Goal: Task Accomplishment & Management: Complete application form

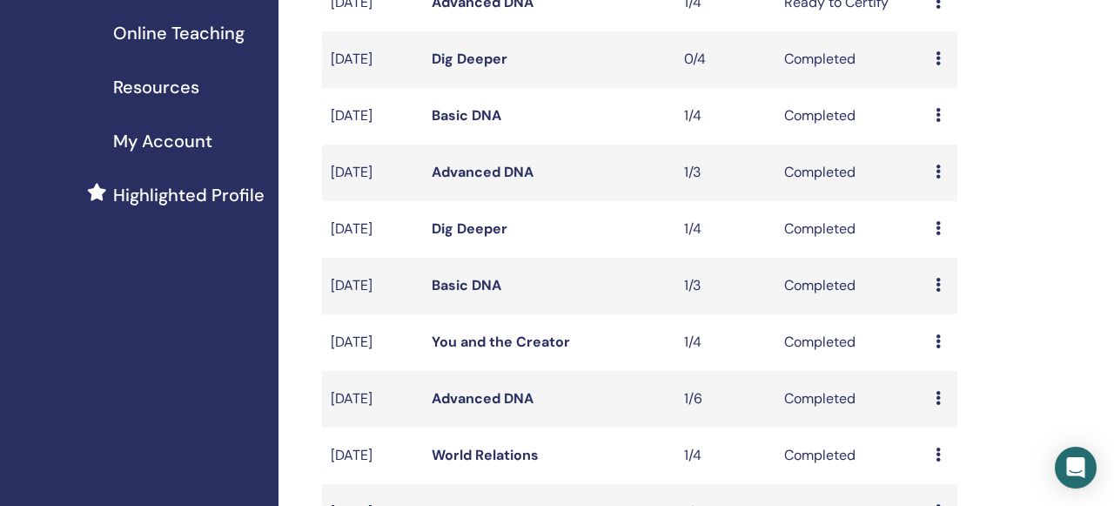
scroll to position [337, 0]
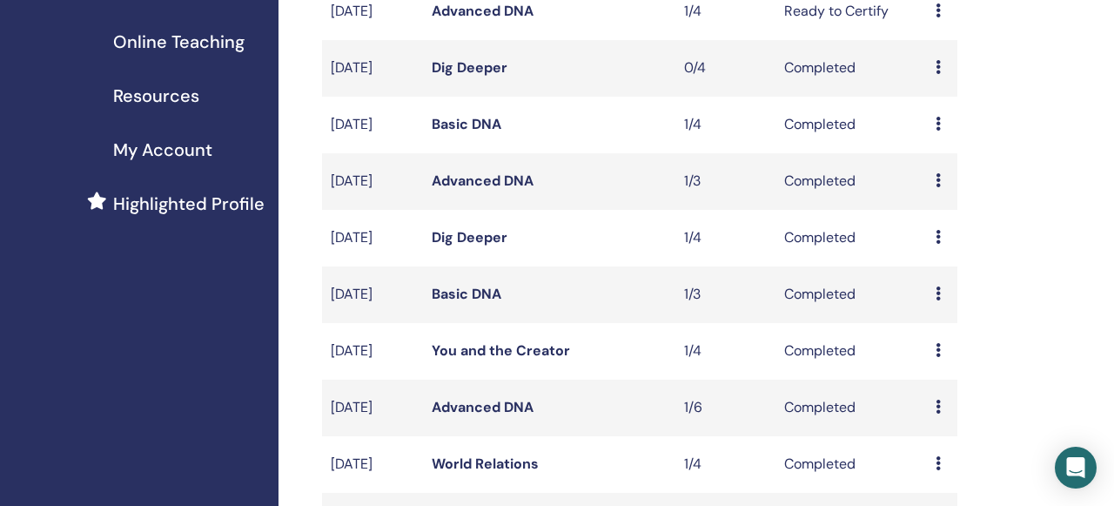
click at [938, 74] on icon at bounding box center [937, 67] width 5 height 14
click at [944, 133] on link "Attendees" at bounding box center [947, 132] width 66 height 18
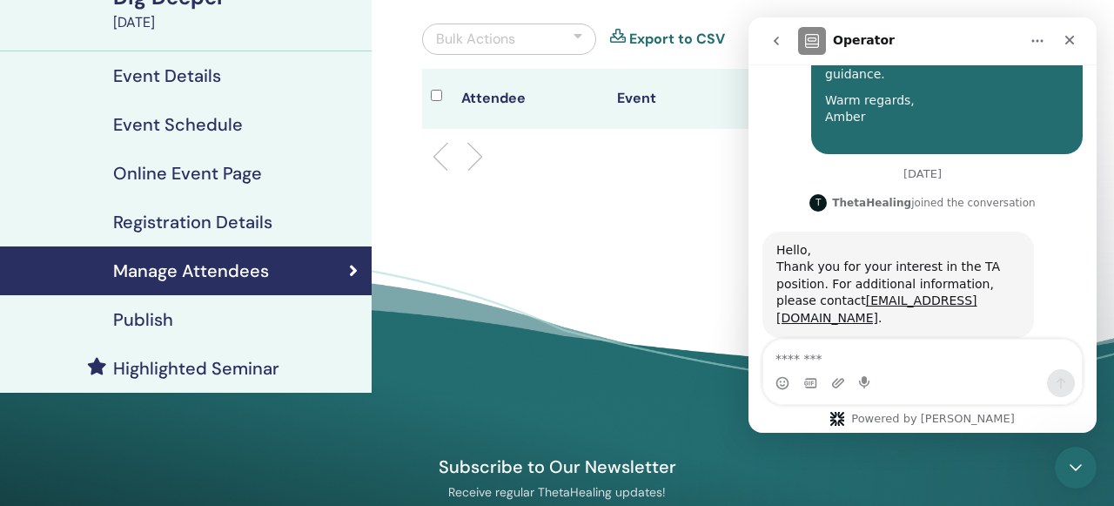
scroll to position [1442, 0]
click at [1072, 39] on icon "Close" at bounding box center [1069, 40] width 14 height 14
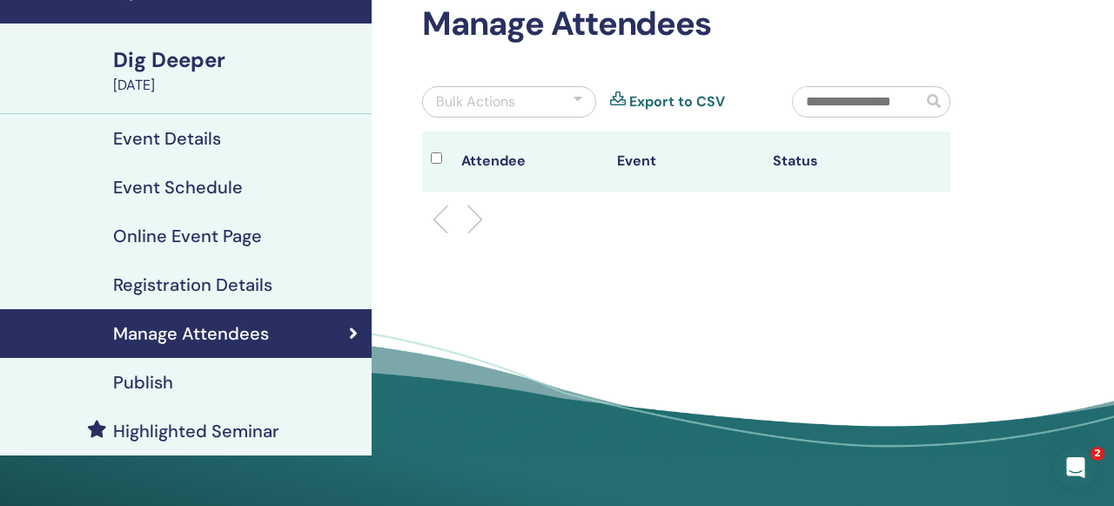
scroll to position [87, 0]
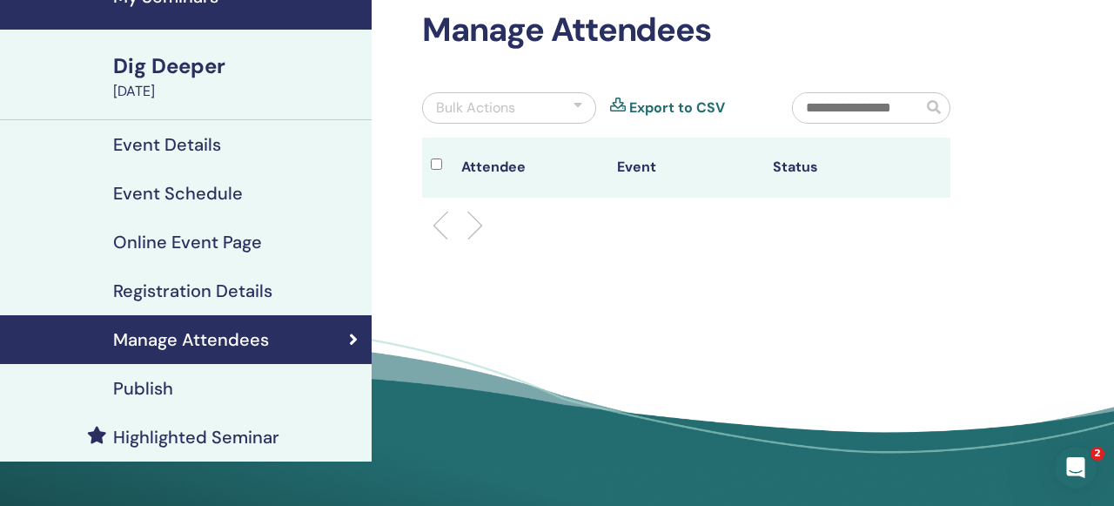
click at [241, 340] on h4 "Manage Attendees" at bounding box center [191, 339] width 156 height 21
click at [178, 87] on div "August 17, 2025" at bounding box center [237, 91] width 248 height 21
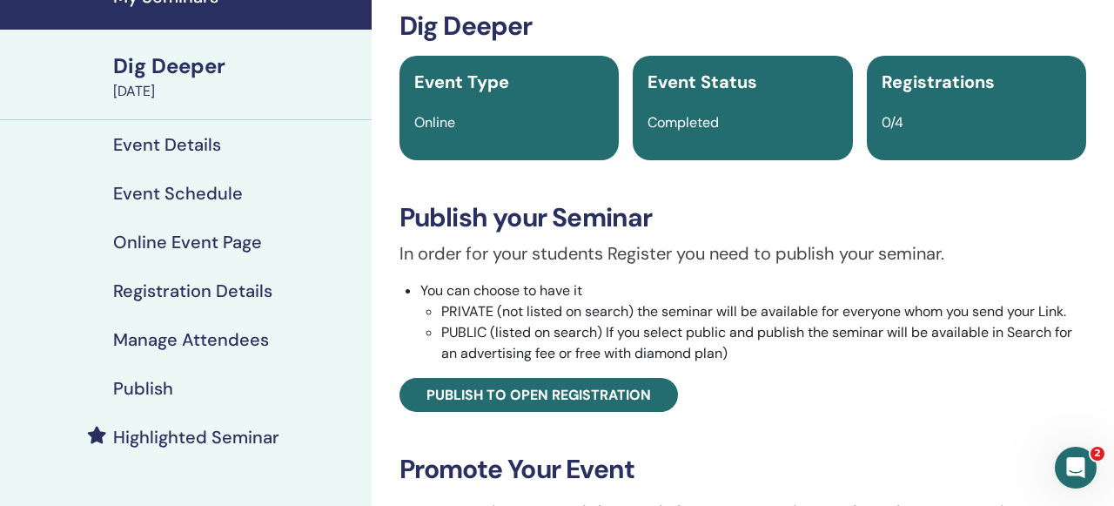
click at [177, 345] on h4 "Manage Attendees" at bounding box center [191, 339] width 156 height 21
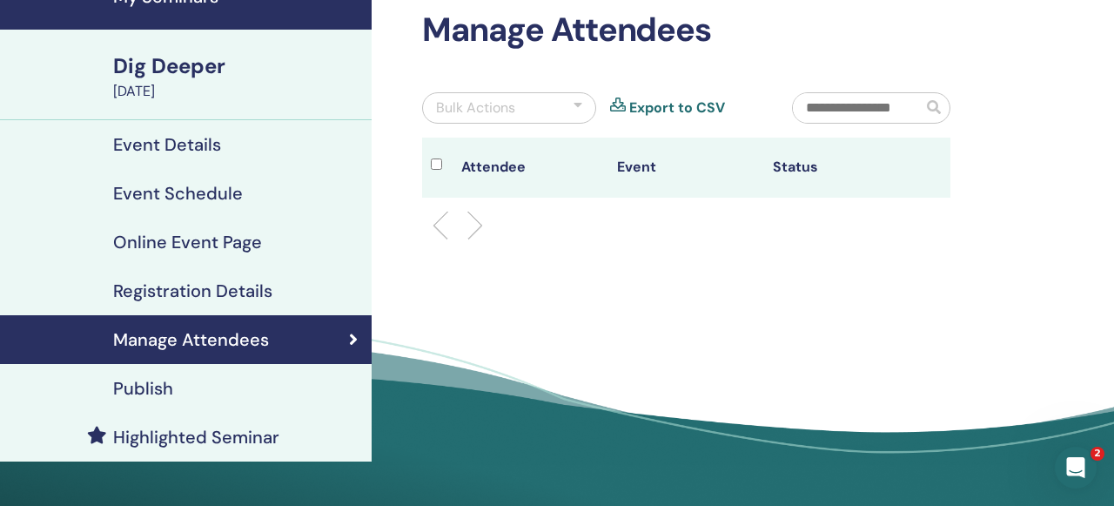
click at [452, 221] on li at bounding box center [447, 226] width 30 height 30
click at [483, 226] on ul at bounding box center [686, 225] width 499 height 21
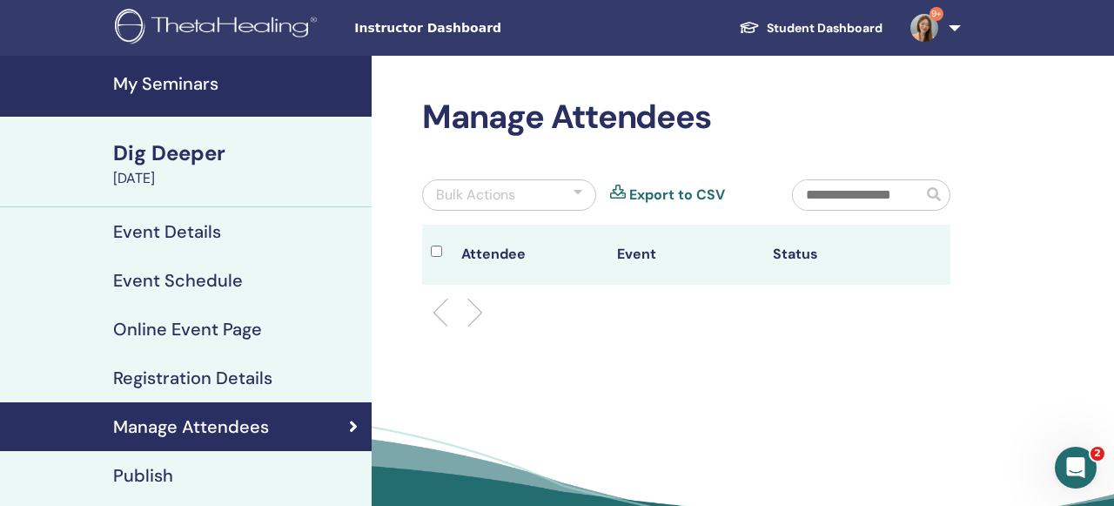
click at [188, 155] on div "Dig Deeper" at bounding box center [237, 153] width 248 height 30
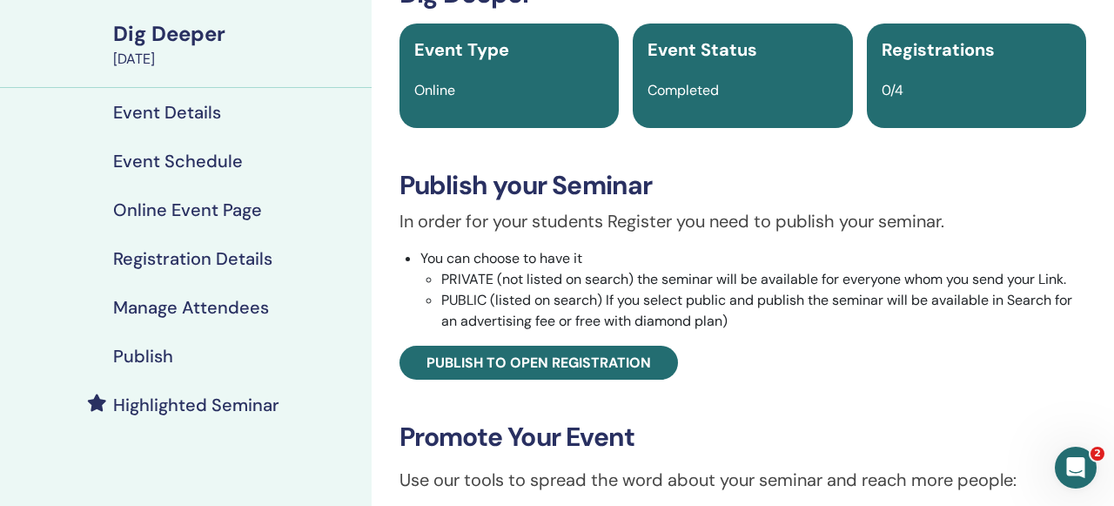
scroll to position [129, 0]
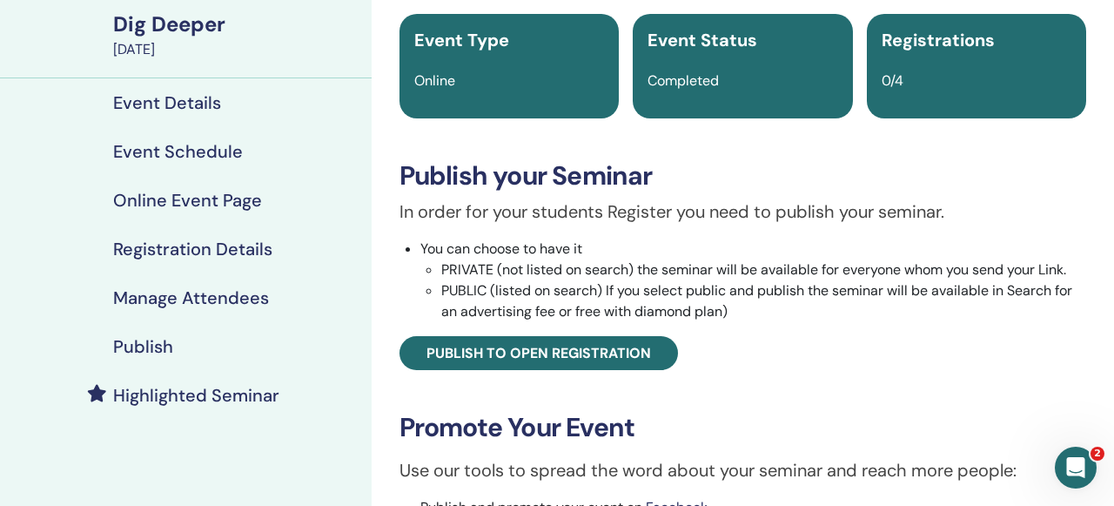
click at [175, 103] on h4 "Event Details" at bounding box center [167, 102] width 108 height 21
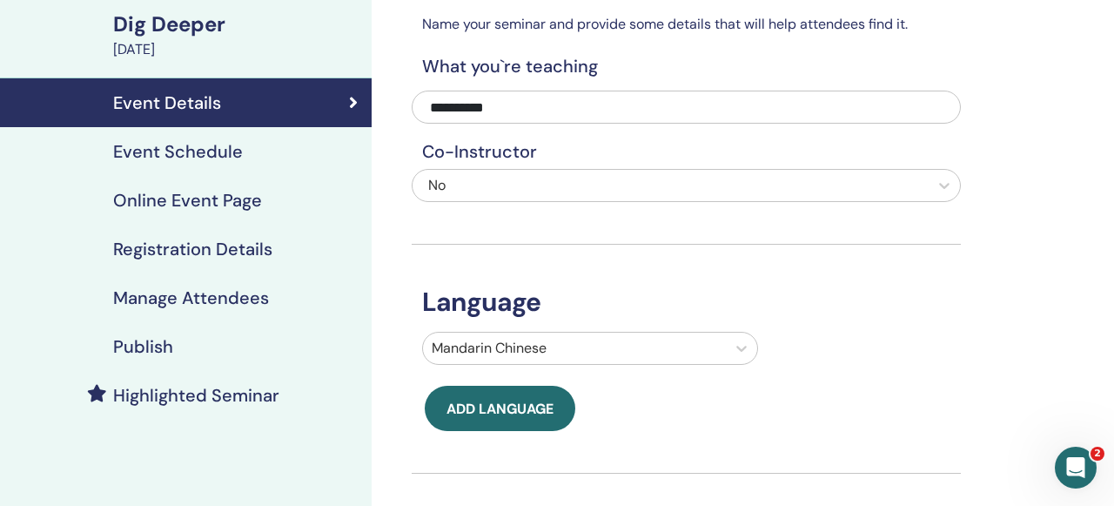
click at [182, 145] on h4 "Event Schedule" at bounding box center [178, 151] width 130 height 21
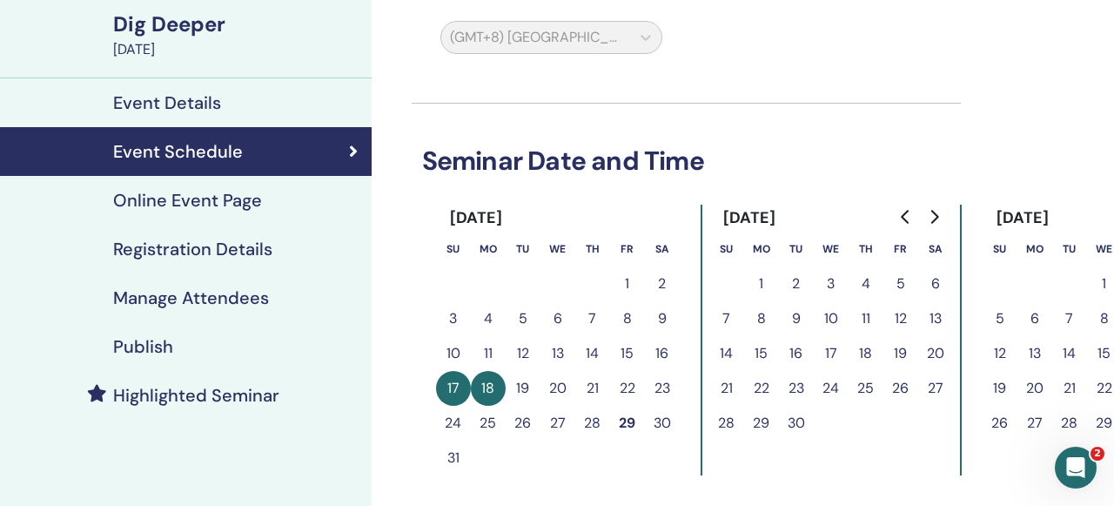
click at [183, 202] on h4 "Online Event Page" at bounding box center [187, 200] width 149 height 21
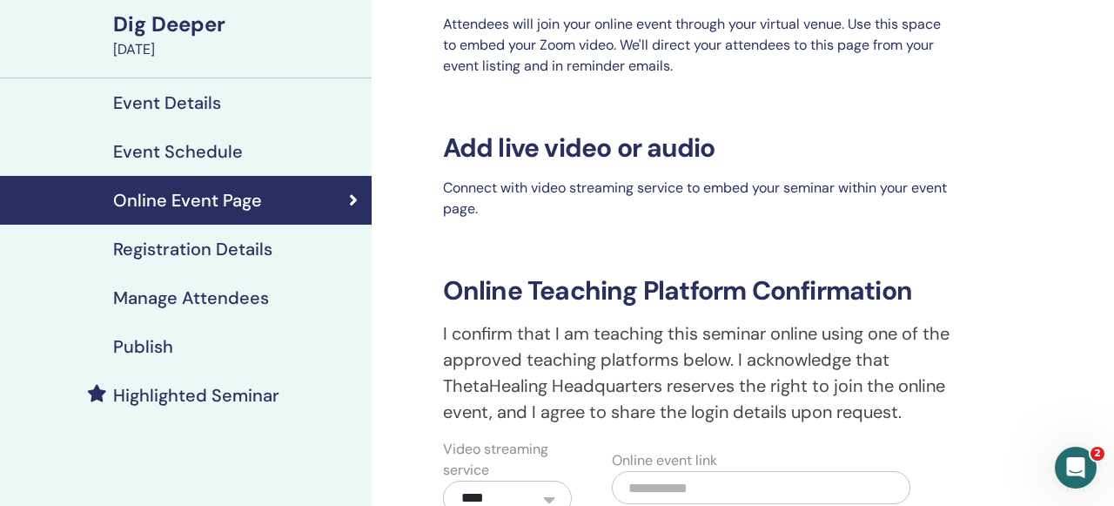
click at [184, 245] on h4 "Registration Details" at bounding box center [192, 248] width 159 height 21
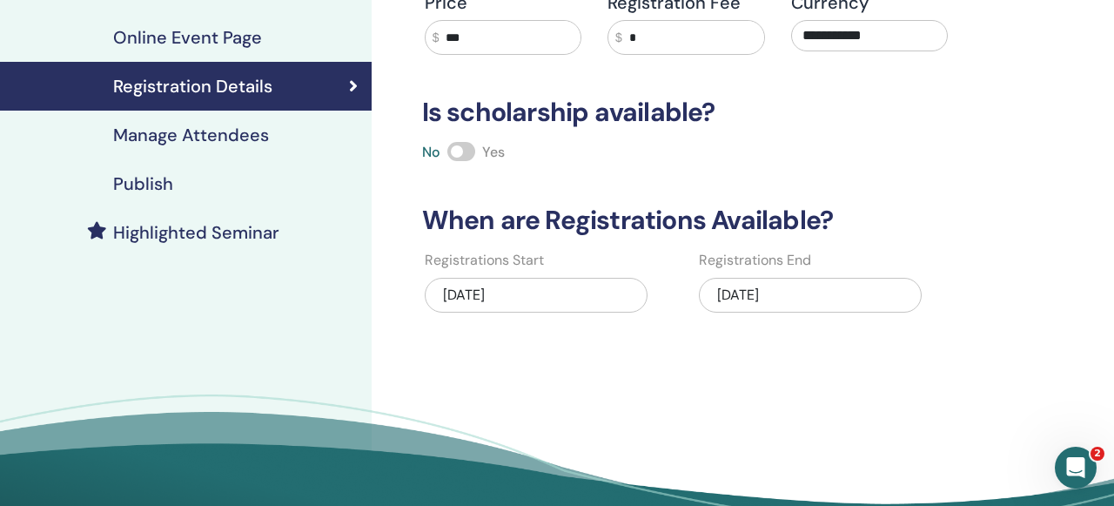
scroll to position [297, 0]
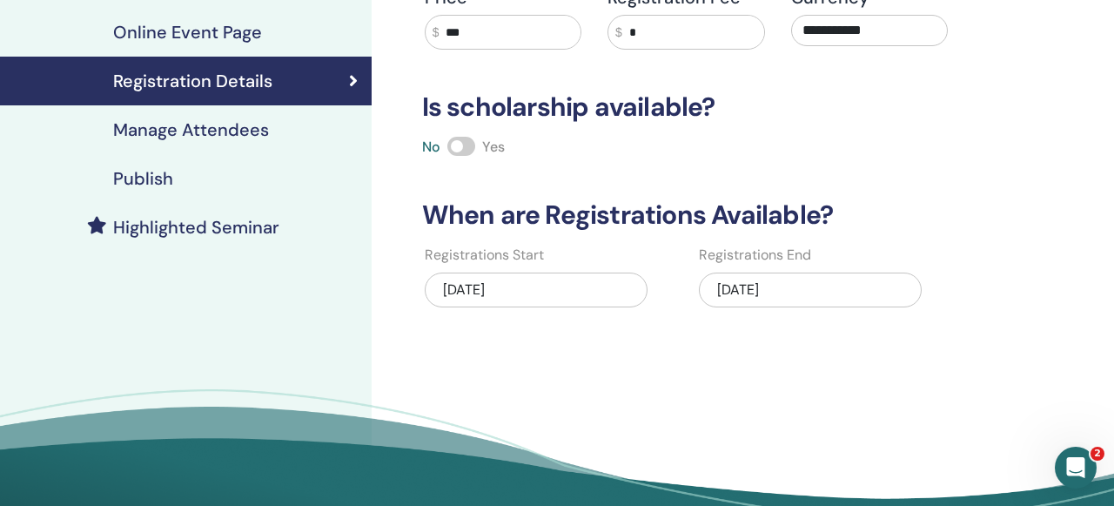
click at [228, 138] on h4 "Manage Attendees" at bounding box center [191, 129] width 156 height 21
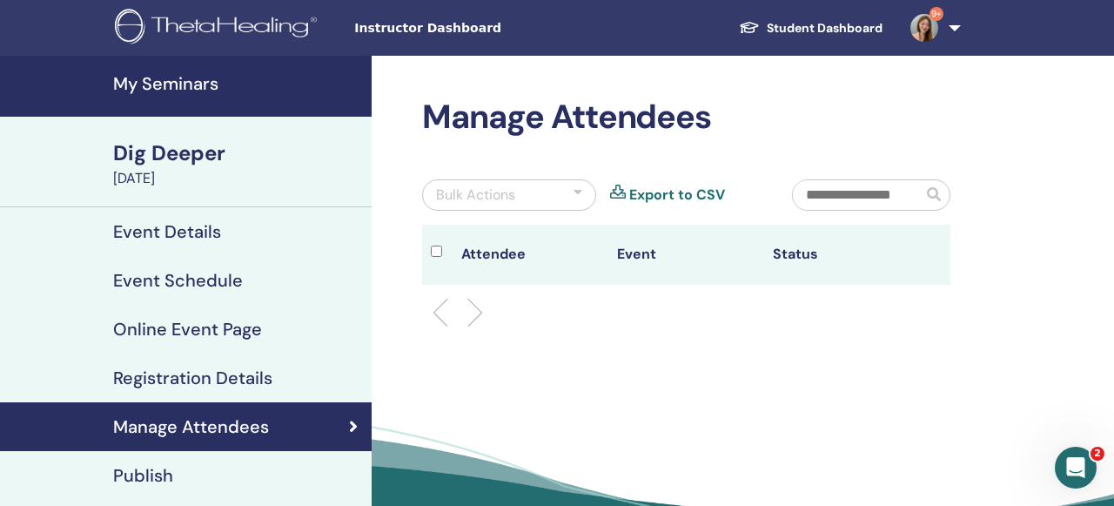
click at [660, 195] on link "Export to CSV" at bounding box center [677, 194] width 96 height 21
click at [580, 194] on div at bounding box center [577, 194] width 9 height 21
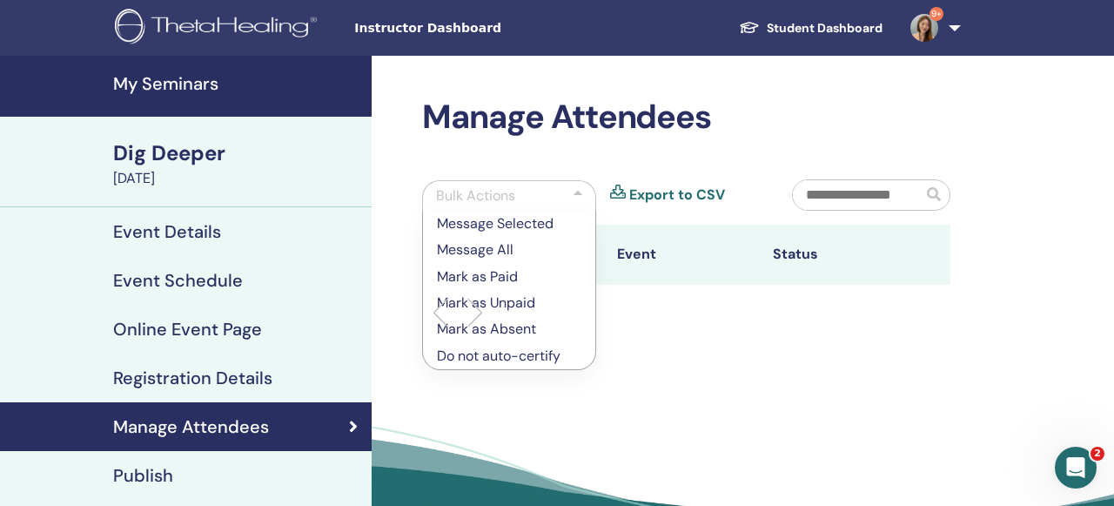
click at [507, 302] on p "Mark as Unpaid" at bounding box center [509, 302] width 144 height 21
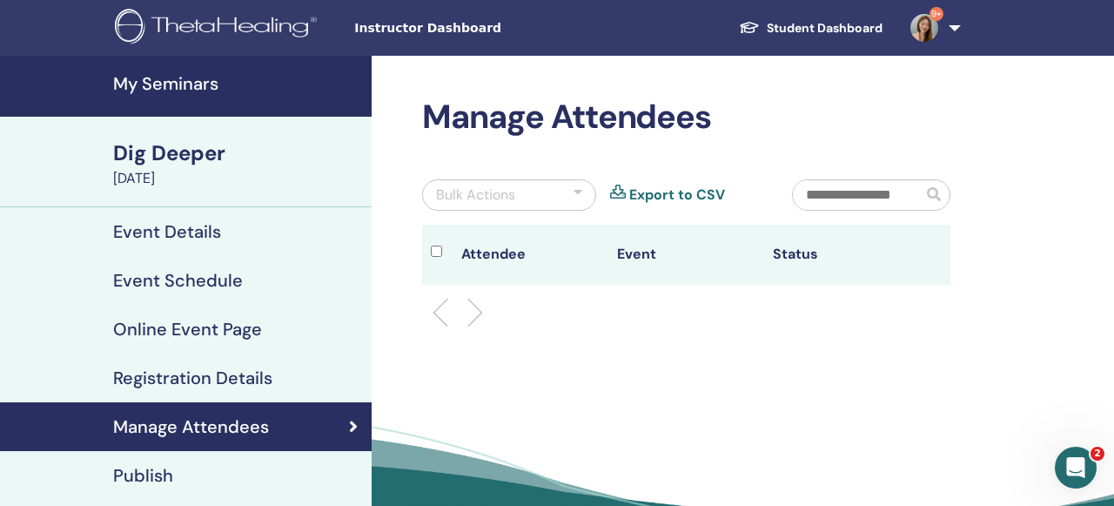
click at [462, 308] on li at bounding box center [468, 313] width 30 height 30
click at [553, 308] on ul at bounding box center [686, 312] width 499 height 21
click at [456, 328] on div at bounding box center [686, 313] width 554 height 56
click at [455, 325] on div at bounding box center [686, 313] width 554 height 56
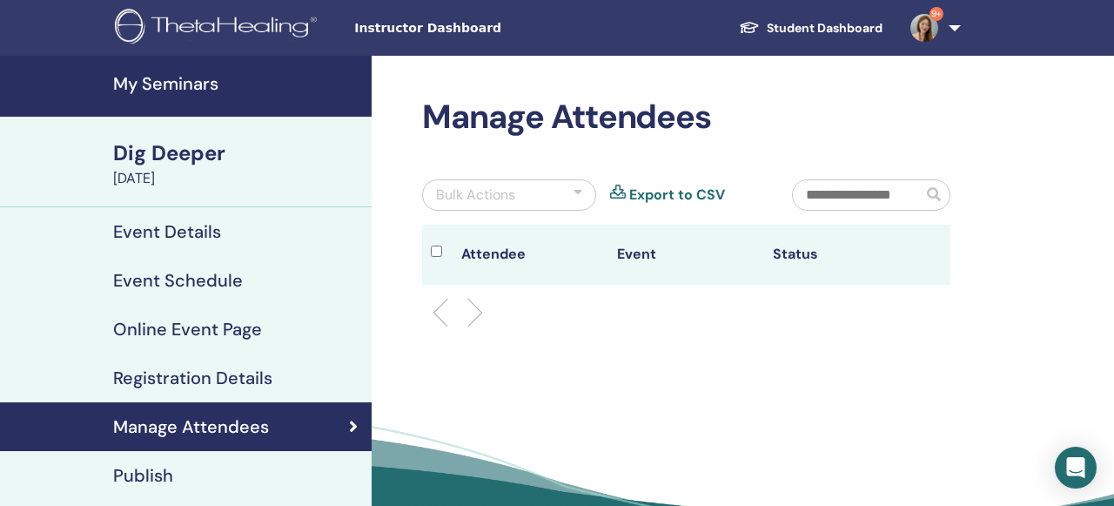
click at [886, 198] on input "text" at bounding box center [858, 195] width 130 height 30
click at [211, 159] on div "Dig Deeper" at bounding box center [237, 153] width 248 height 30
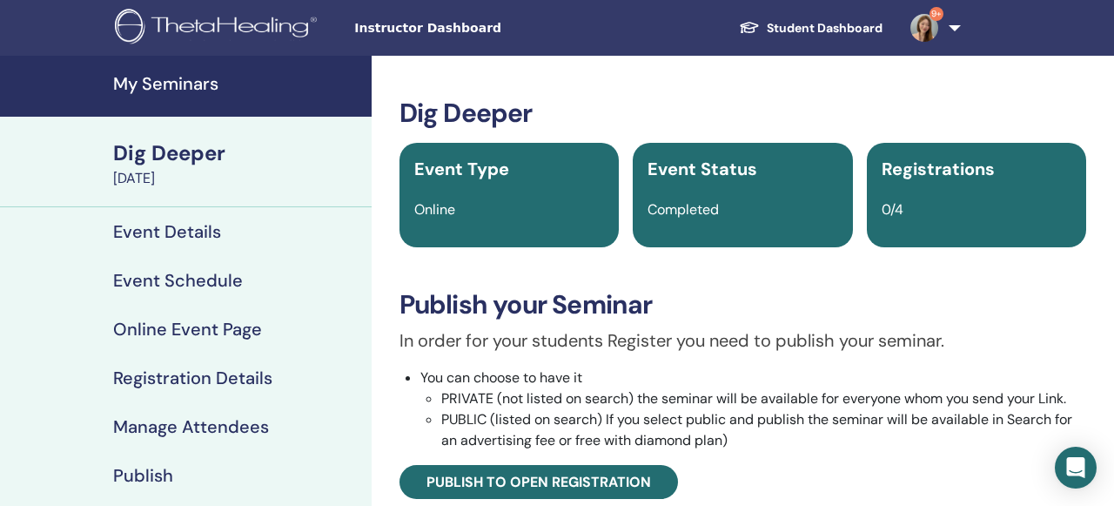
click at [211, 159] on div "Dig Deeper" at bounding box center [237, 153] width 248 height 30
click at [185, 157] on div "Dig Deeper" at bounding box center [237, 153] width 248 height 30
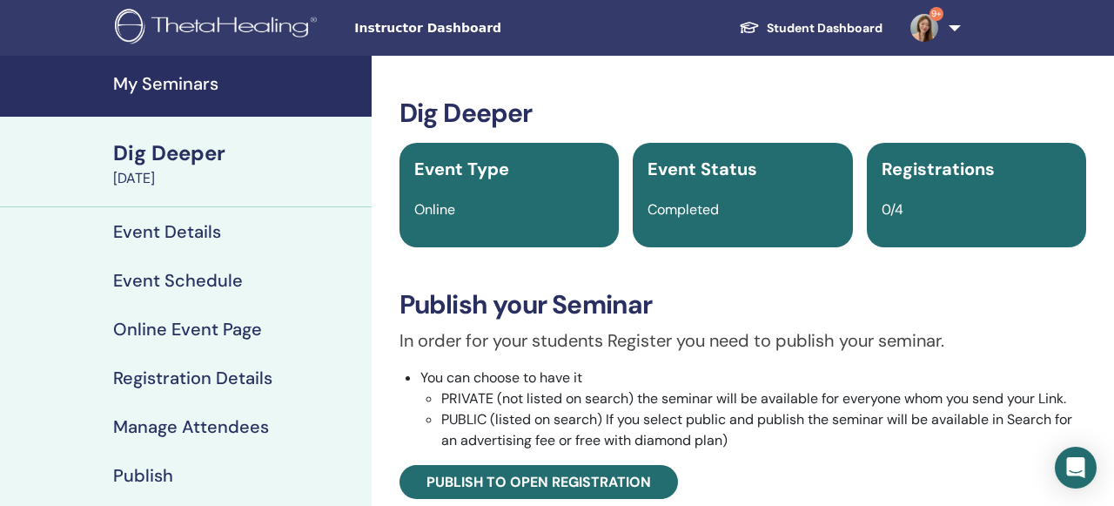
click at [182, 93] on h4 "My Seminars" at bounding box center [237, 83] width 248 height 21
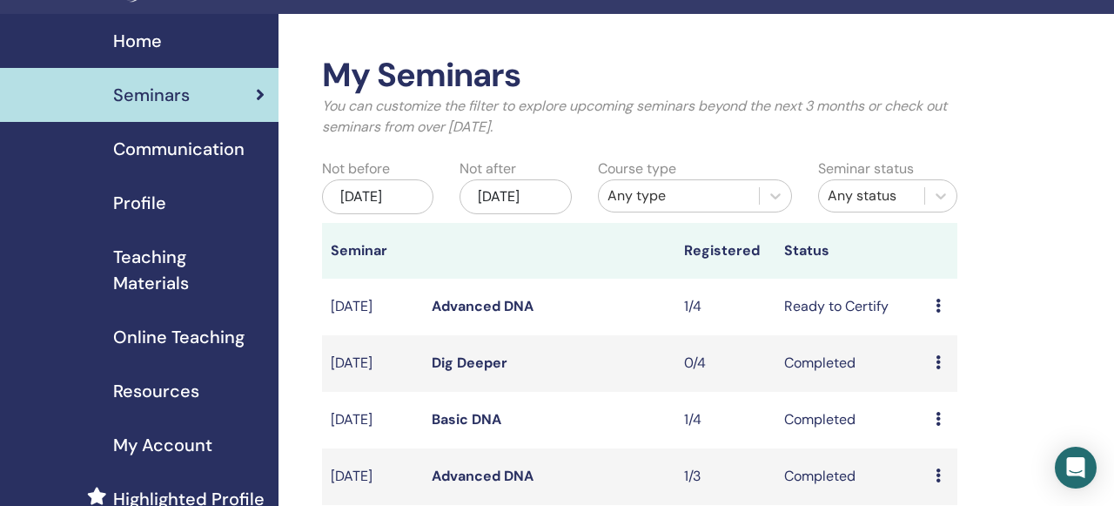
scroll to position [90, 0]
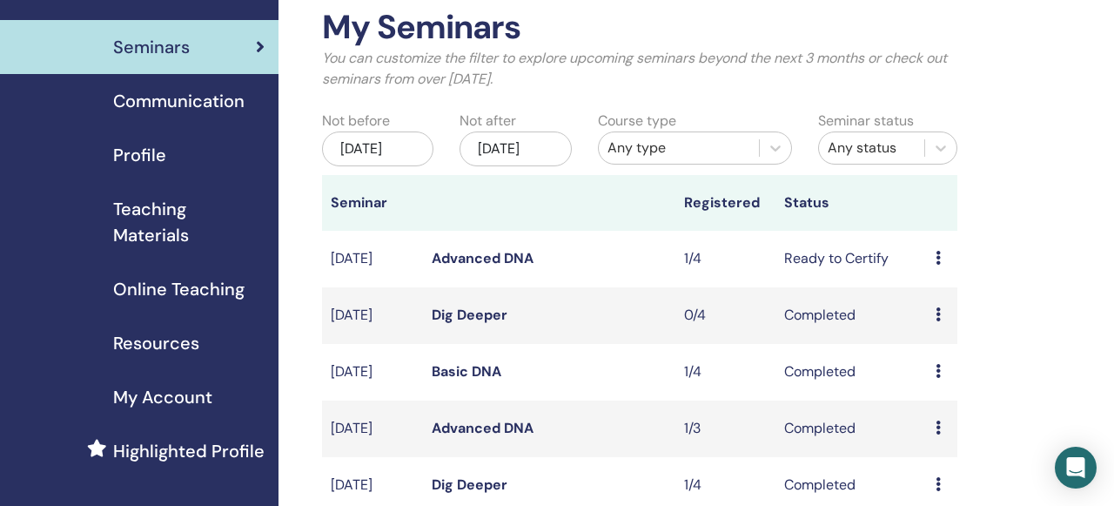
click at [939, 321] on icon at bounding box center [937, 314] width 5 height 14
click at [942, 351] on link "Preview" at bounding box center [940, 349] width 50 height 18
click at [455, 324] on link "Dig Deeper" at bounding box center [470, 314] width 76 height 18
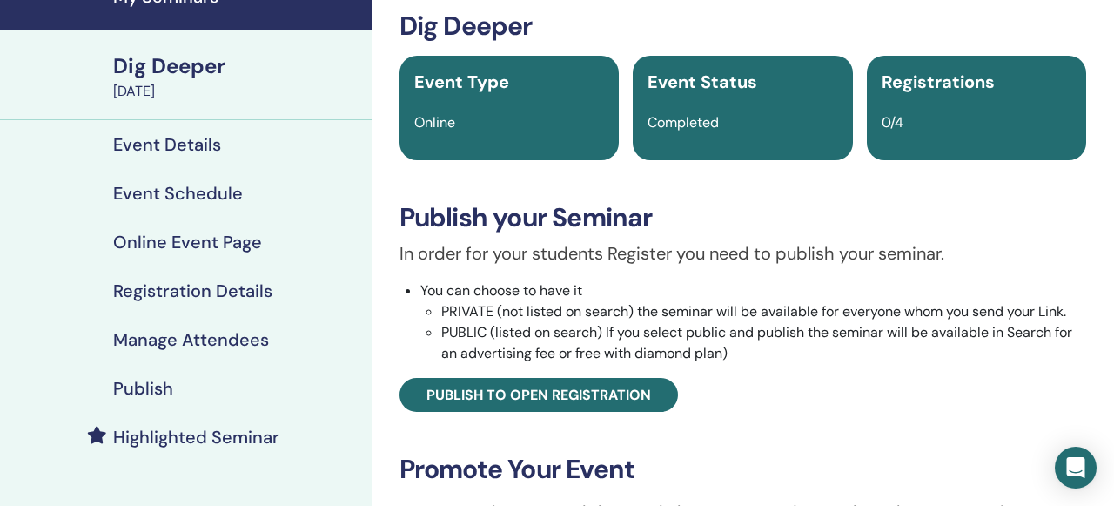
scroll to position [62, 0]
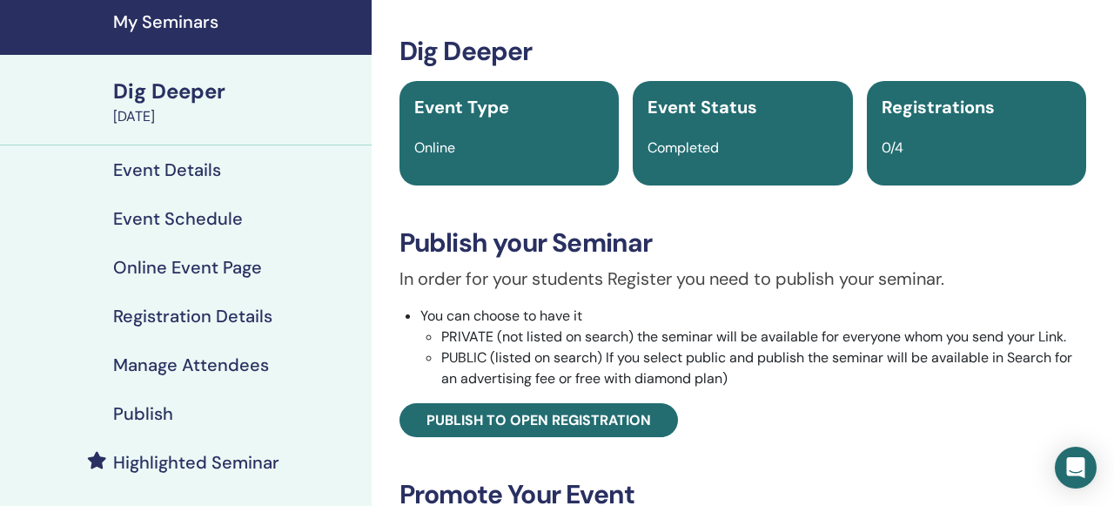
click at [178, 90] on div "Dig Deeper" at bounding box center [237, 92] width 248 height 30
click at [179, 91] on div "Dig Deeper" at bounding box center [237, 92] width 248 height 30
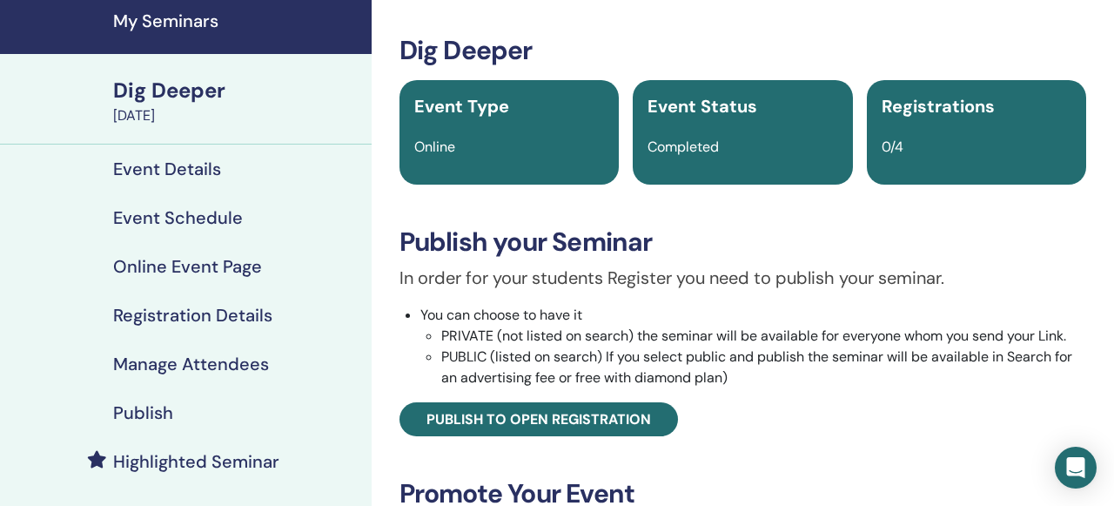
scroll to position [0, 0]
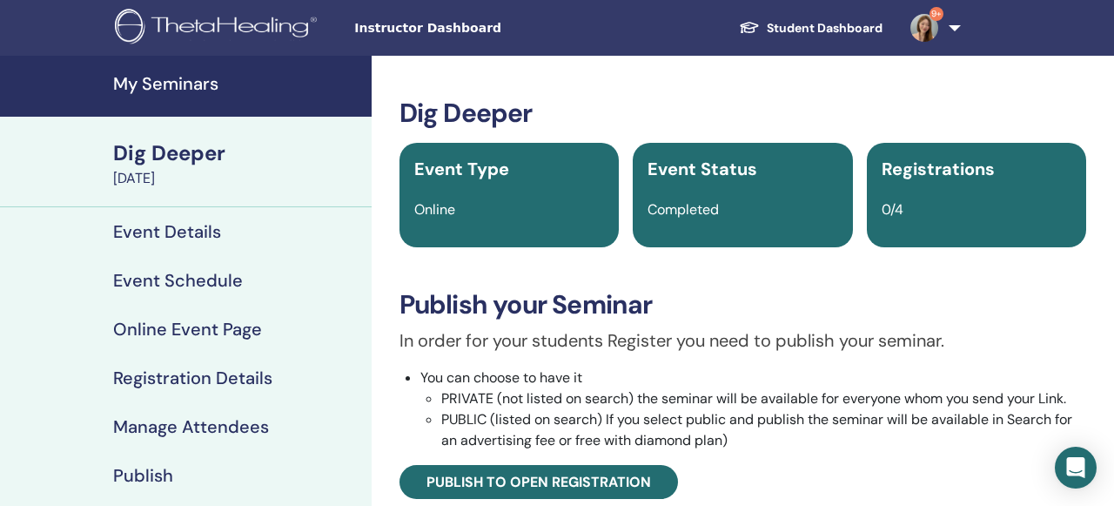
click at [171, 90] on h4 "My Seminars" at bounding box center [237, 83] width 248 height 21
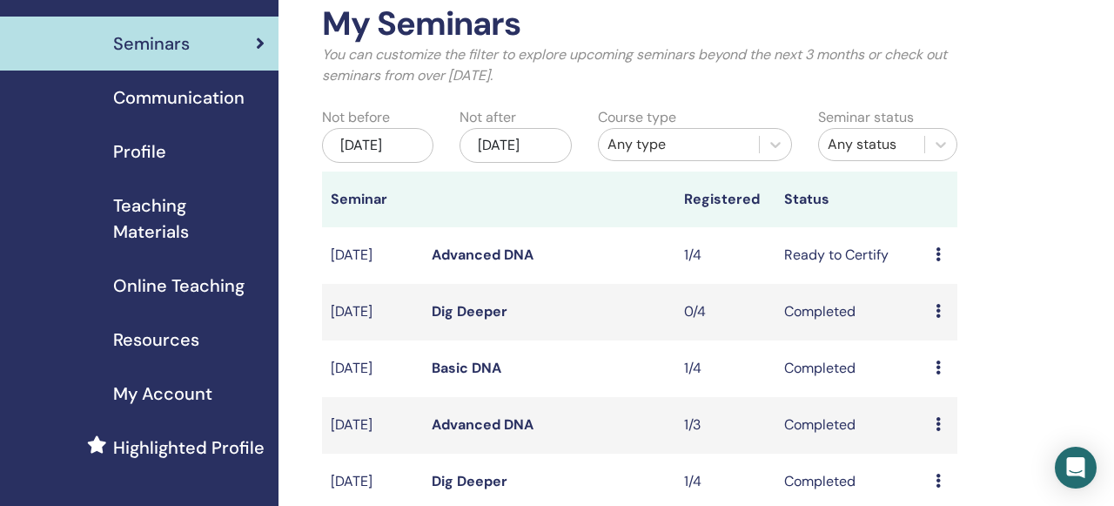
scroll to position [111, 0]
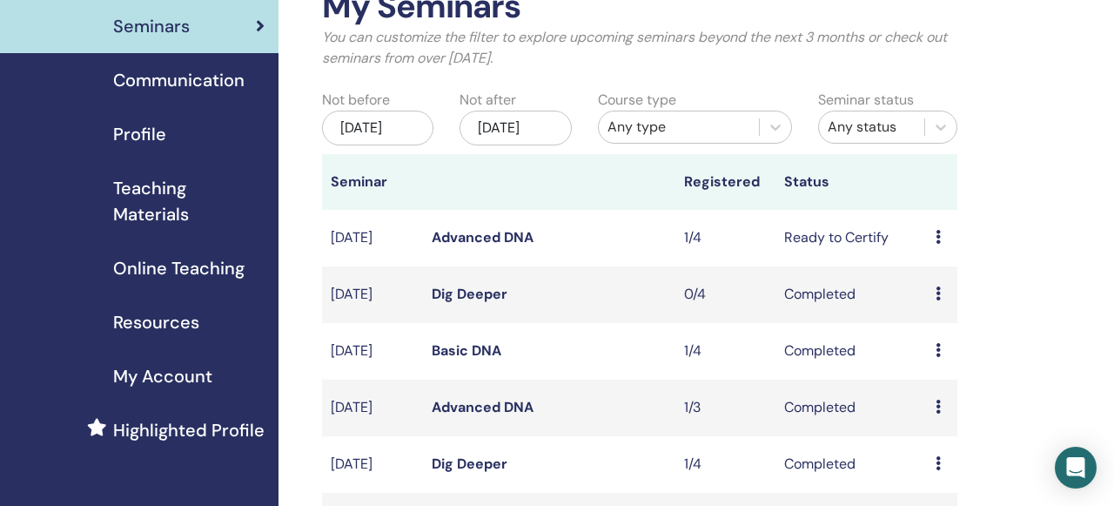
click at [940, 357] on icon at bounding box center [937, 350] width 5 height 14
click at [944, 409] on link "Attendees" at bounding box center [948, 410] width 66 height 18
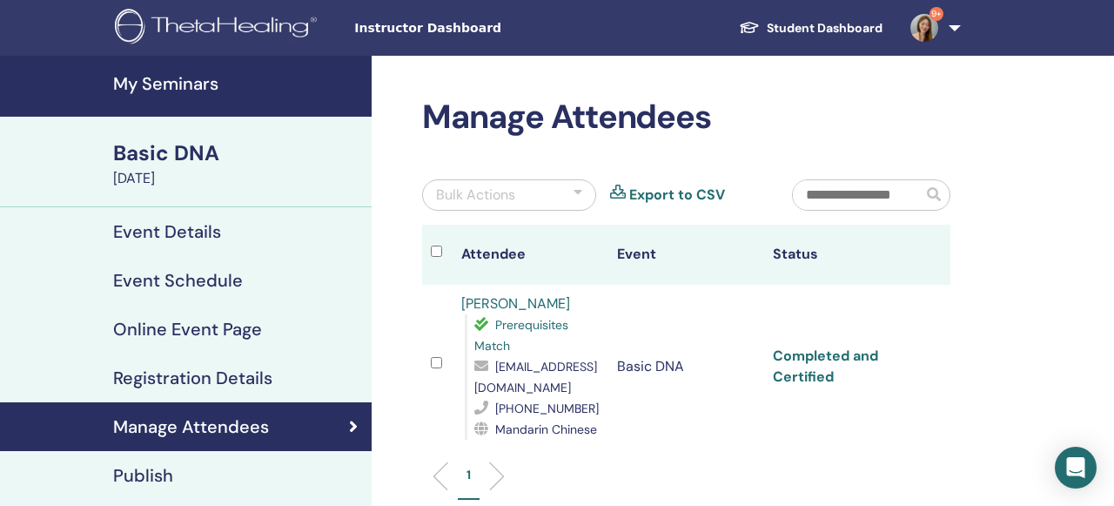
click at [807, 378] on link "Completed and Certified" at bounding box center [825, 365] width 105 height 39
click at [189, 78] on h4 "My Seminars" at bounding box center [237, 83] width 248 height 21
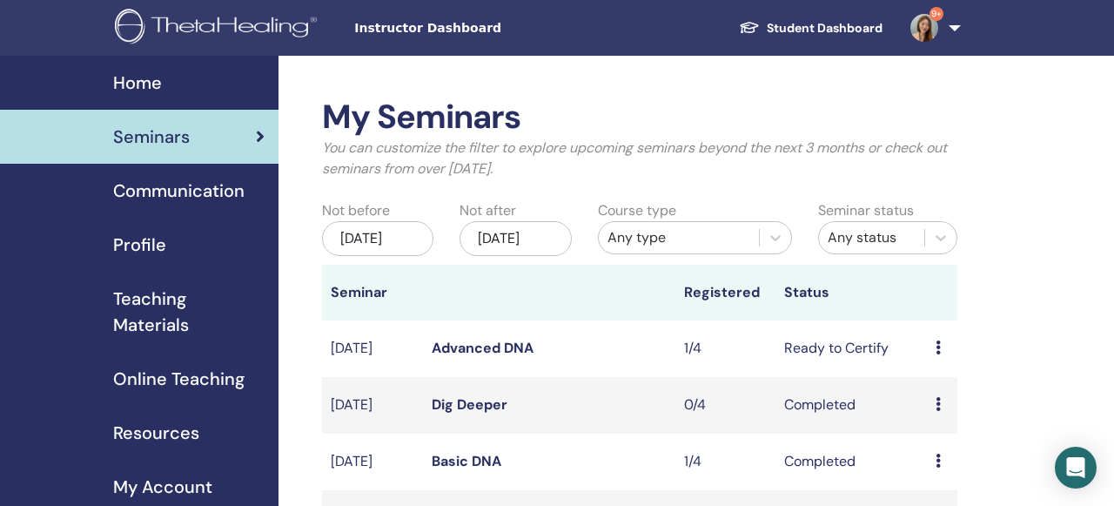
click at [938, 354] on icon at bounding box center [937, 347] width 5 height 14
click at [943, 431] on link "Attendees" at bounding box center [947, 432] width 66 height 18
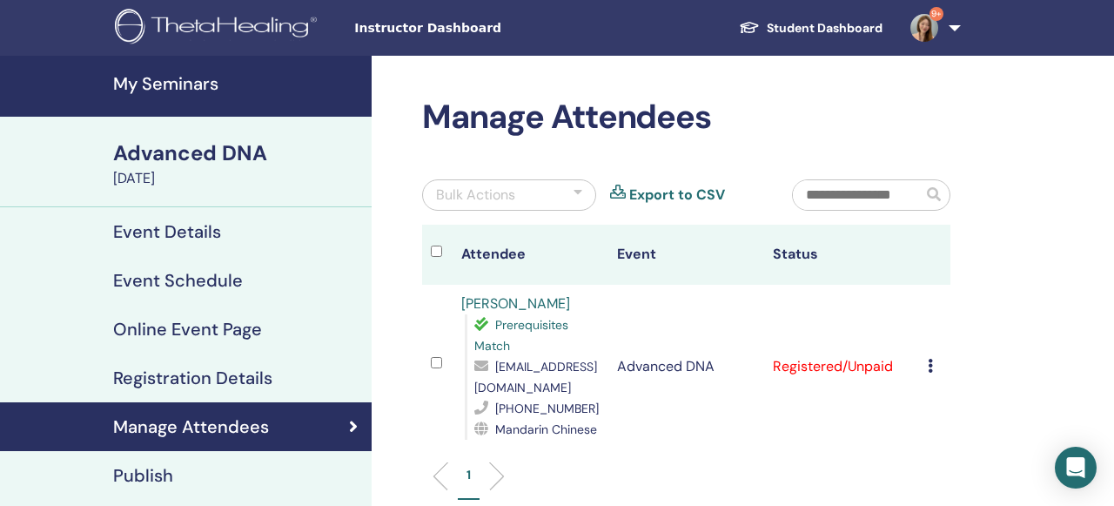
click at [929, 367] on icon at bounding box center [930, 365] width 5 height 14
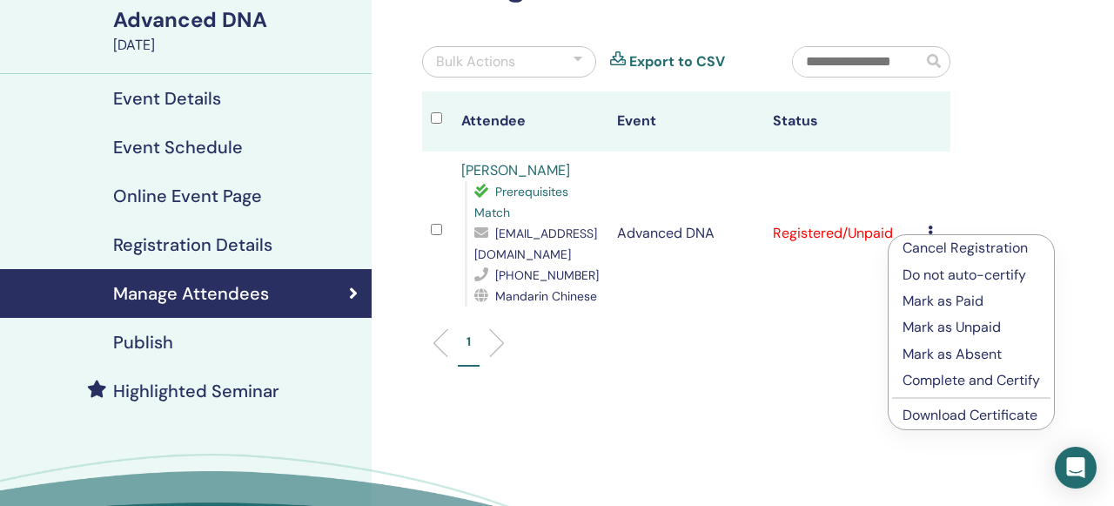
scroll to position [138, 0]
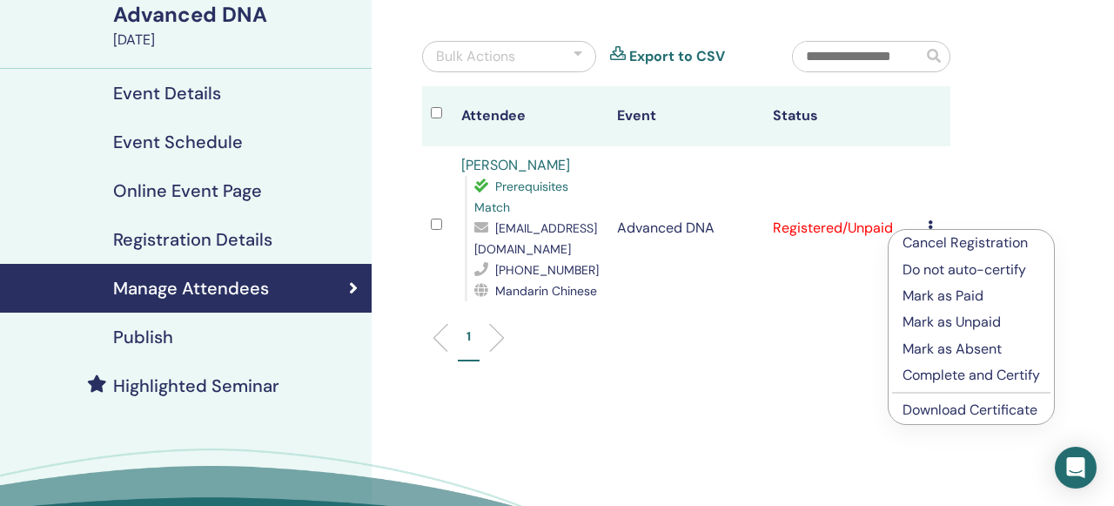
click at [934, 378] on p "Complete and Certify" at bounding box center [970, 375] width 137 height 21
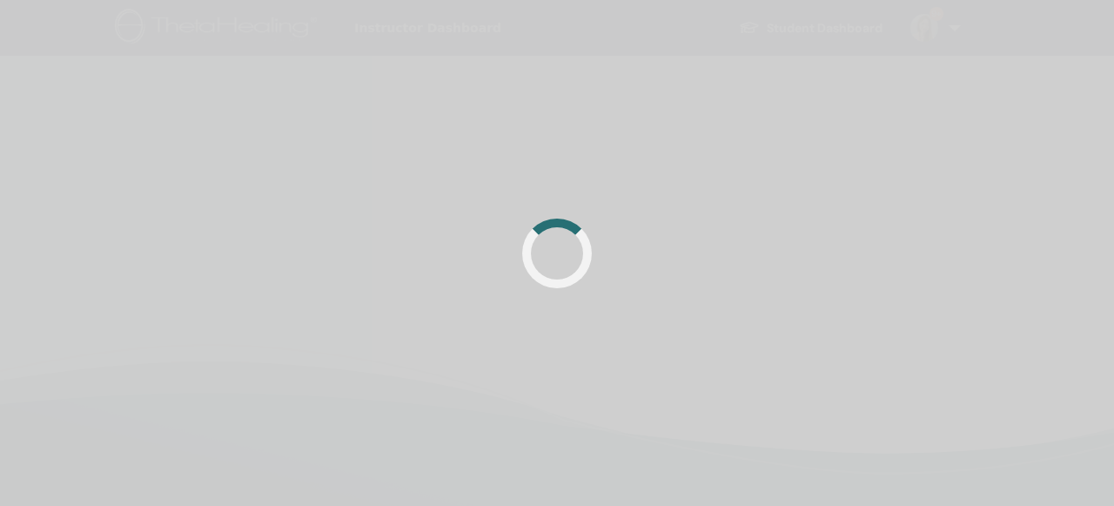
scroll to position [138, 0]
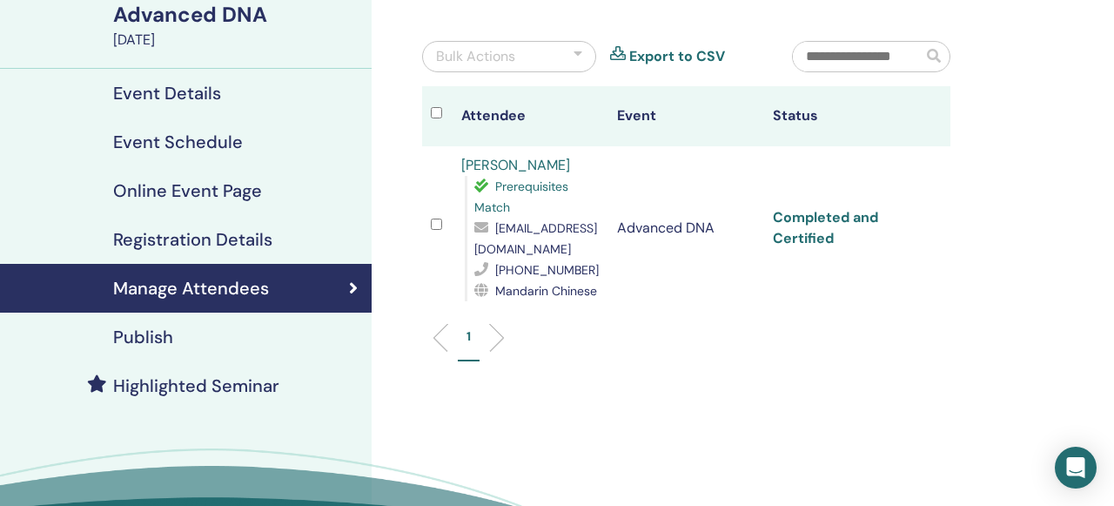
click at [822, 236] on link "Completed and Certified" at bounding box center [825, 227] width 105 height 39
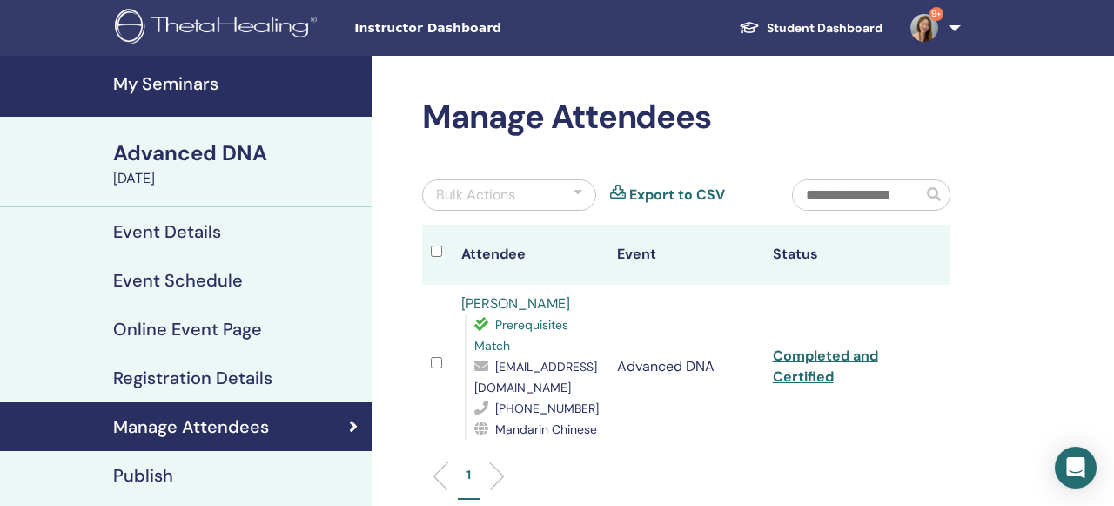
click at [184, 91] on h4 "My Seminars" at bounding box center [237, 83] width 248 height 21
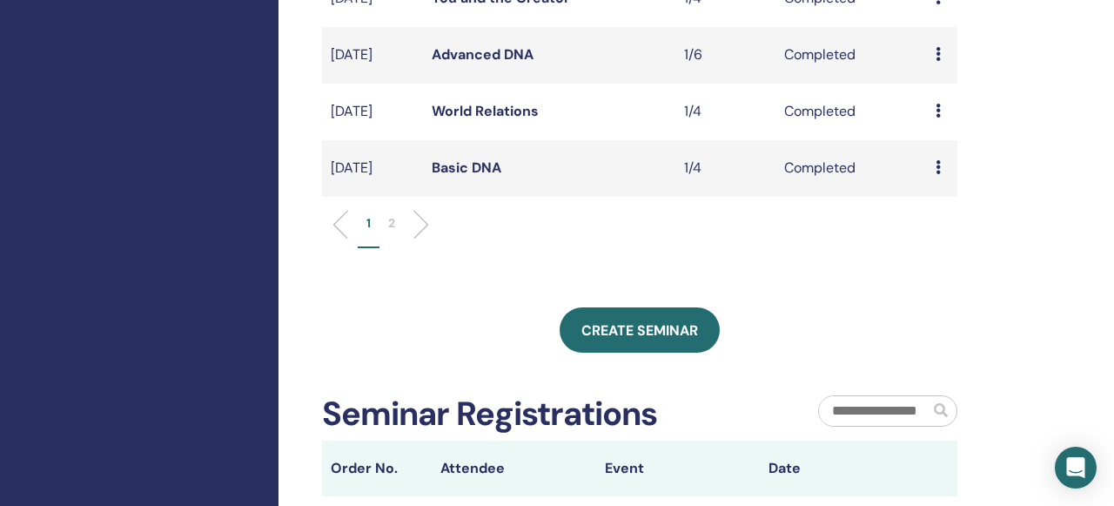
scroll to position [700, 0]
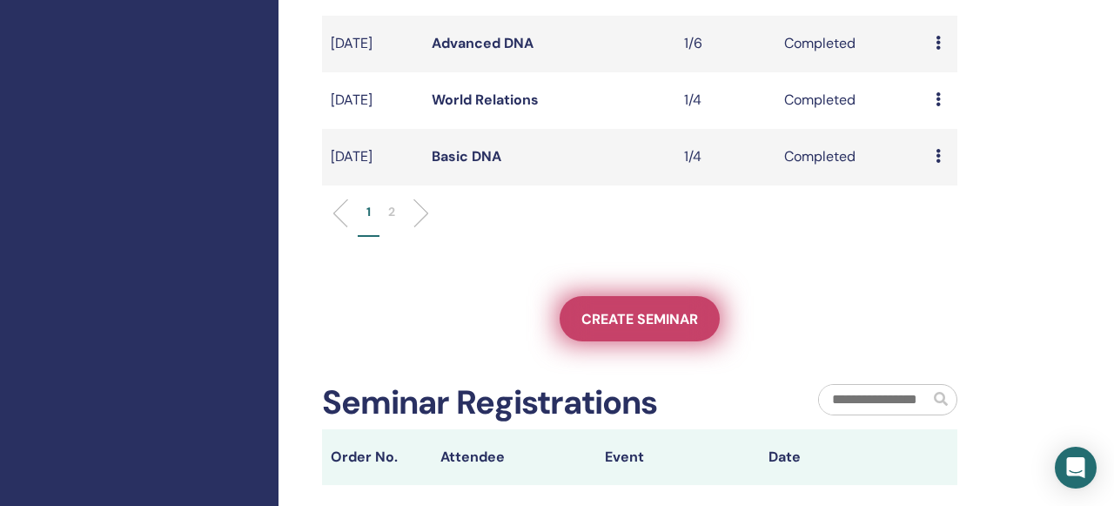
click at [604, 328] on span "Create seminar" at bounding box center [639, 319] width 117 height 18
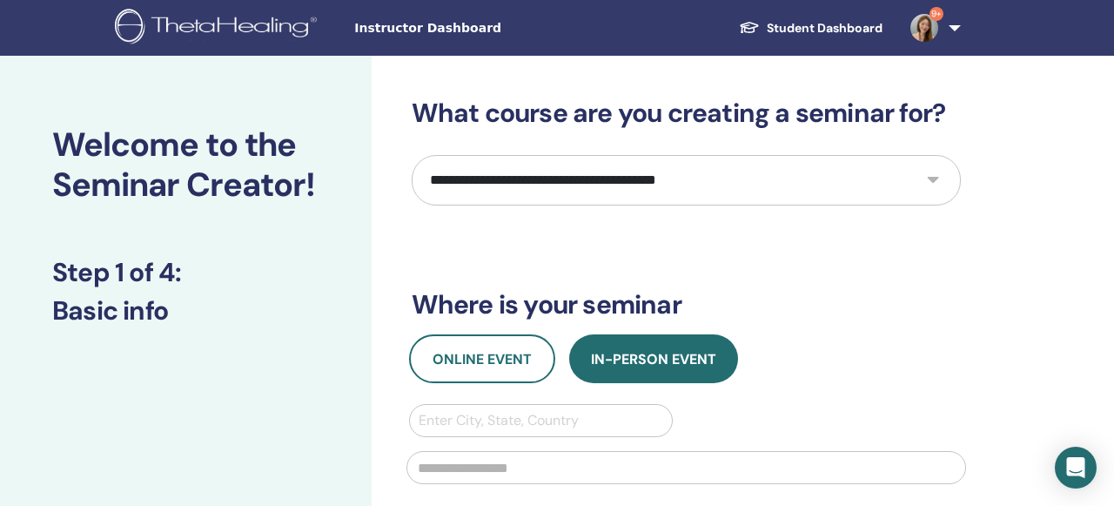
click at [937, 179] on select "**********" at bounding box center [686, 180] width 549 height 50
select select "**"
click at [412, 155] on select "**********" at bounding box center [686, 180] width 549 height 50
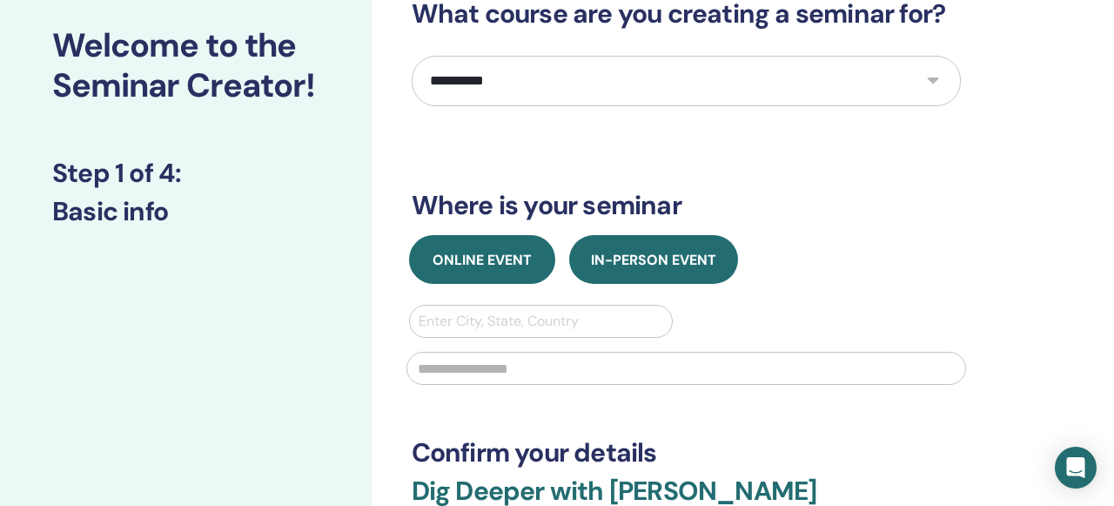
scroll to position [162, 0]
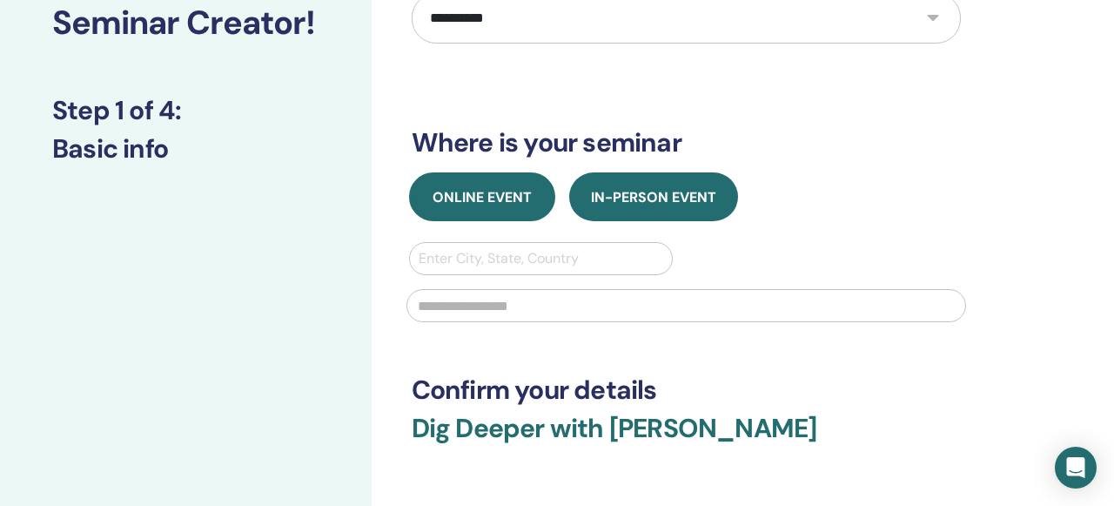
click at [490, 193] on span "Online Event" at bounding box center [481, 197] width 99 height 18
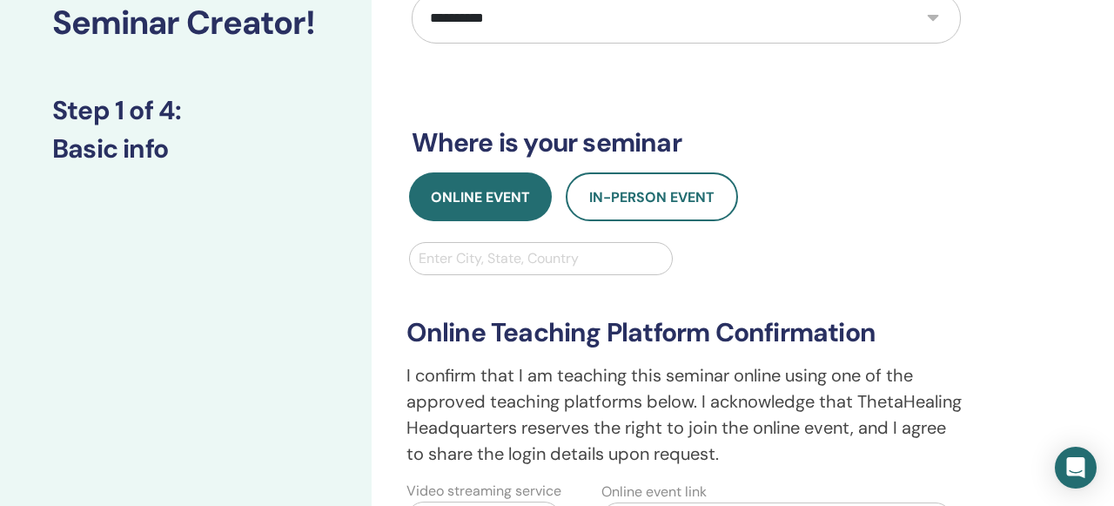
click at [504, 257] on div at bounding box center [541, 258] width 245 height 24
type input "*******"
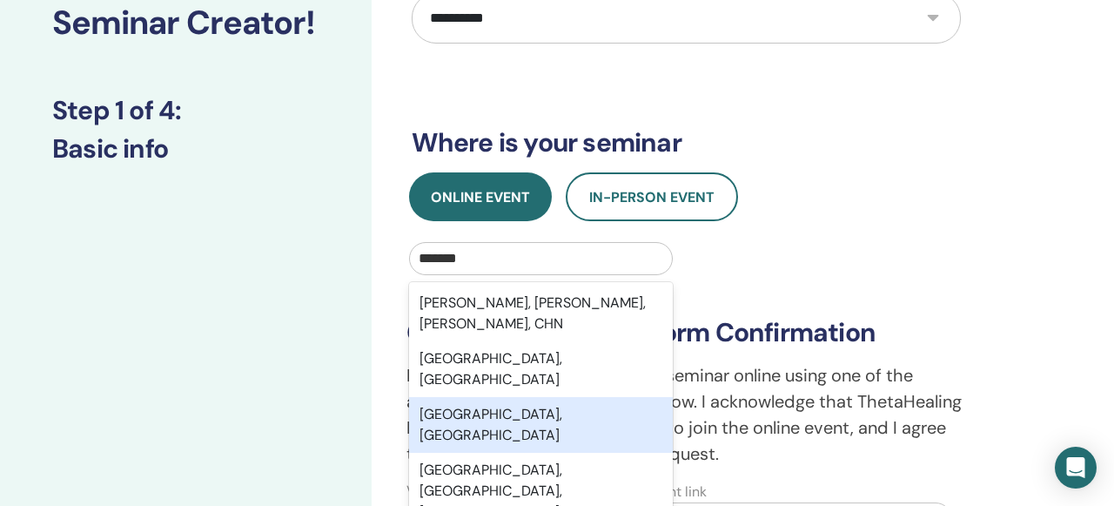
click at [518, 397] on div "[GEOGRAPHIC_DATA], [GEOGRAPHIC_DATA]" at bounding box center [541, 425] width 265 height 56
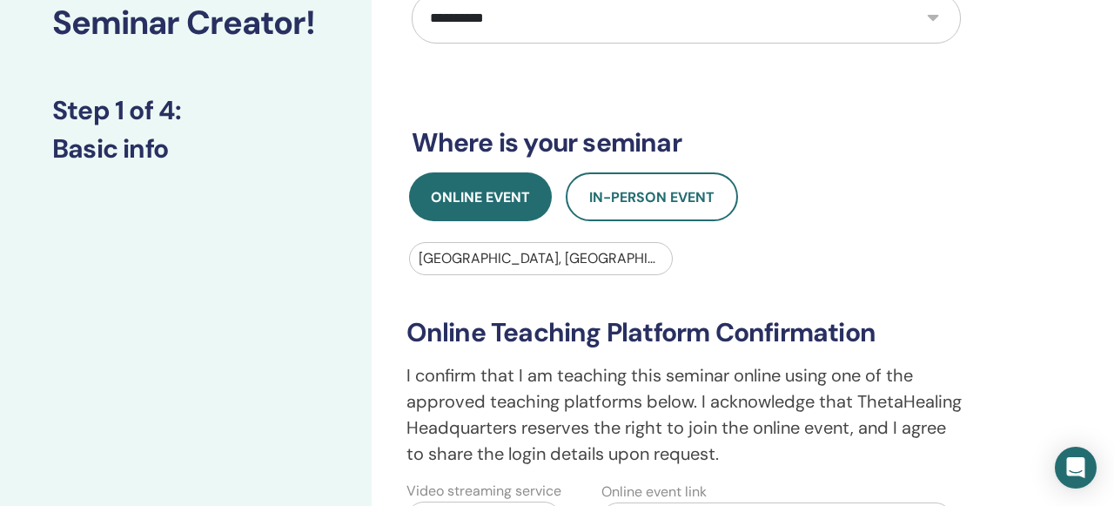
click at [857, 239] on div "**********" at bounding box center [686, 354] width 575 height 364
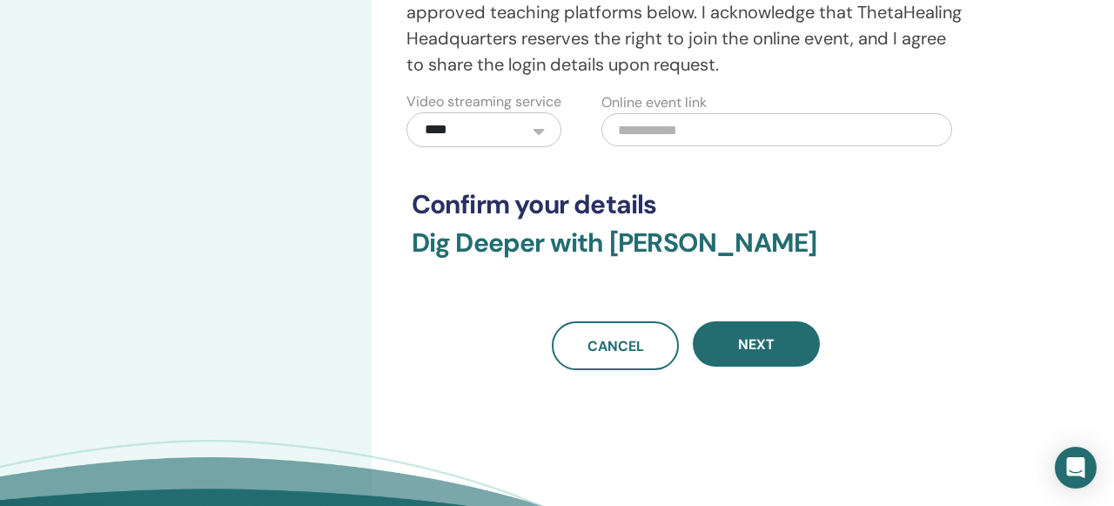
scroll to position [552, 0]
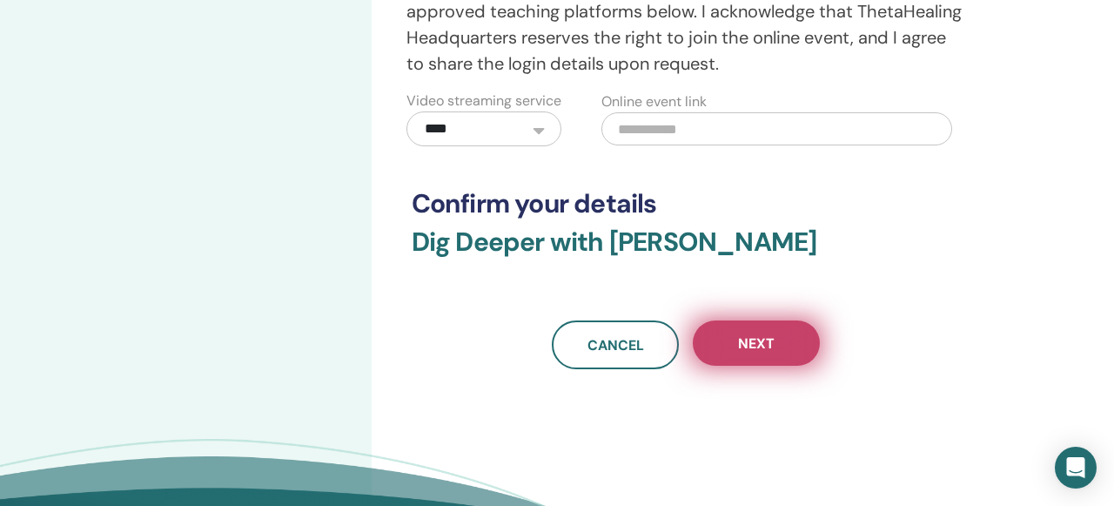
click at [740, 352] on span "Next" at bounding box center [756, 343] width 37 height 18
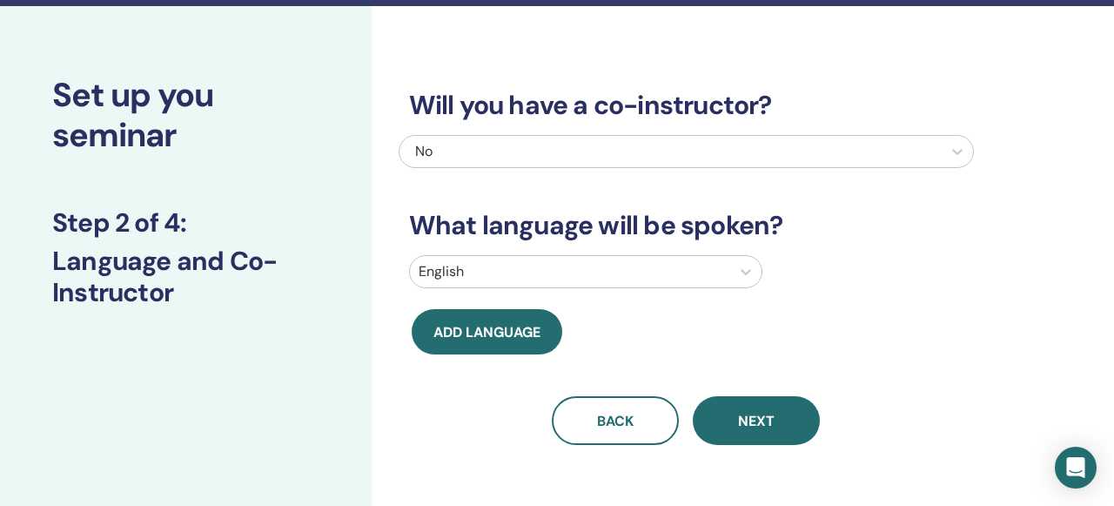
scroll to position [0, 0]
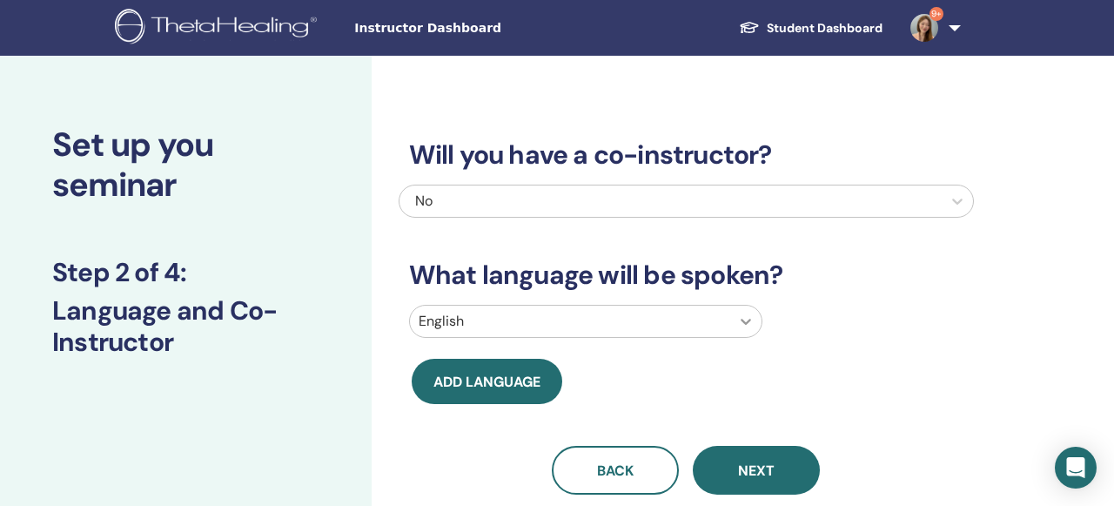
click at [742, 317] on icon at bounding box center [745, 320] width 17 height 17
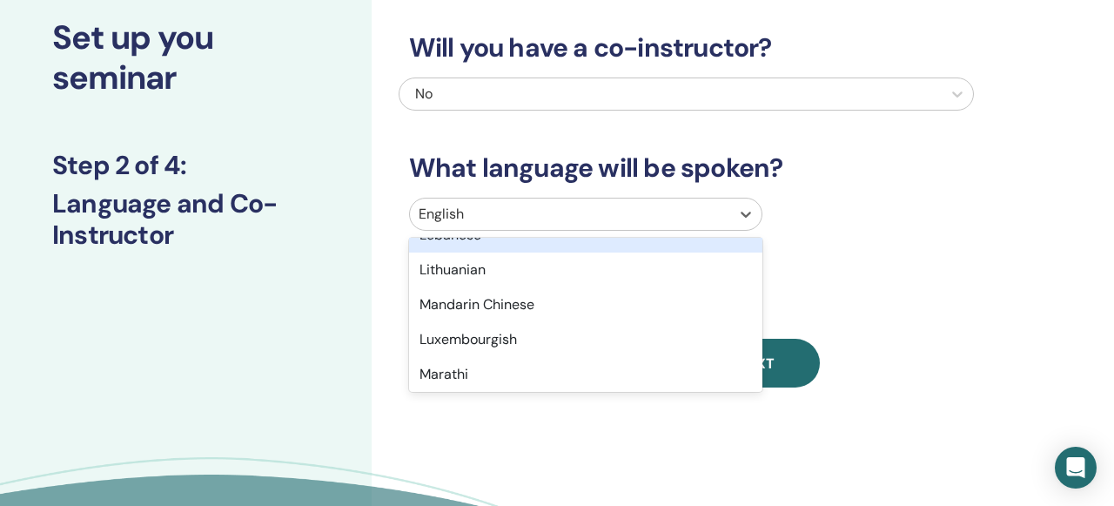
scroll to position [1040, 0]
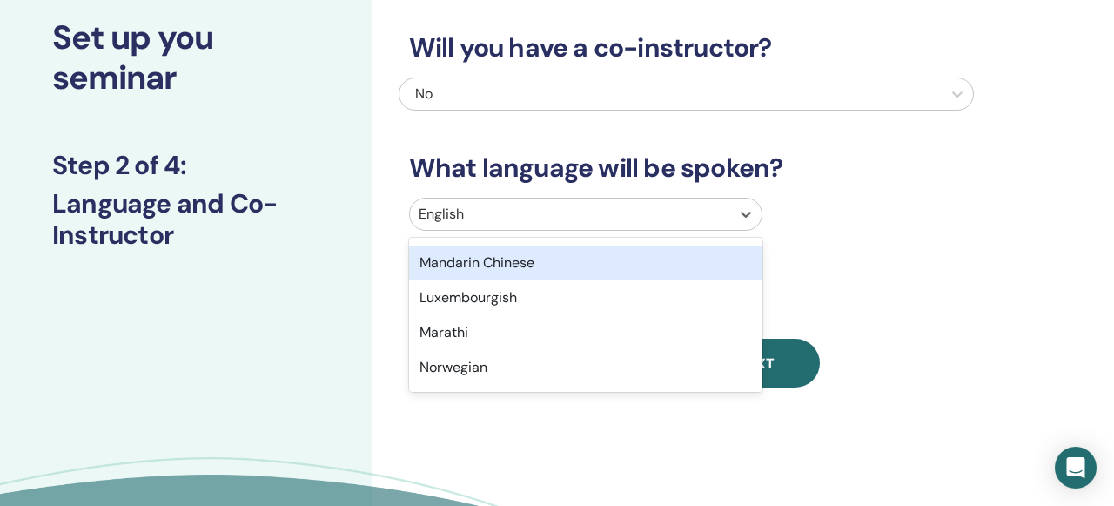
click at [532, 262] on div "Mandarin Chinese" at bounding box center [585, 262] width 353 height 35
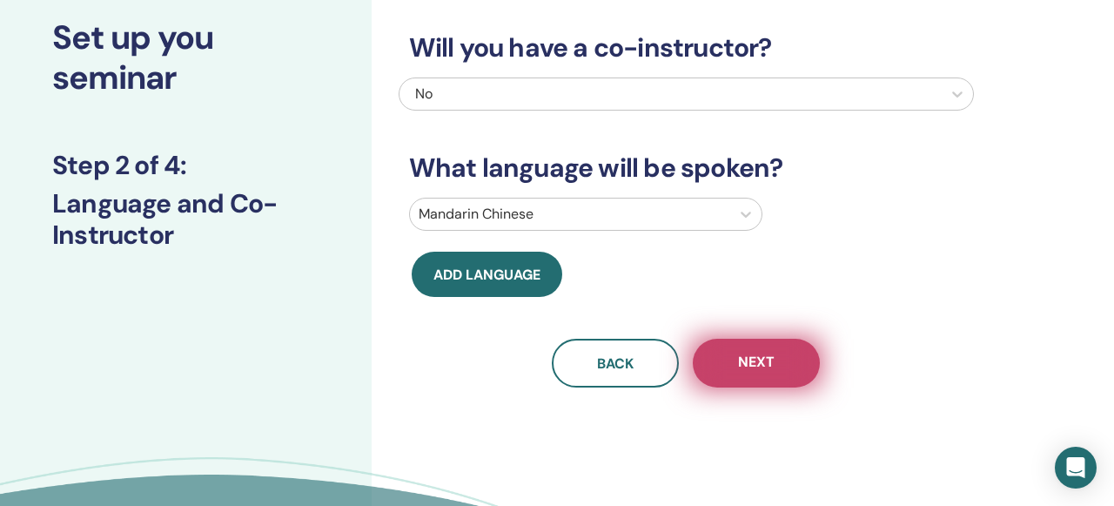
click at [780, 372] on button "Next" at bounding box center [756, 362] width 127 height 49
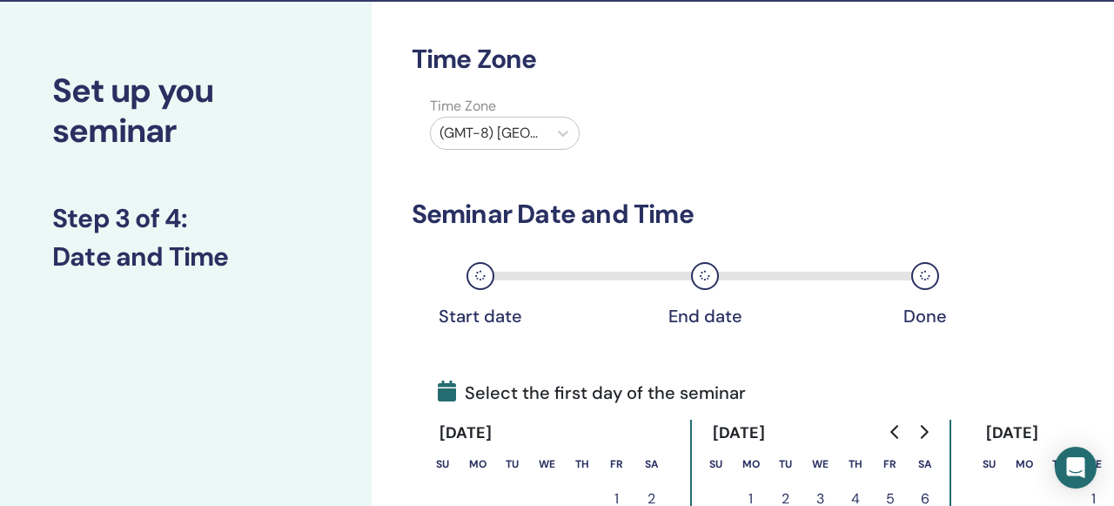
scroll to position [39, 0]
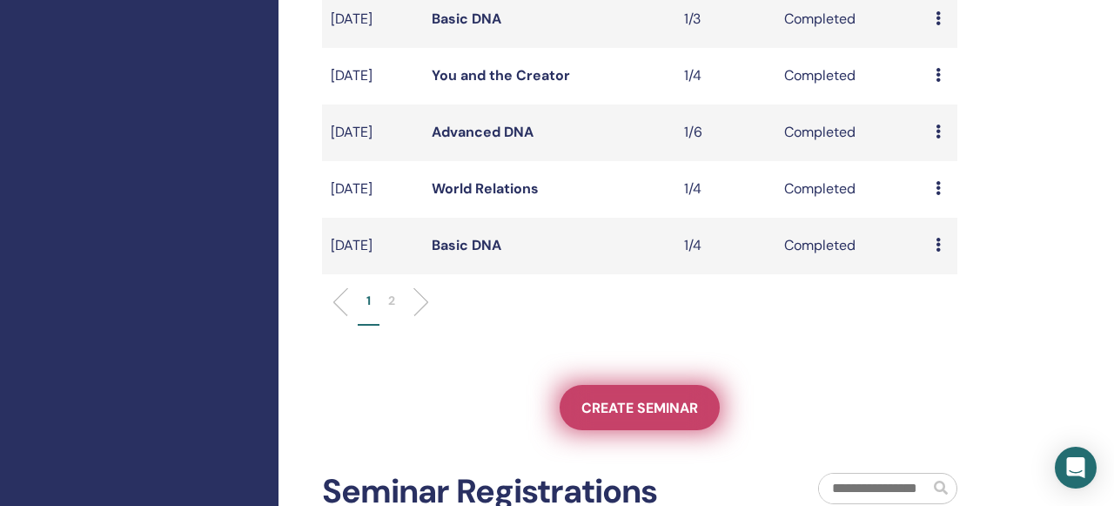
scroll to position [613, 0]
click at [606, 416] on span "Create seminar" at bounding box center [639, 407] width 117 height 18
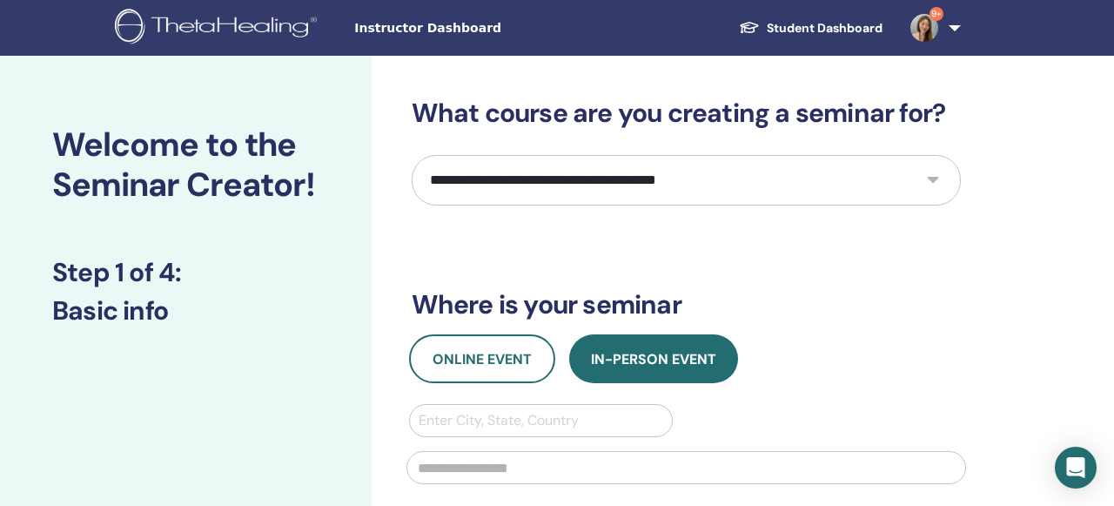
click at [936, 173] on select "**********" at bounding box center [686, 180] width 549 height 50
select select "**"
click at [412, 155] on select "**********" at bounding box center [686, 180] width 549 height 50
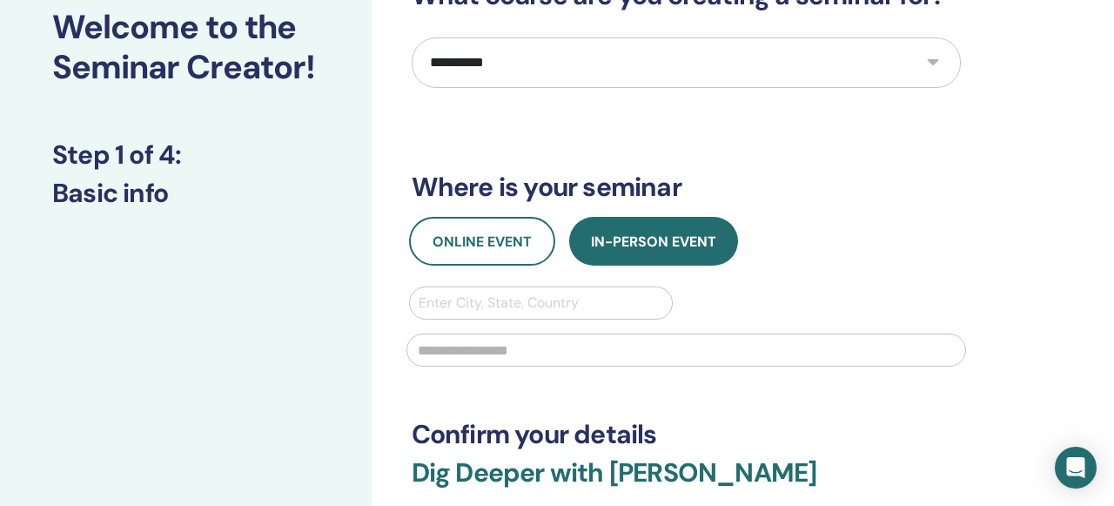
scroll to position [120, 0]
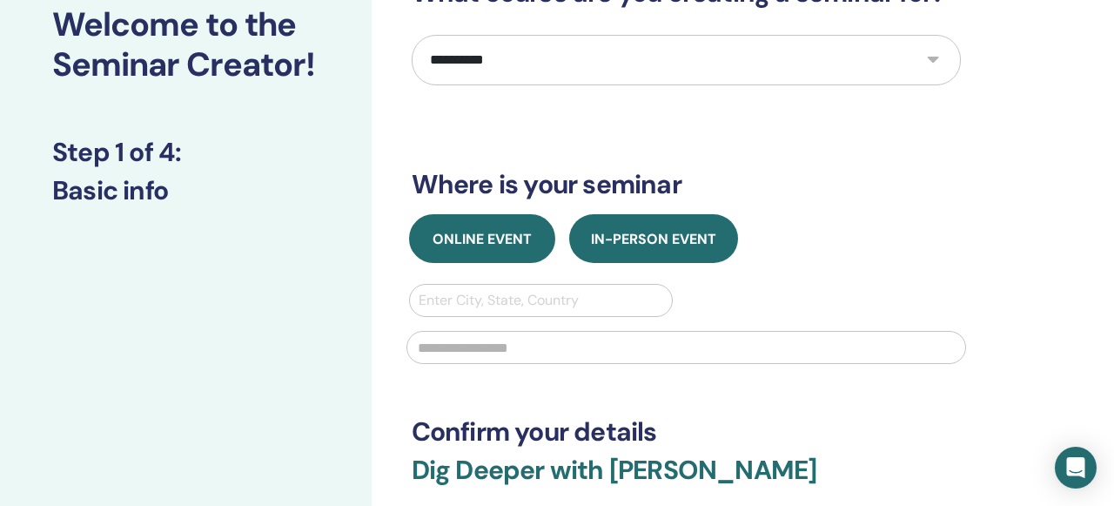
click at [486, 246] on span "Online Event" at bounding box center [481, 239] width 99 height 18
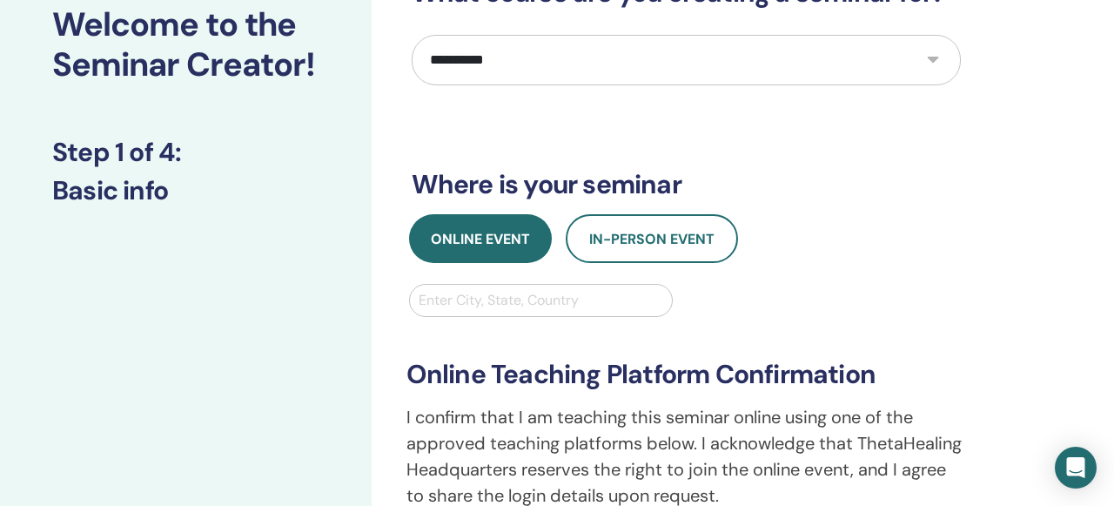
click at [493, 297] on div at bounding box center [541, 300] width 245 height 24
type input "*******"
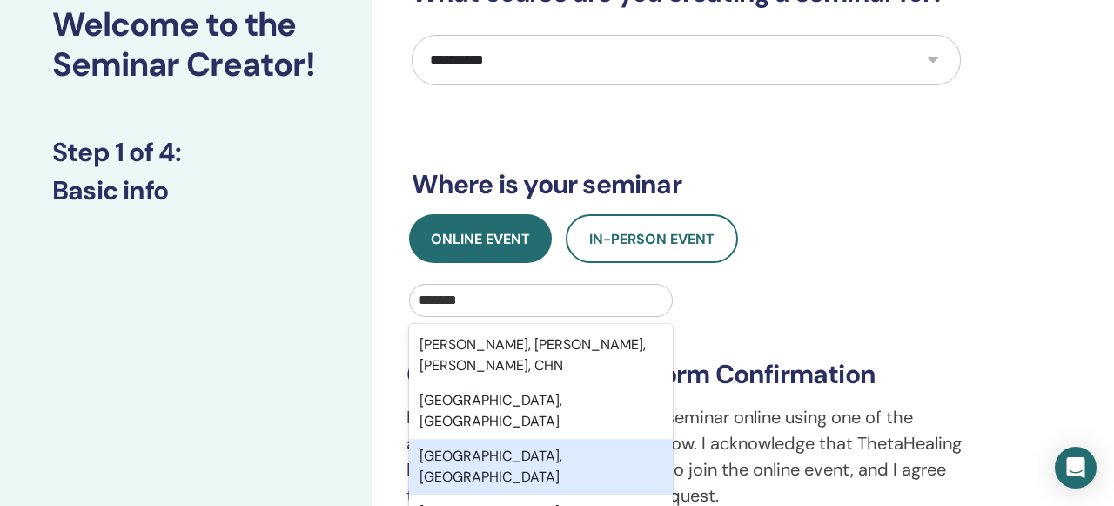
click at [516, 439] on div "Hsinchu City, TWN" at bounding box center [541, 467] width 265 height 56
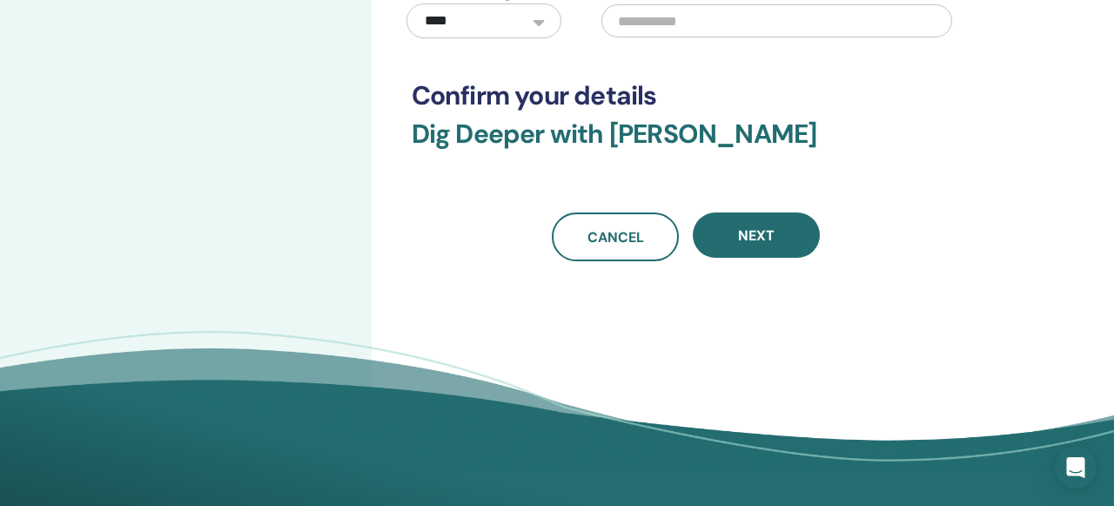
scroll to position [671, 0]
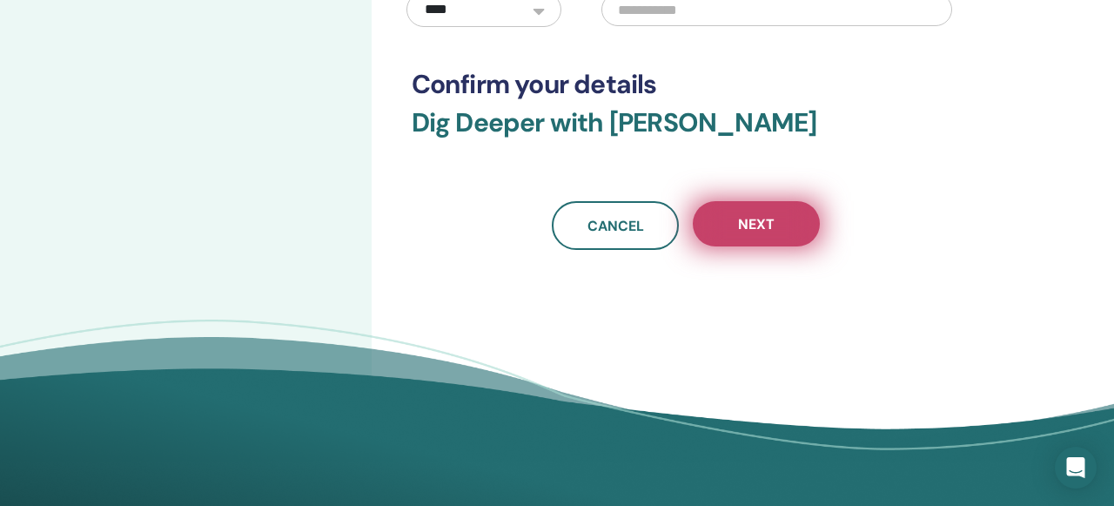
click at [789, 243] on button "Next" at bounding box center [756, 223] width 127 height 45
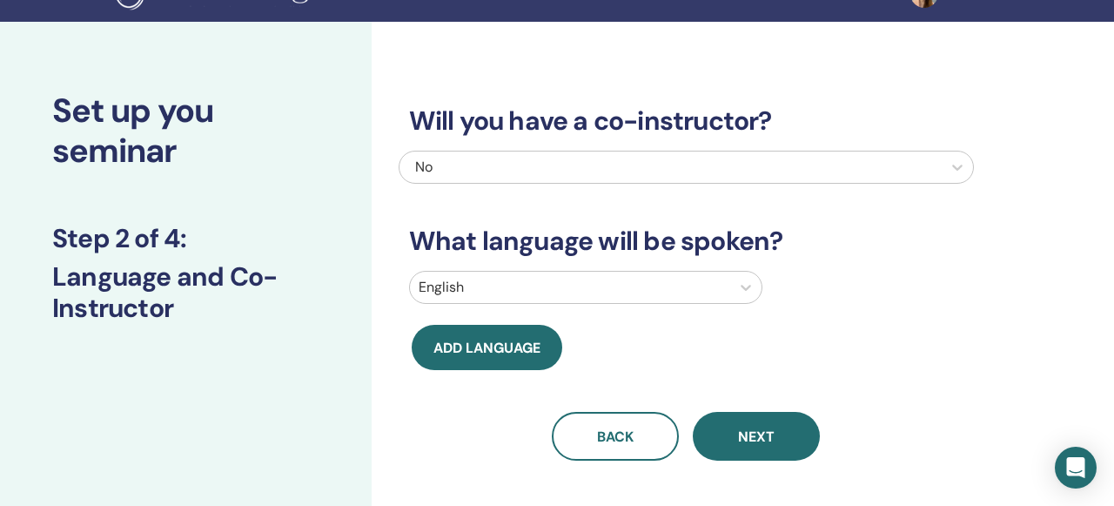
scroll to position [0, 0]
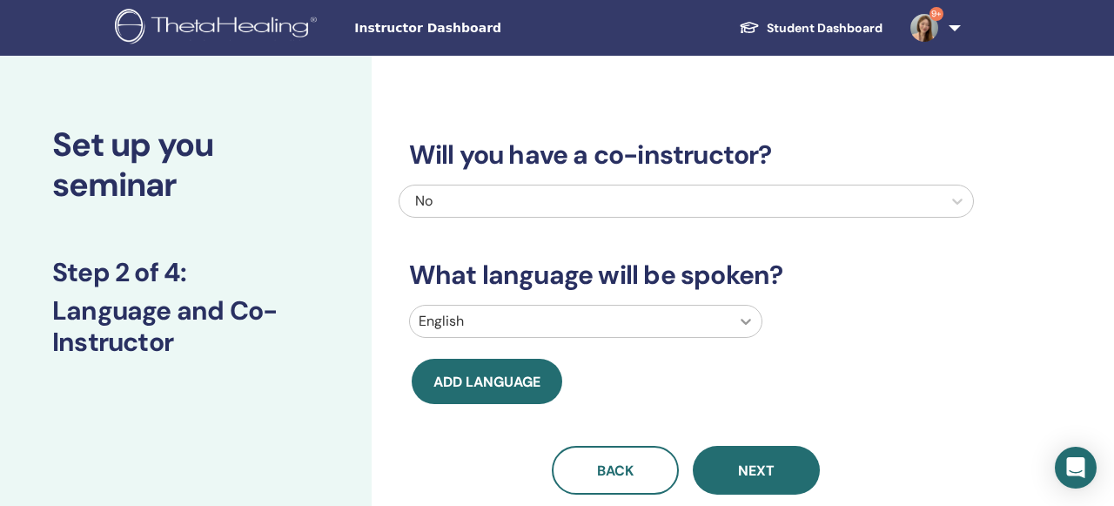
click at [740, 308] on div at bounding box center [745, 320] width 31 height 31
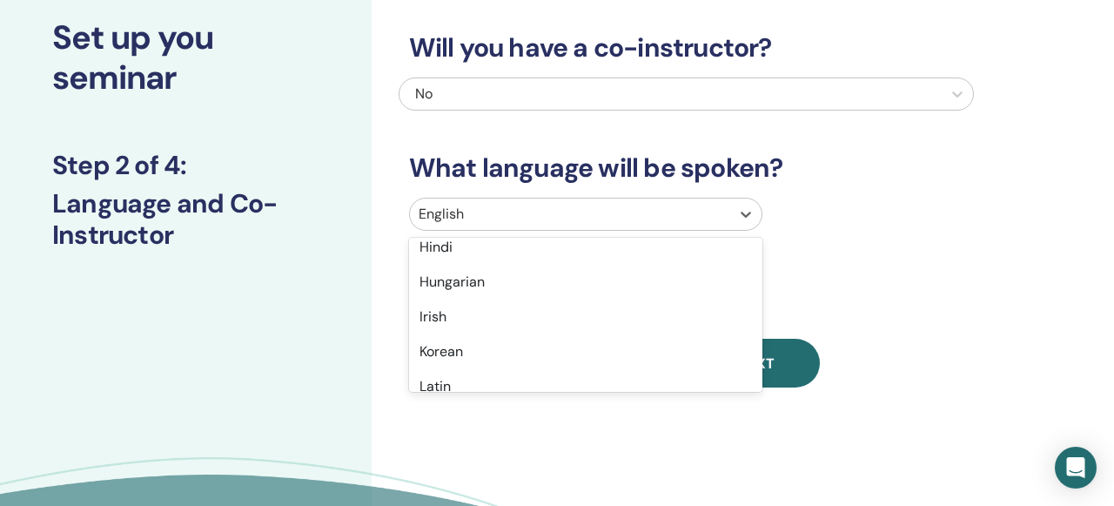
scroll to position [989, 0]
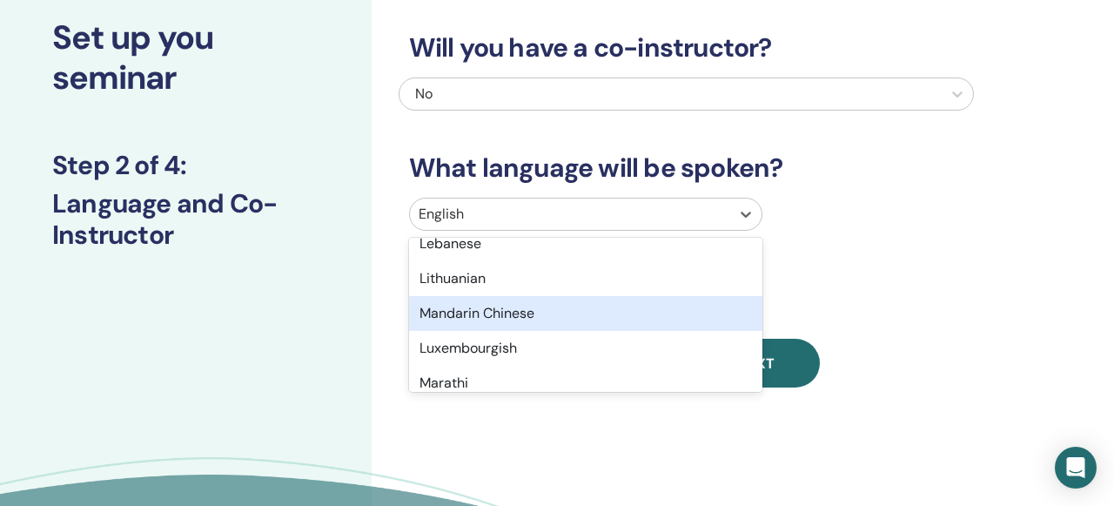
click at [649, 327] on div "Mandarin Chinese" at bounding box center [585, 313] width 353 height 35
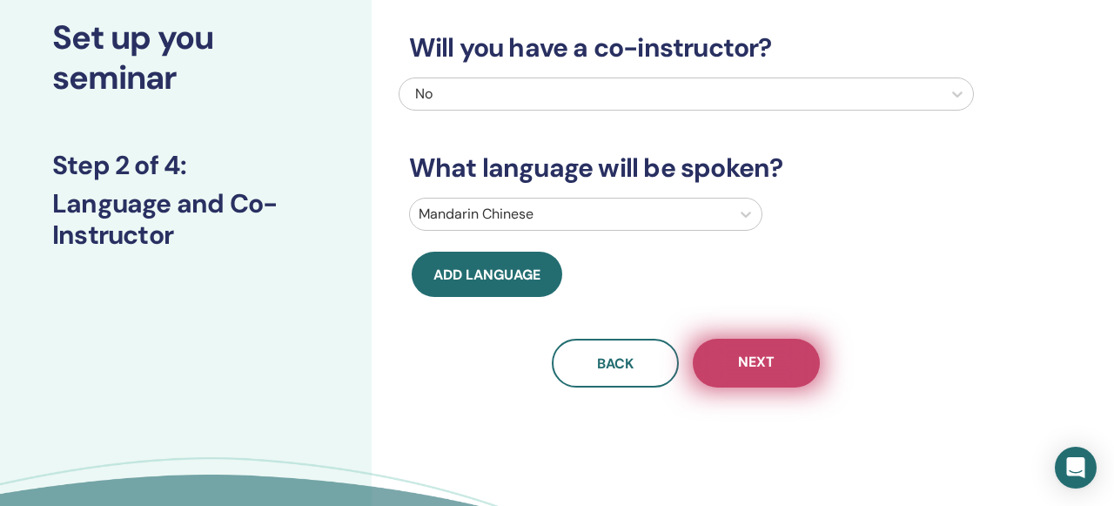
click at [769, 369] on span "Next" at bounding box center [756, 363] width 37 height 22
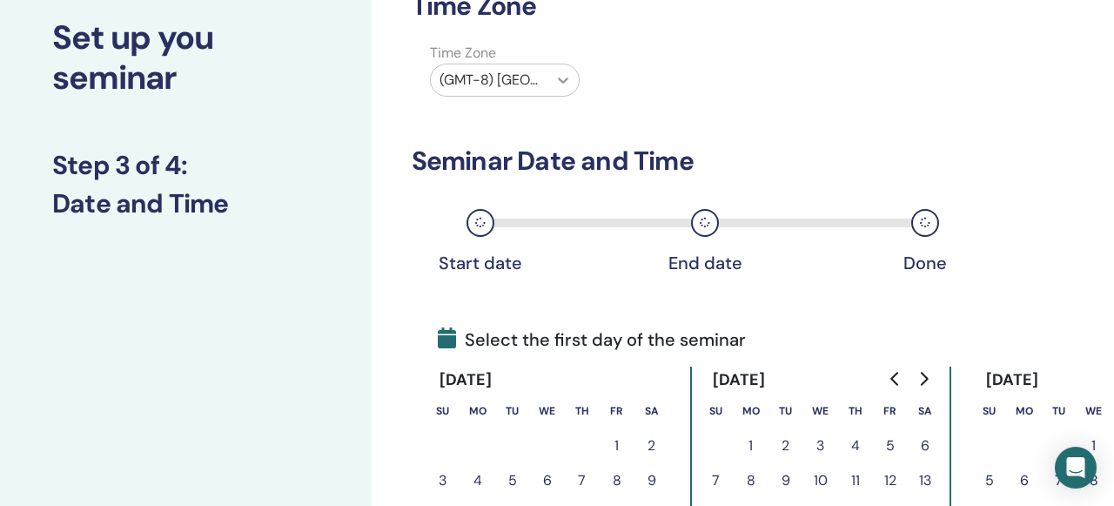
click at [565, 83] on icon at bounding box center [562, 79] width 17 height 17
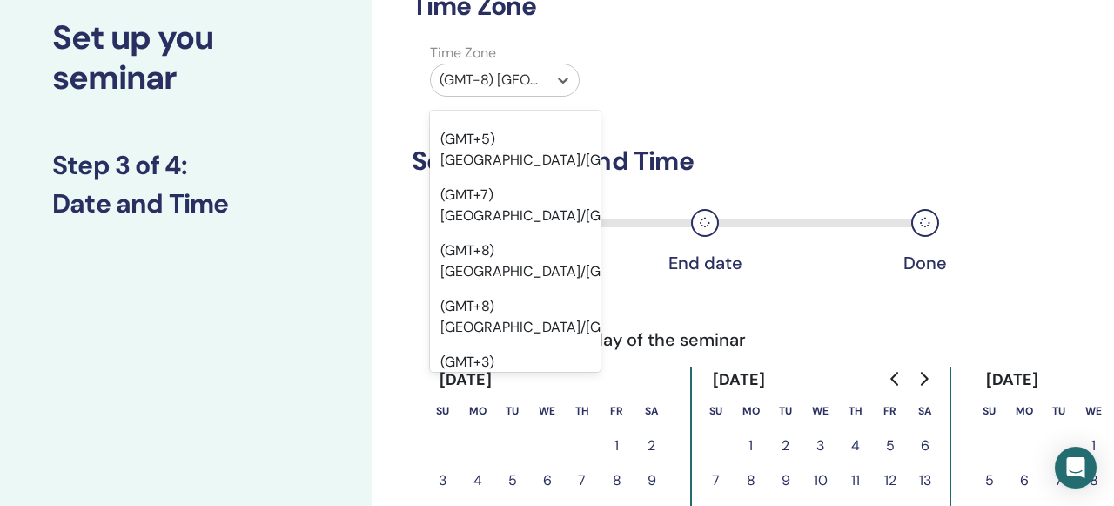
scroll to position [17807, 0]
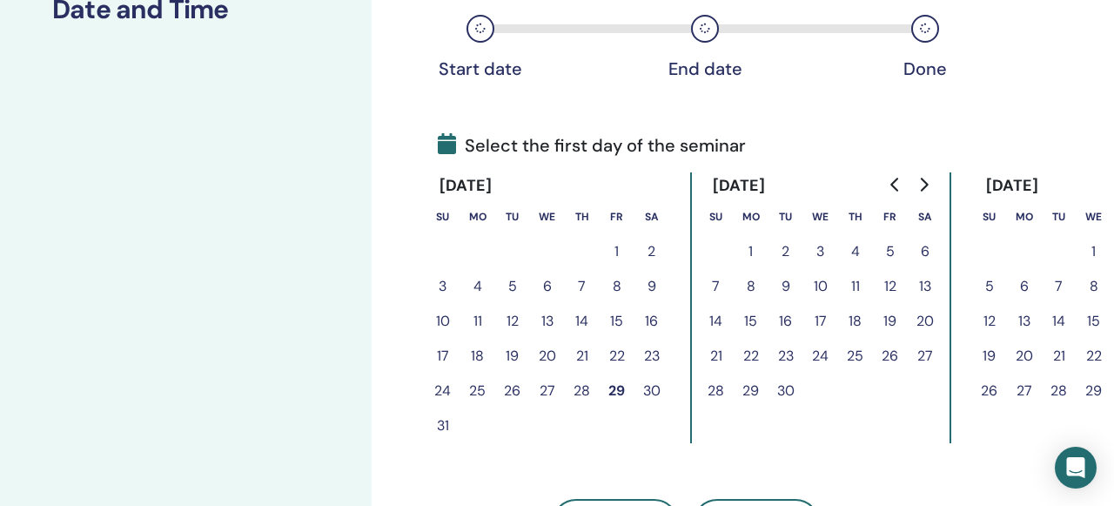
scroll to position [302, 0]
click at [789, 244] on button "2" at bounding box center [785, 250] width 35 height 35
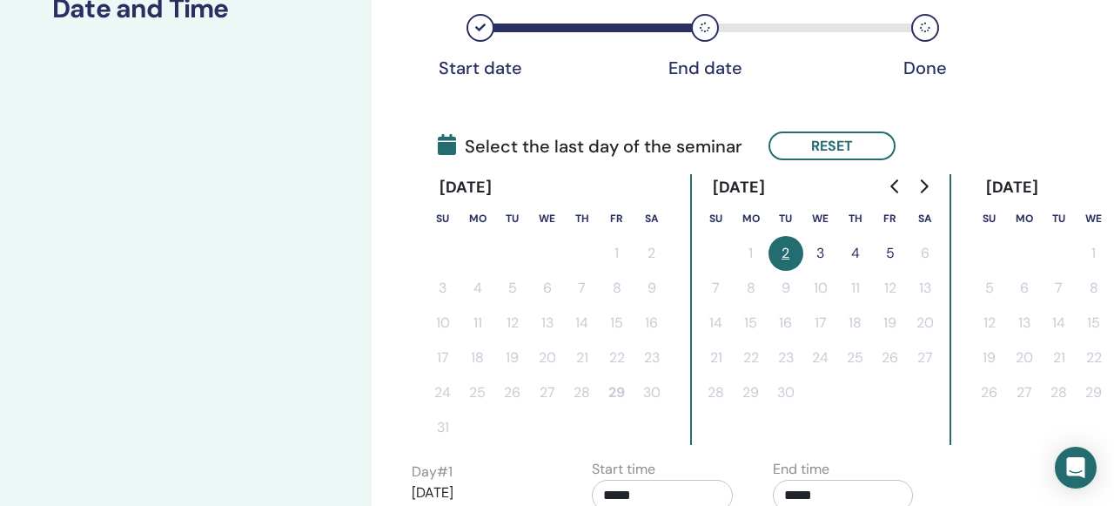
click at [817, 251] on button "3" at bounding box center [820, 253] width 35 height 35
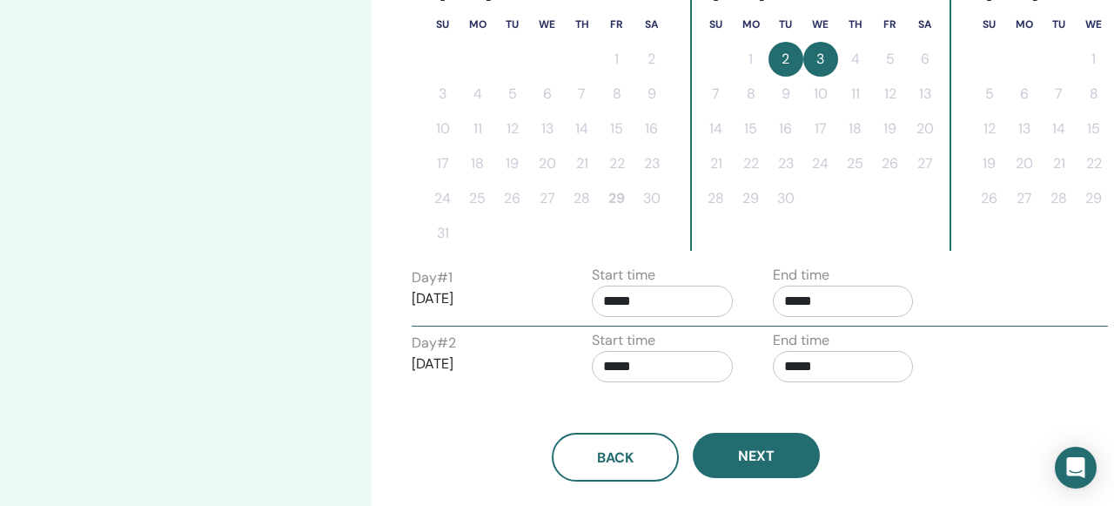
scroll to position [501, 0]
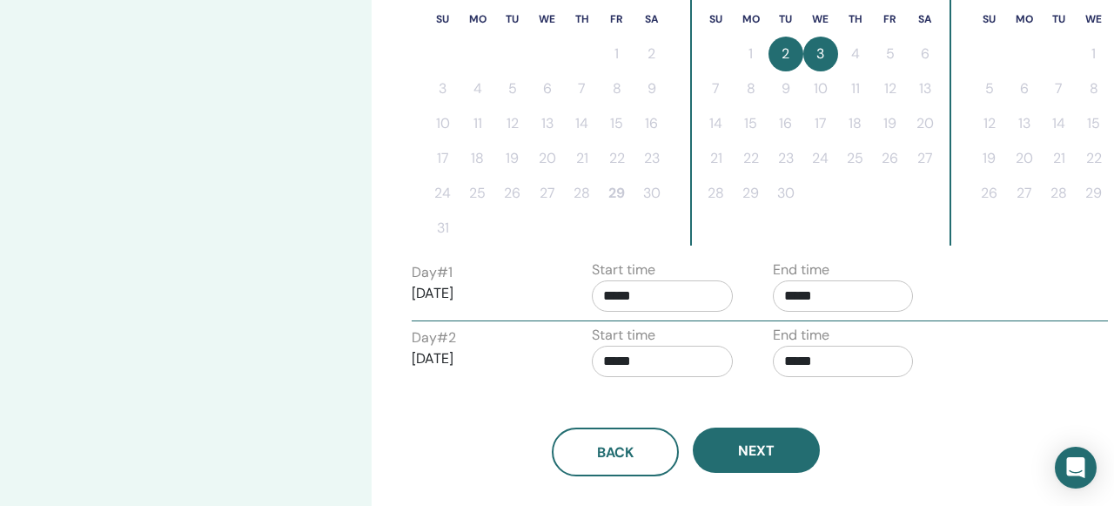
click at [836, 295] on input "*****" at bounding box center [843, 295] width 141 height 31
click at [862, 338] on span "▲" at bounding box center [861, 340] width 35 height 35
type input "*****"
click at [671, 367] on input "*****" at bounding box center [662, 360] width 141 height 31
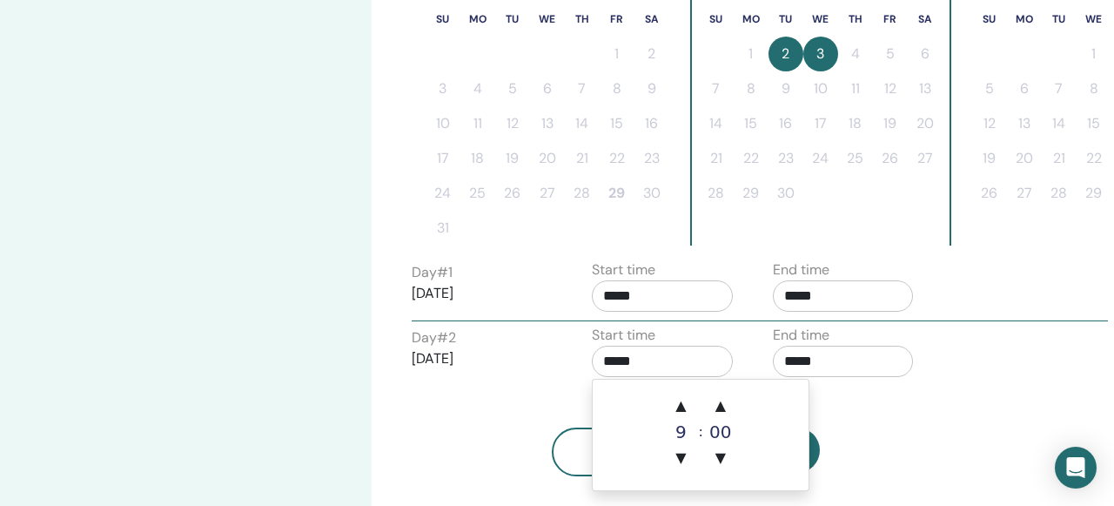
click at [818, 363] on input "*****" at bounding box center [843, 360] width 141 height 31
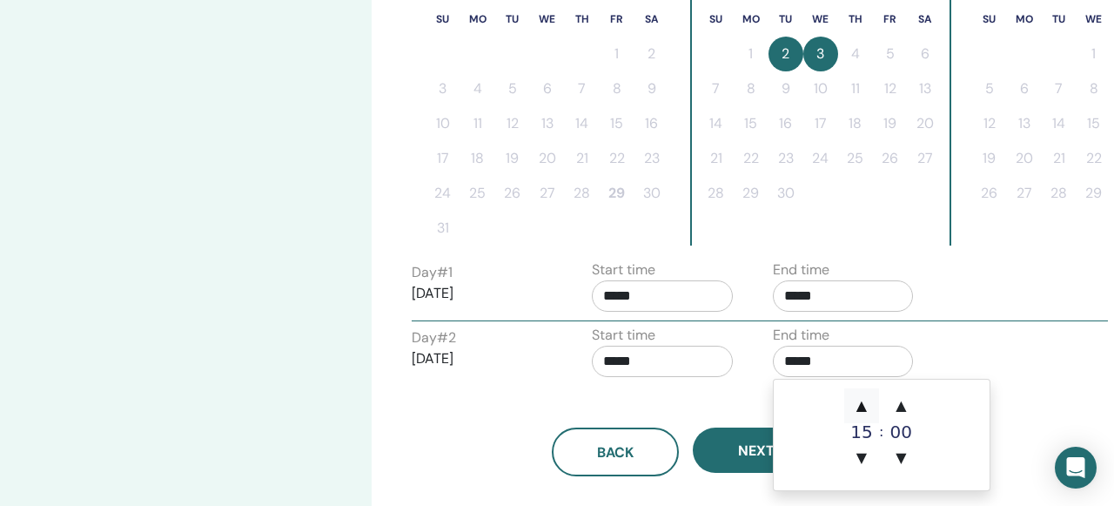
click at [859, 412] on span "▲" at bounding box center [861, 405] width 35 height 35
type input "*****"
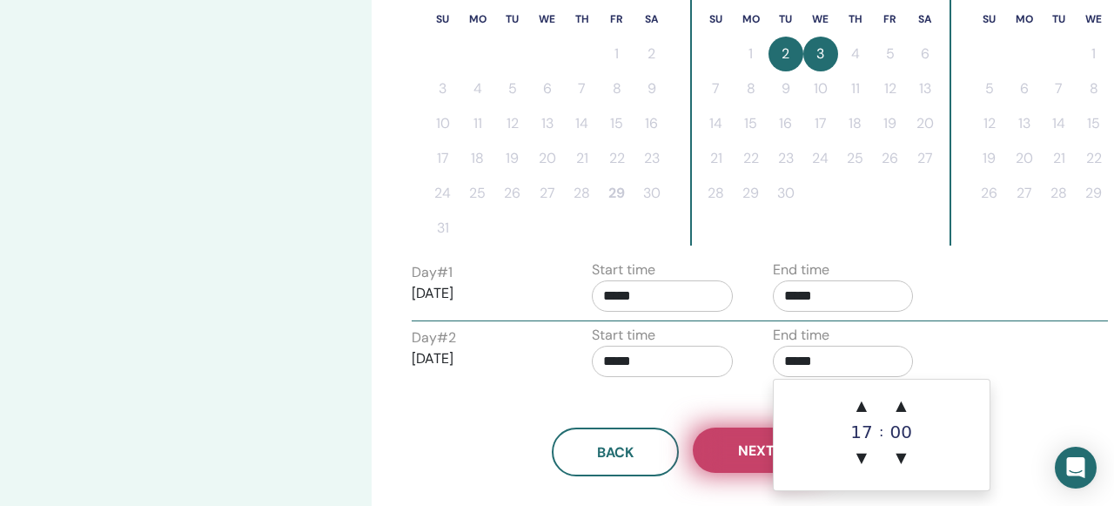
click at [727, 452] on button "Next" at bounding box center [756, 449] width 127 height 45
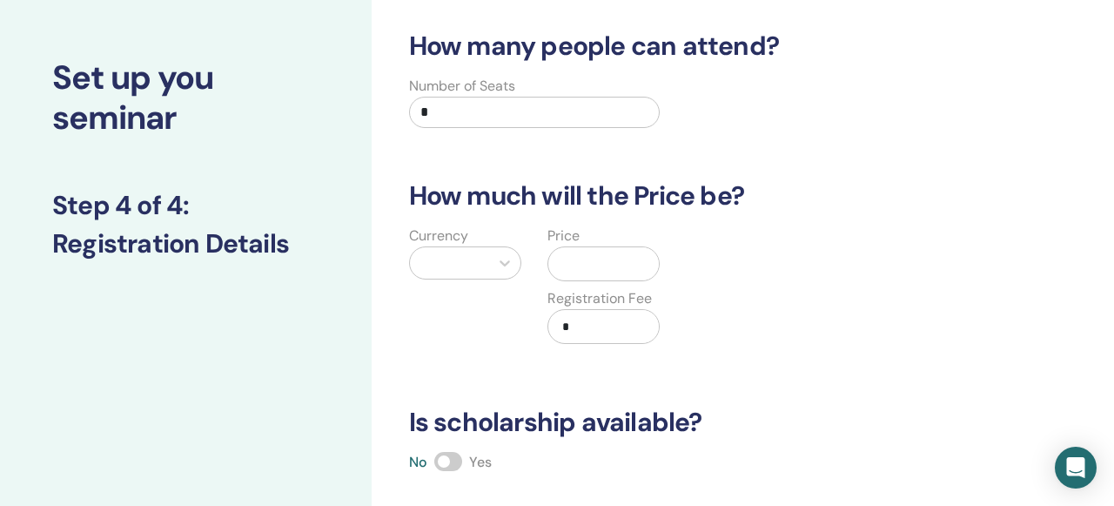
scroll to position [0, 0]
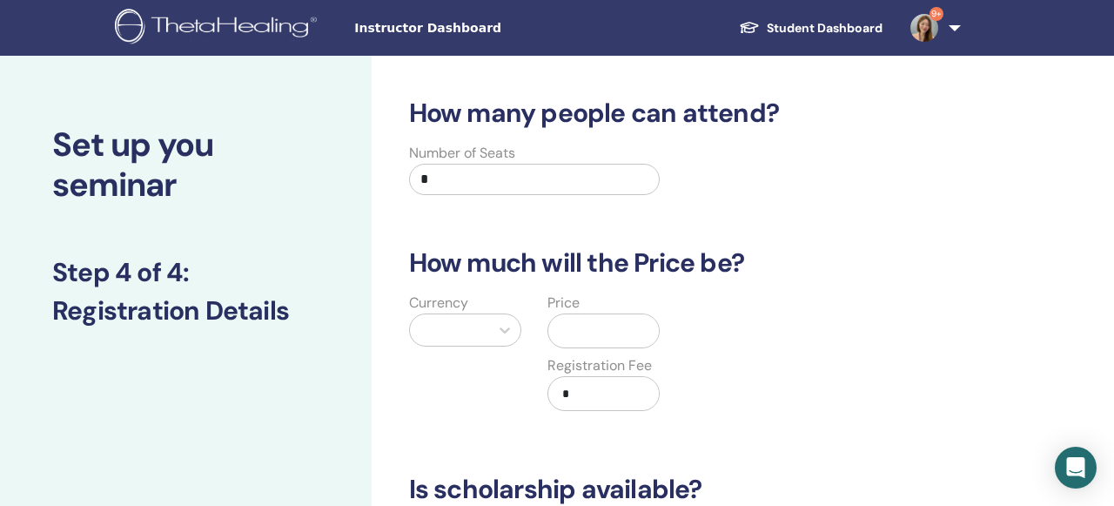
click at [458, 179] on input "*" at bounding box center [534, 179] width 251 height 31
type input "*"
click at [506, 332] on icon at bounding box center [504, 329] width 17 height 17
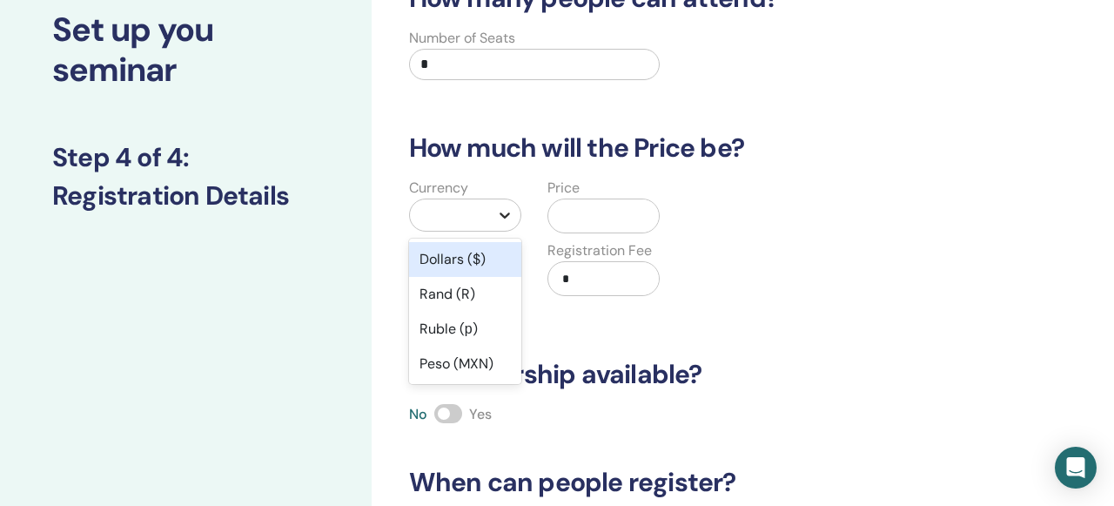
scroll to position [116, 0]
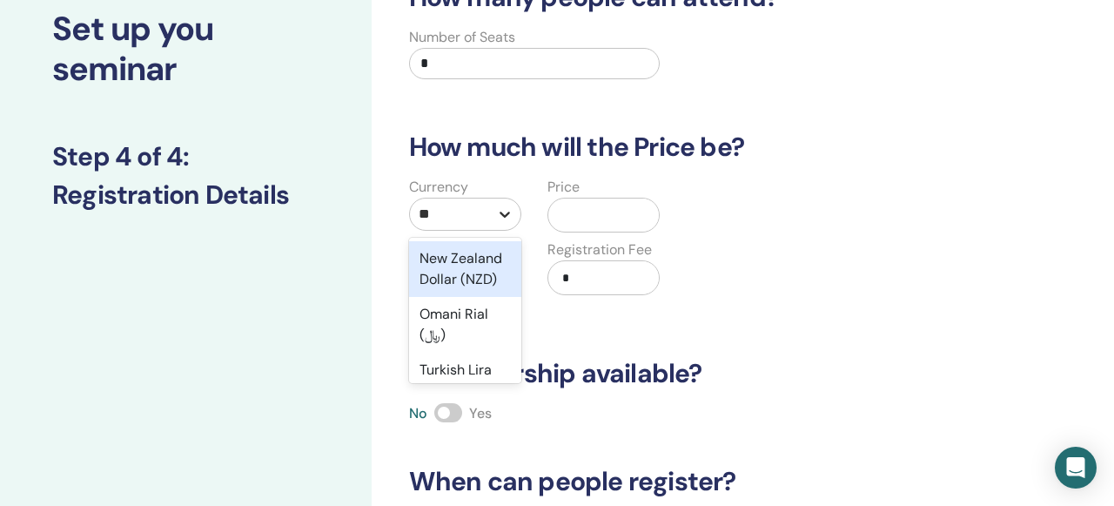
type input "***"
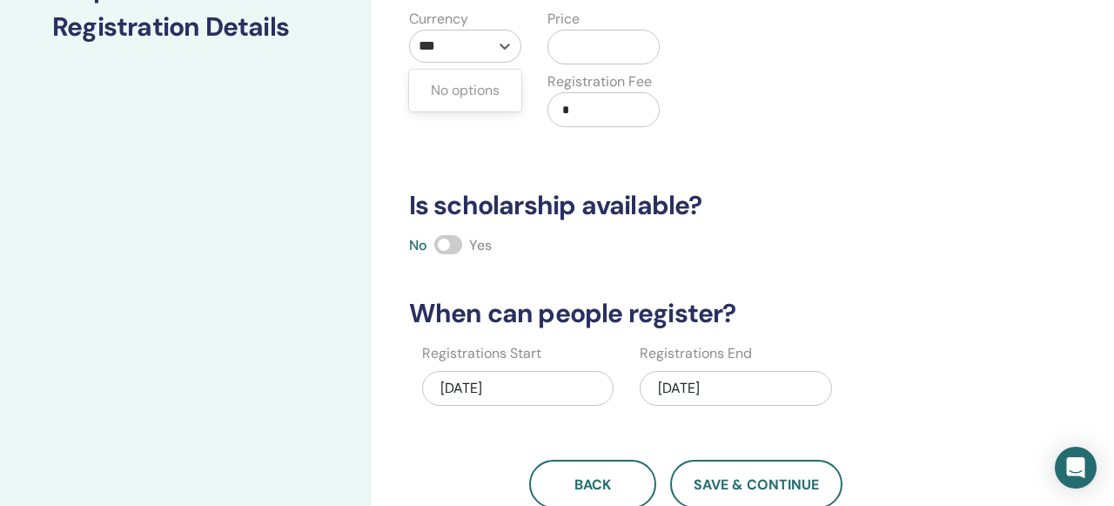
scroll to position [283, 0]
click at [494, 46] on div at bounding box center [504, 46] width 31 height 31
click at [501, 47] on icon at bounding box center [504, 47] width 10 height 6
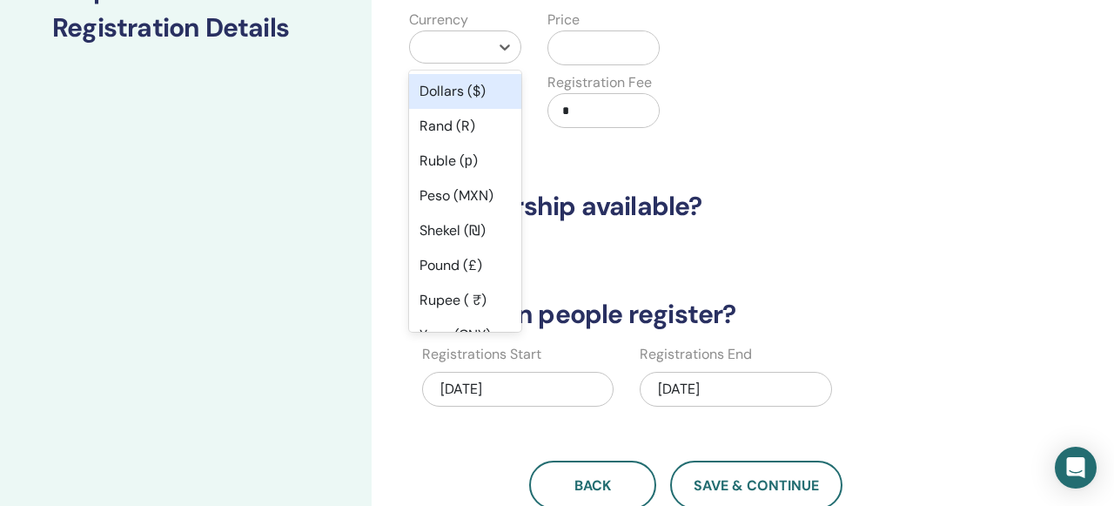
click at [472, 99] on div "Dollars ($)" at bounding box center [465, 91] width 112 height 35
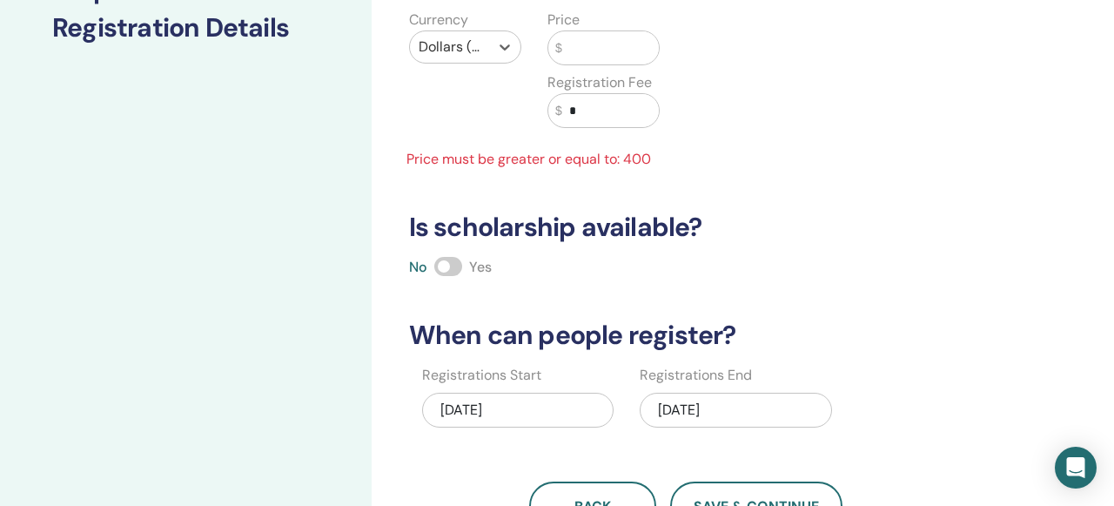
click at [577, 51] on input "text" at bounding box center [610, 47] width 97 height 33
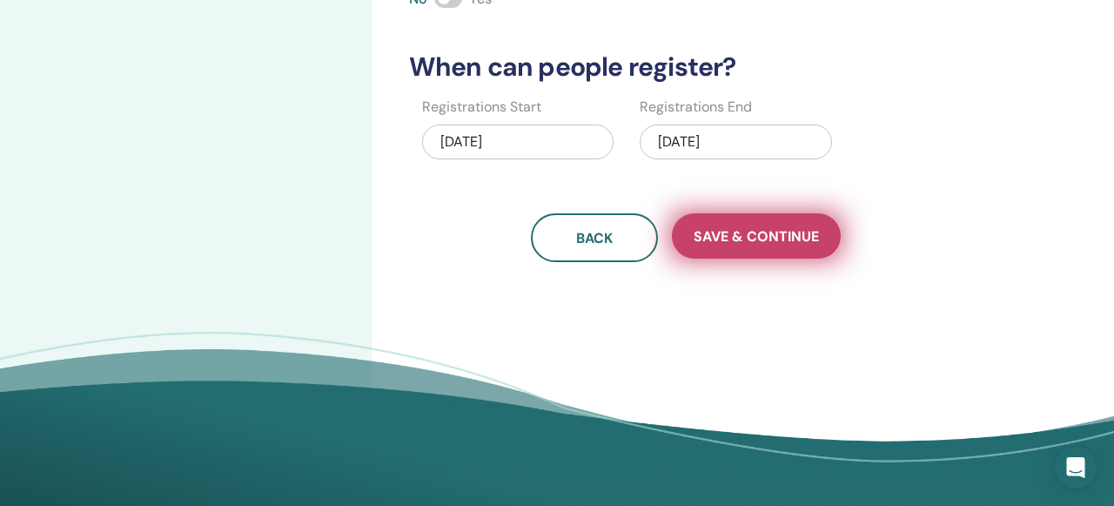
scroll to position [549, 0]
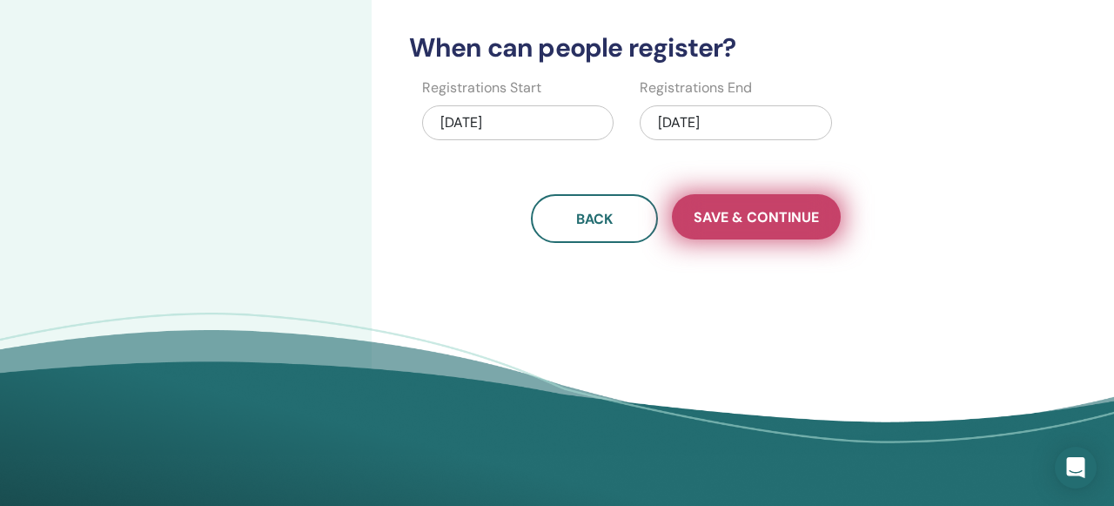
type input "***"
click at [781, 213] on span "Save & Continue" at bounding box center [755, 217] width 125 height 18
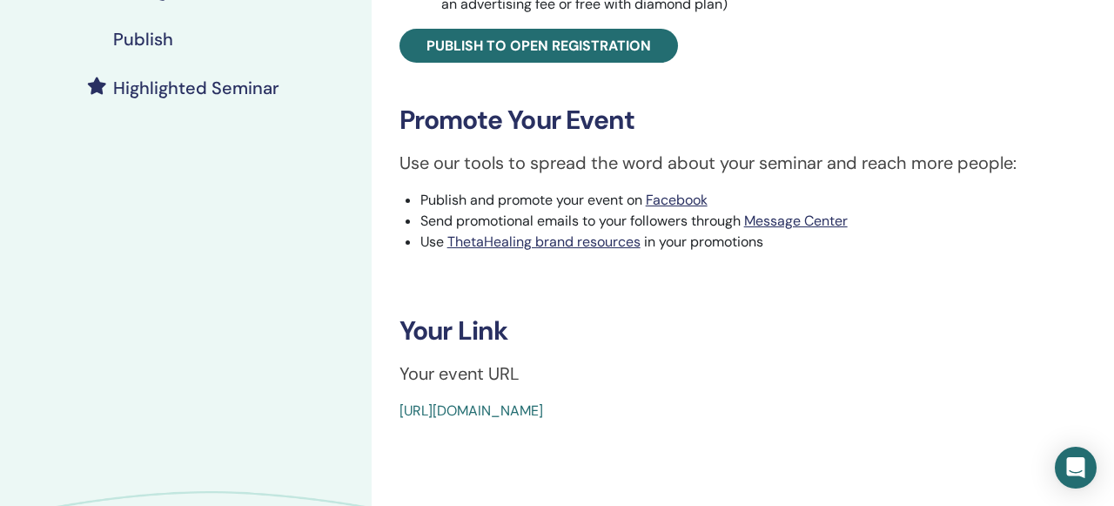
scroll to position [451, 0]
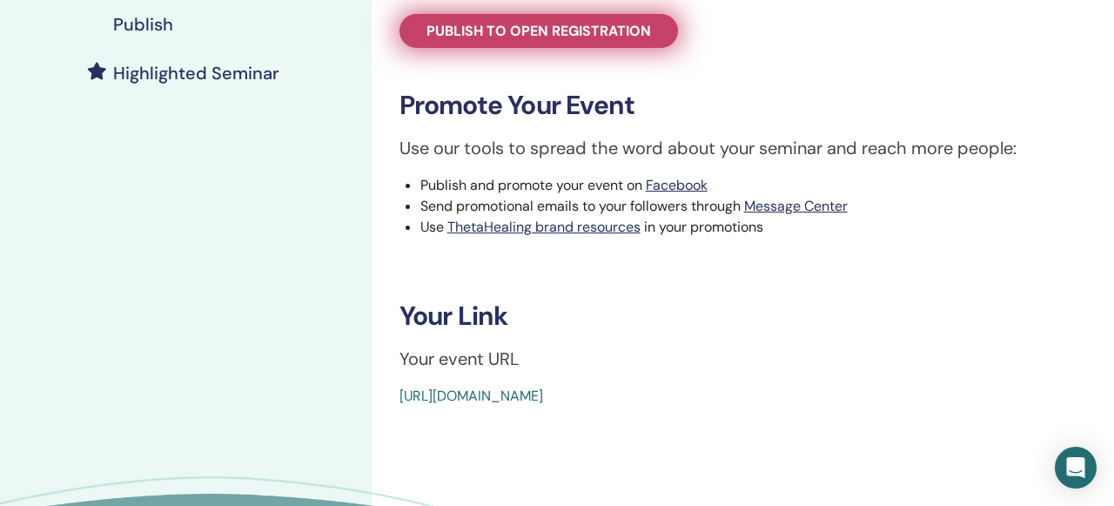
click at [605, 37] on span "Publish to open registration" at bounding box center [538, 31] width 224 height 18
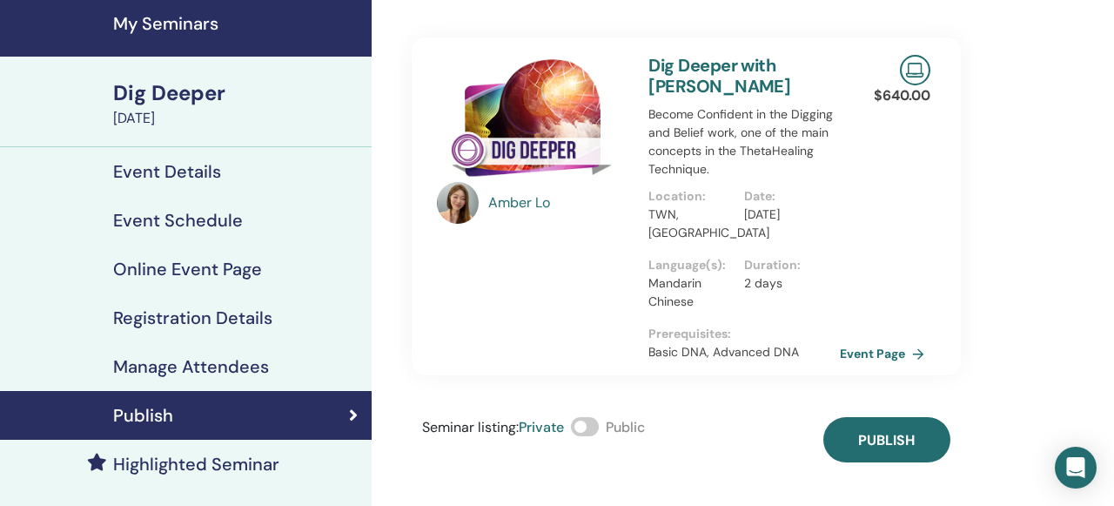
scroll to position [58, 0]
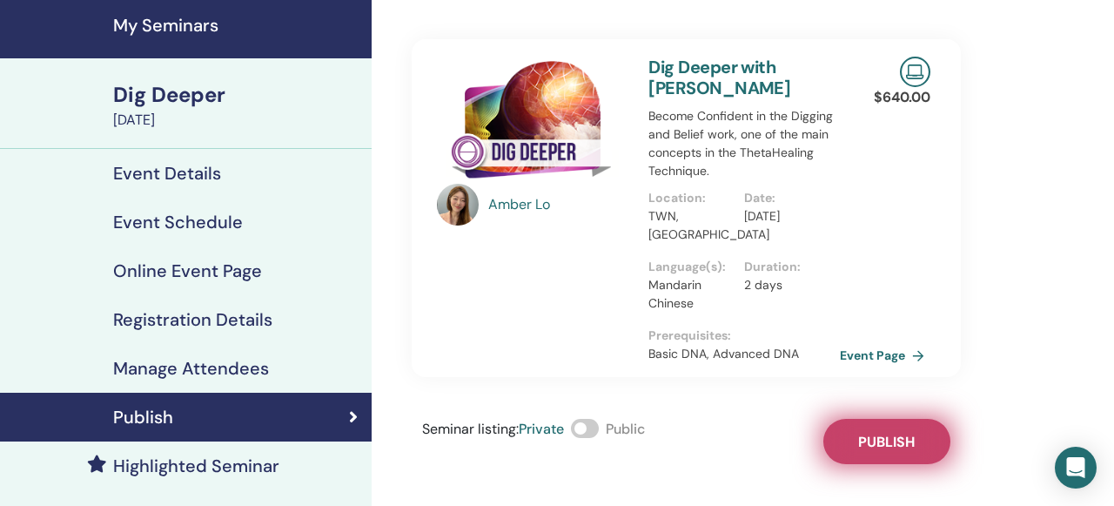
click at [890, 441] on span "Publish" at bounding box center [886, 441] width 57 height 18
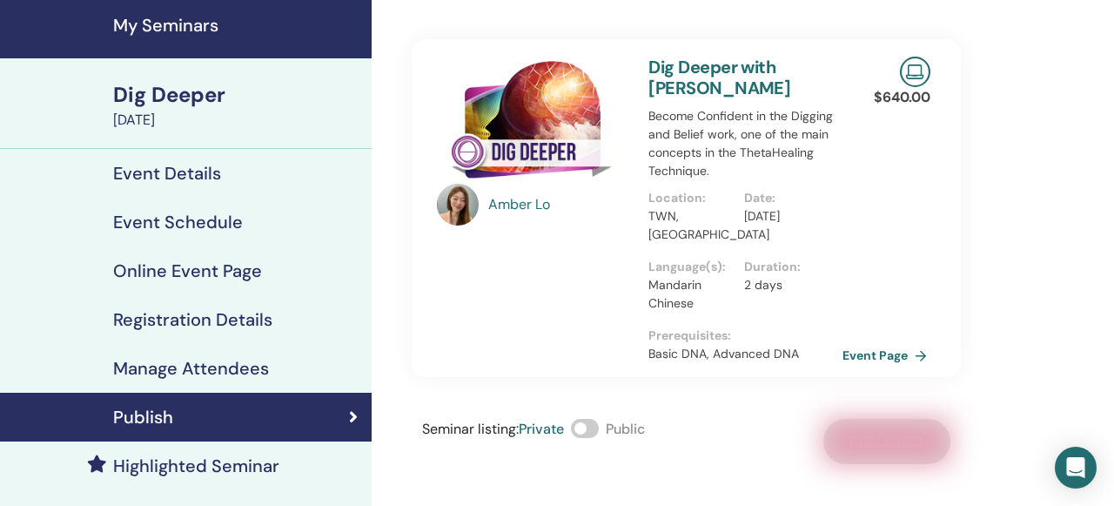
click at [877, 362] on link "Event Page" at bounding box center [887, 355] width 91 height 26
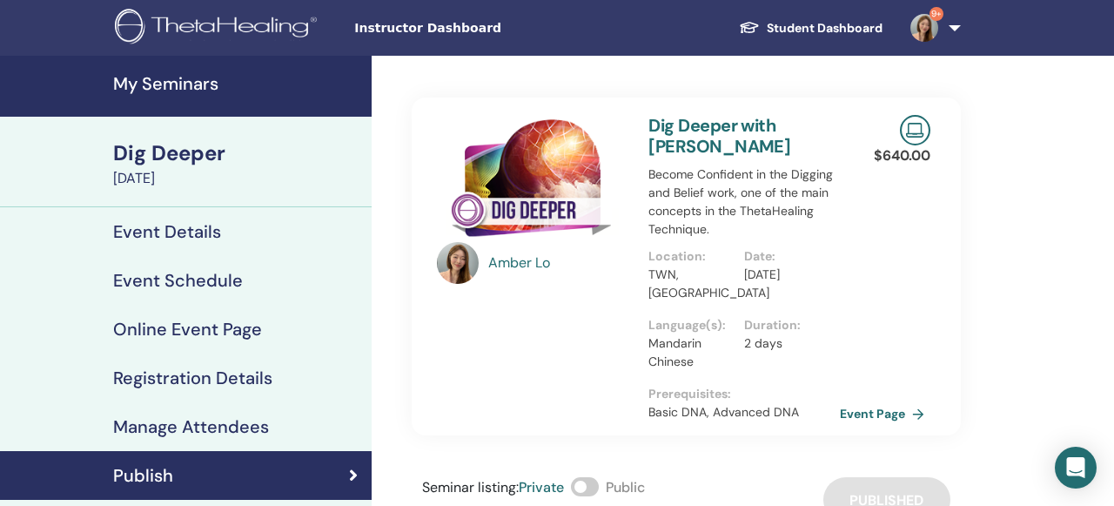
click at [214, 84] on h4 "My Seminars" at bounding box center [237, 83] width 248 height 21
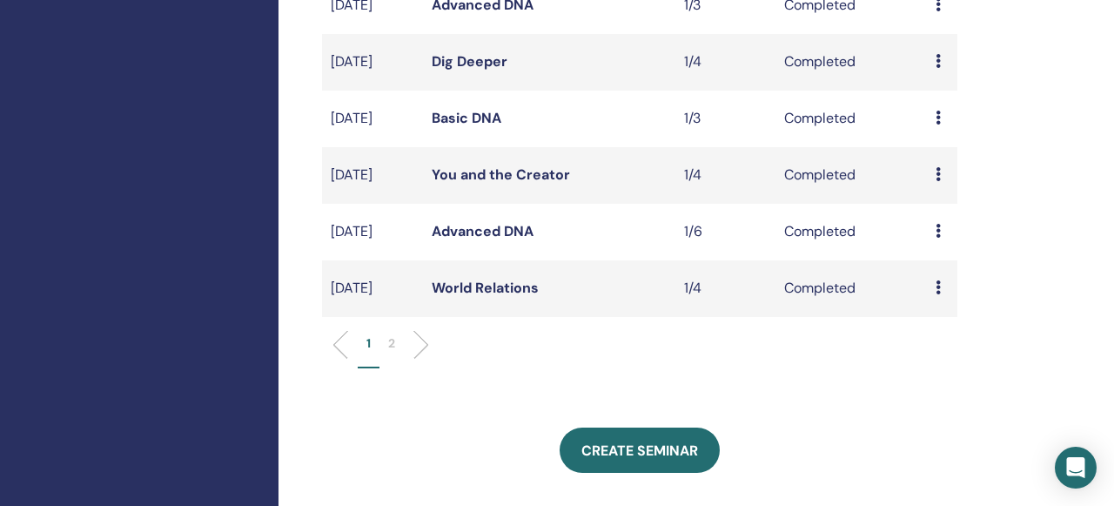
scroll to position [818, 0]
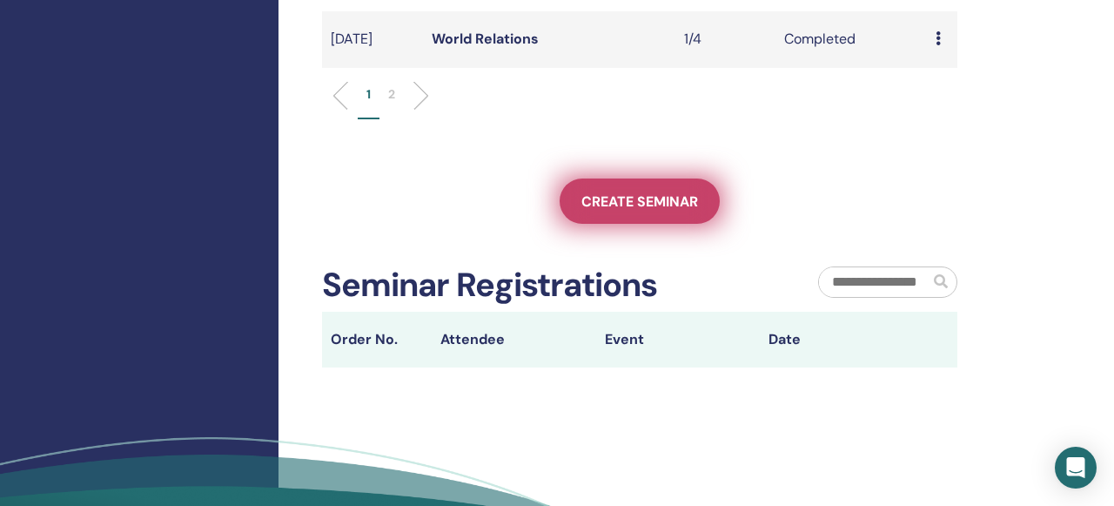
click at [655, 211] on span "Create seminar" at bounding box center [639, 201] width 117 height 18
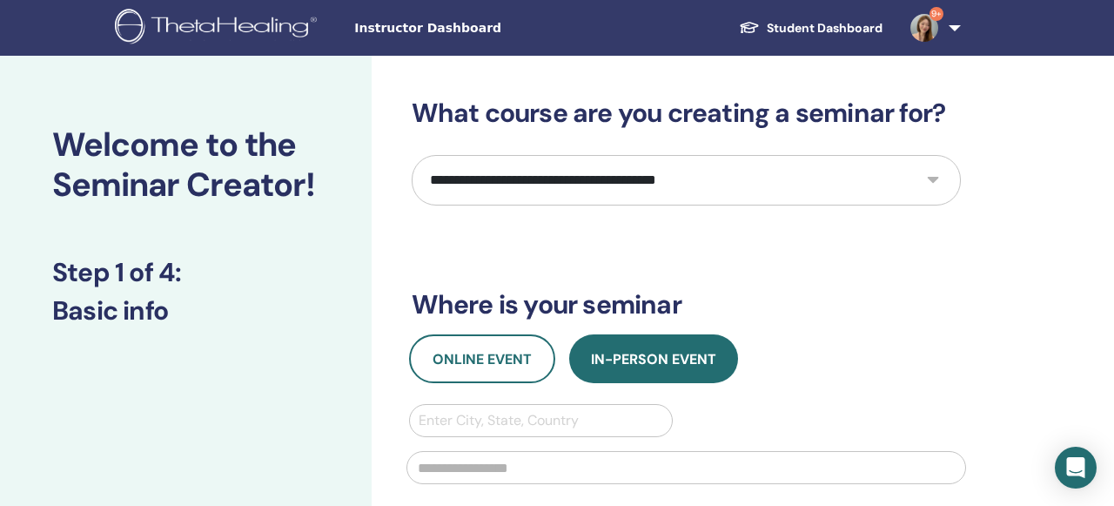
click at [930, 180] on select "**********" at bounding box center [686, 180] width 549 height 50
select select "****"
click at [412, 155] on select "**********" at bounding box center [686, 180] width 549 height 50
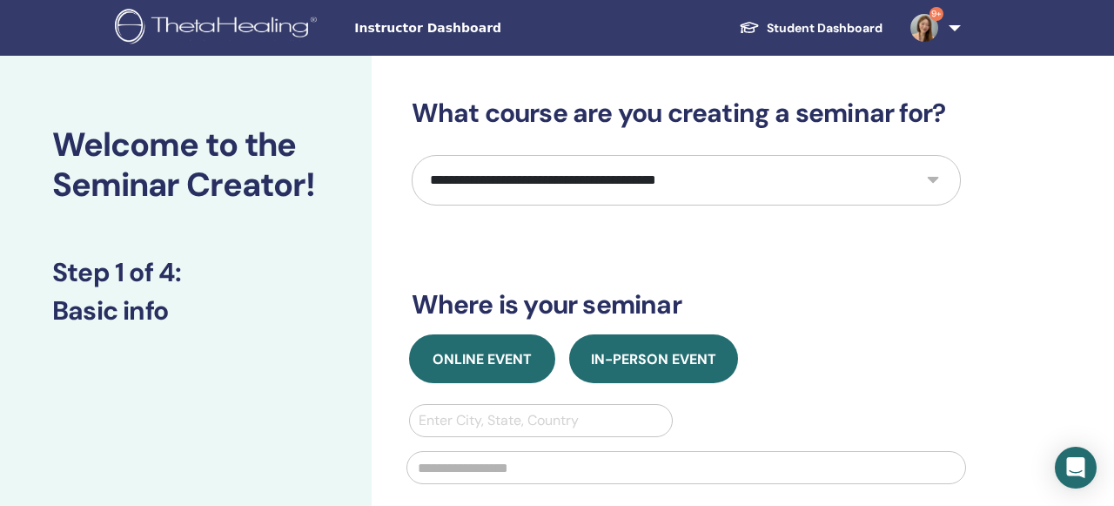
click at [517, 357] on span "Online Event" at bounding box center [481, 359] width 99 height 18
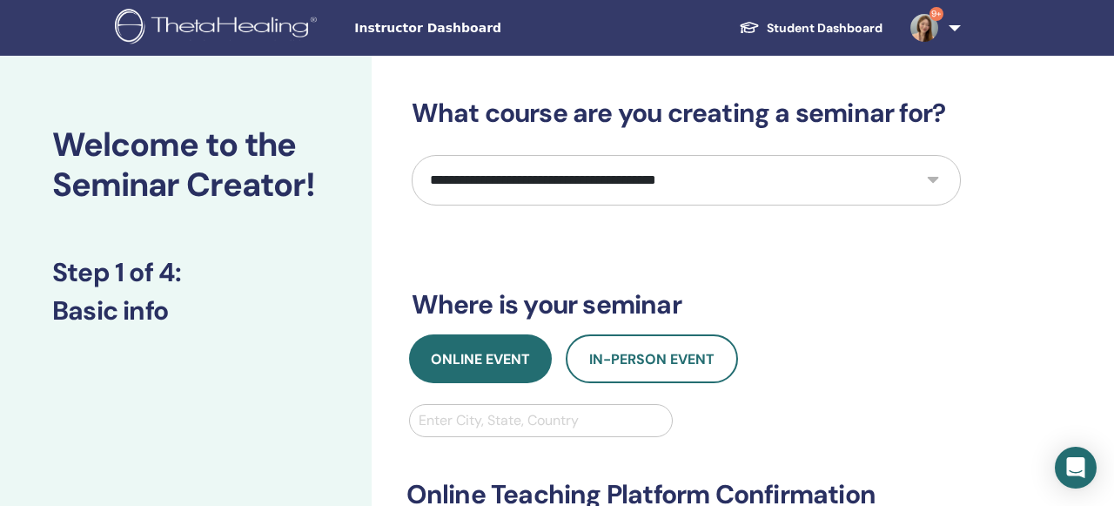
click at [538, 425] on div at bounding box center [541, 420] width 245 height 24
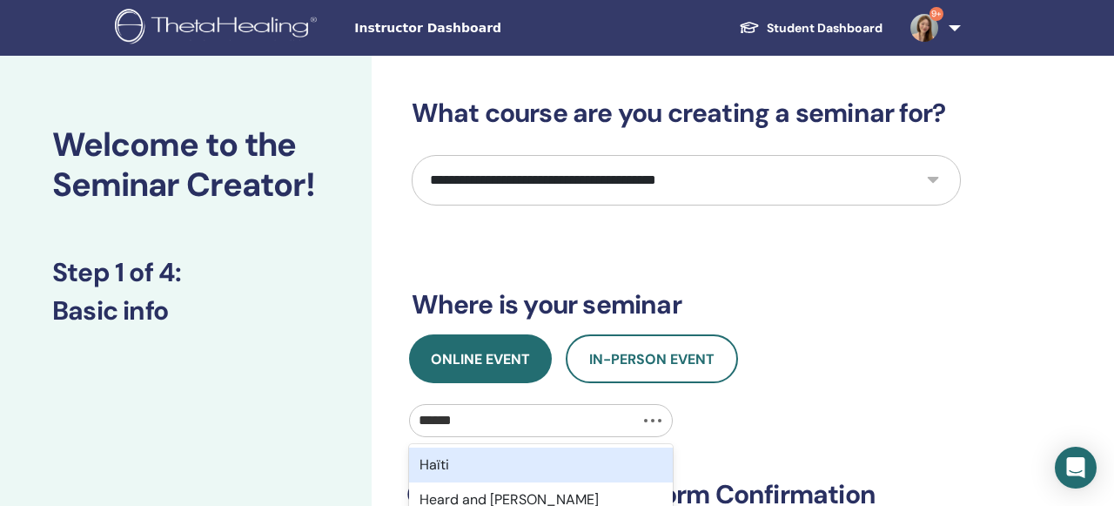
type input "*******"
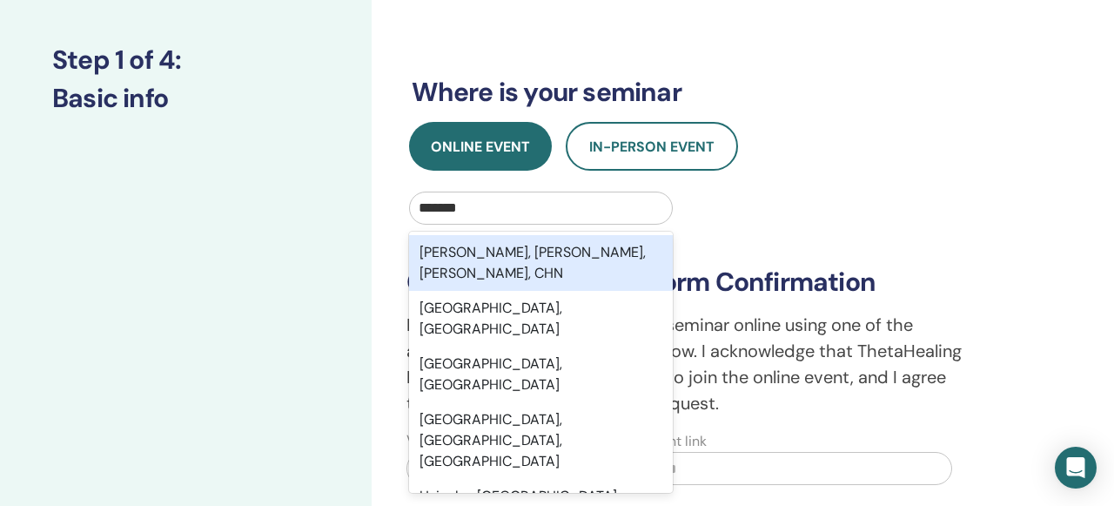
scroll to position [273, 0]
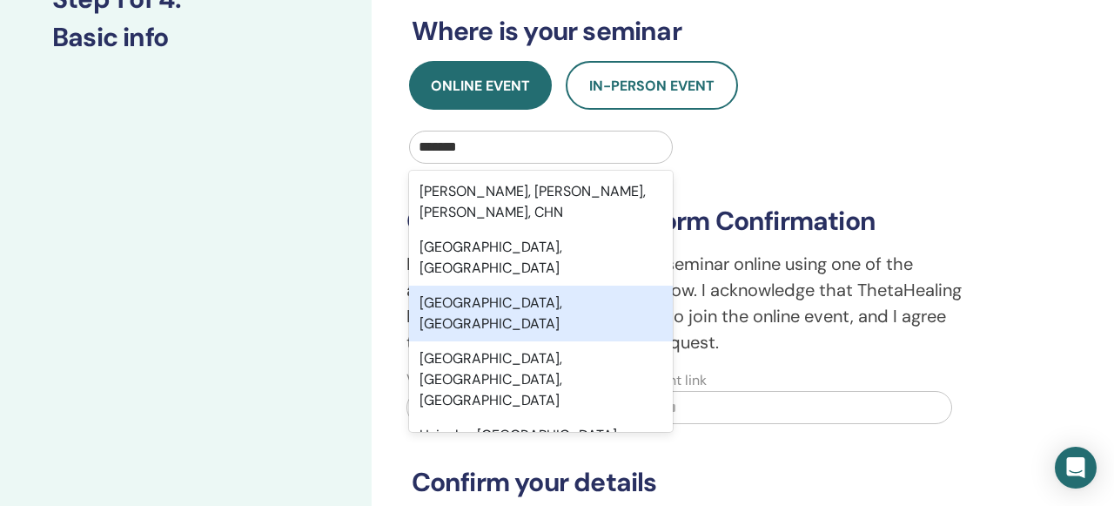
click at [476, 285] on div "Hsinchu City, TWN" at bounding box center [541, 313] width 265 height 56
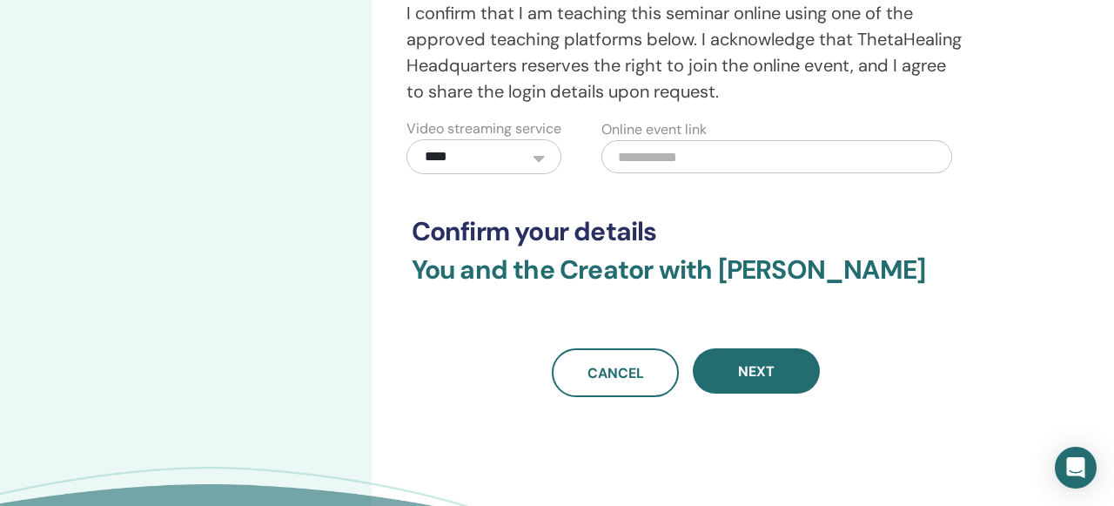
scroll to position [532, 0]
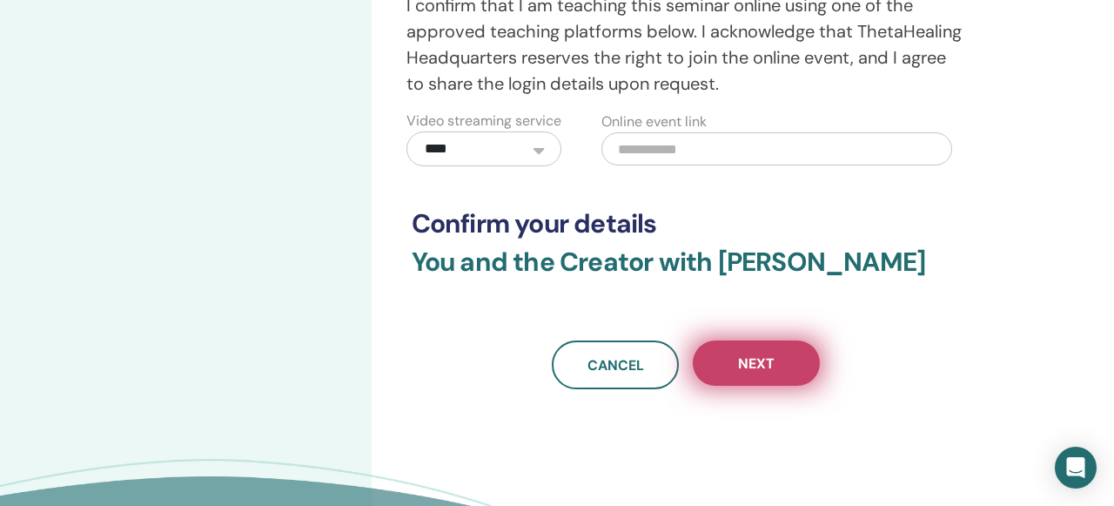
click at [786, 385] on button "Next" at bounding box center [756, 362] width 127 height 45
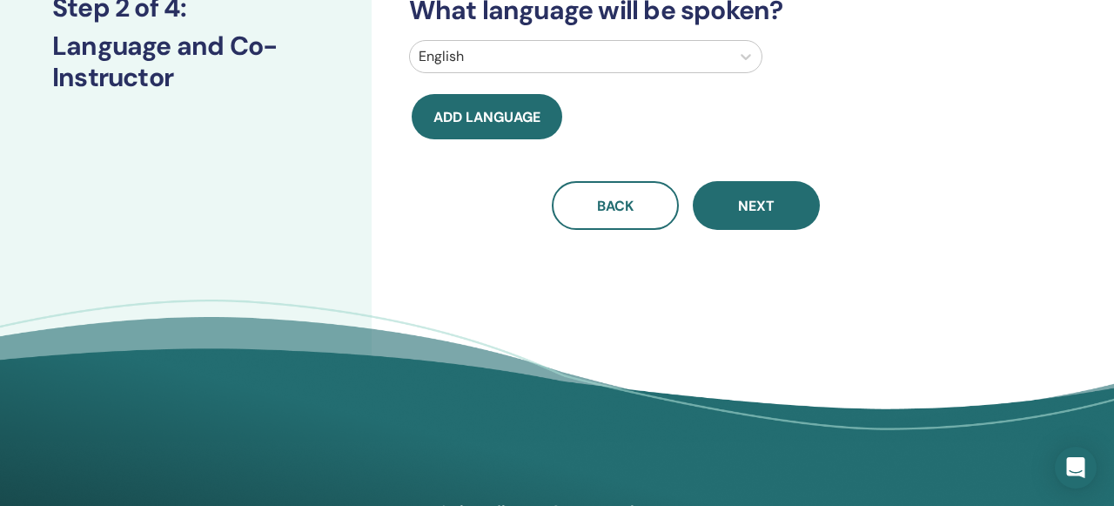
scroll to position [71, 0]
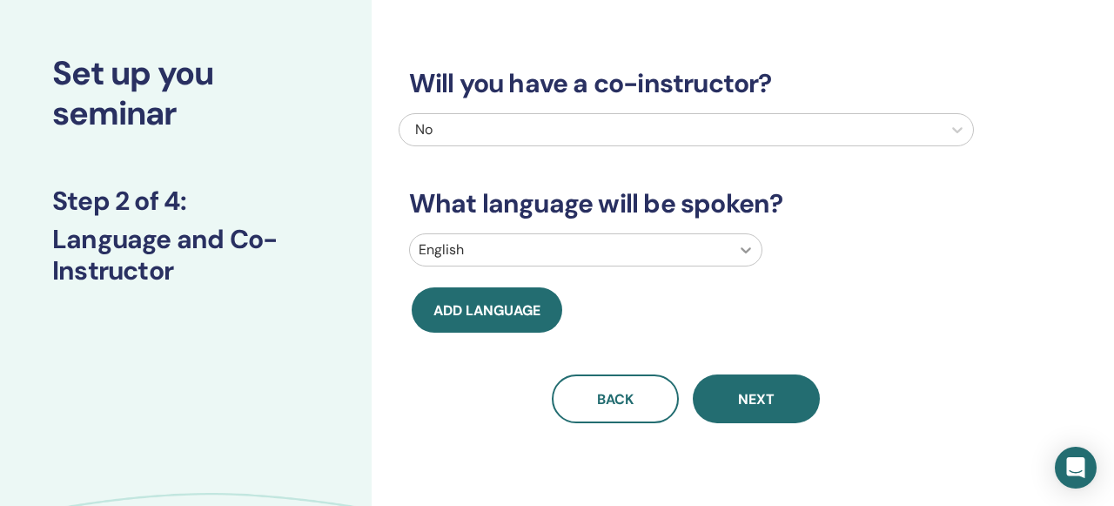
click at [753, 242] on icon at bounding box center [745, 249] width 17 height 17
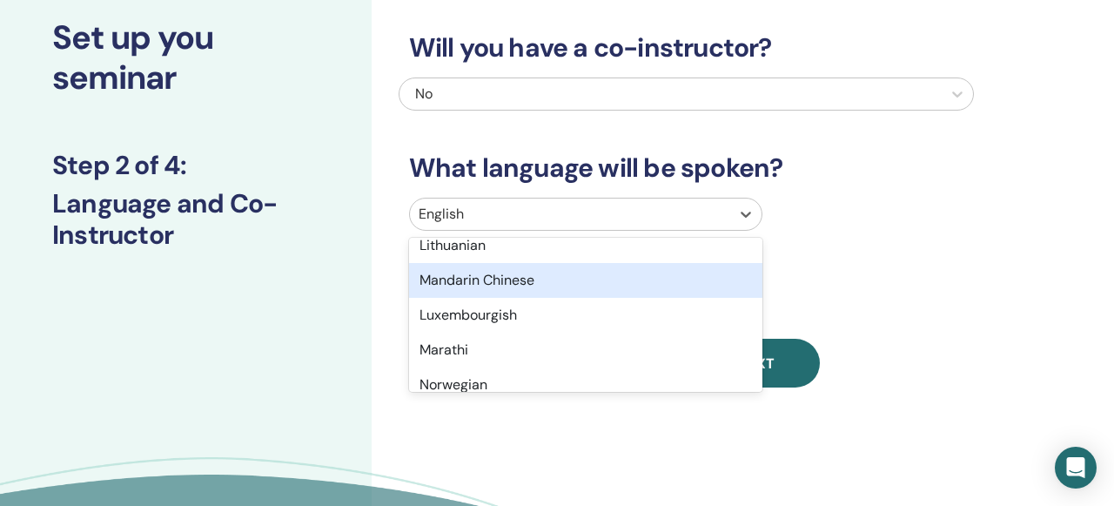
scroll to position [1024, 0]
click at [613, 280] on div "Mandarin Chinese" at bounding box center [585, 278] width 353 height 35
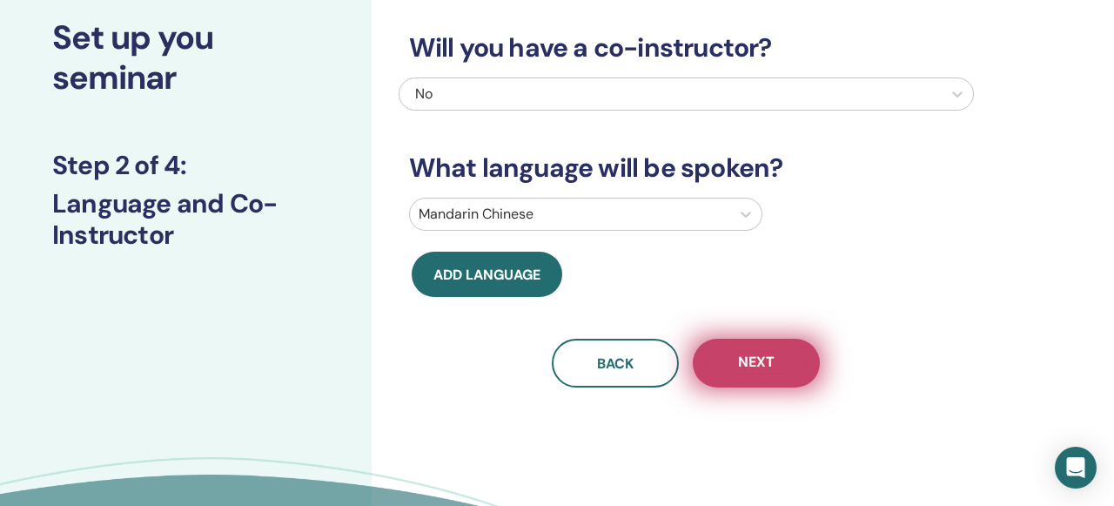
click at [756, 362] on span "Next" at bounding box center [756, 363] width 37 height 22
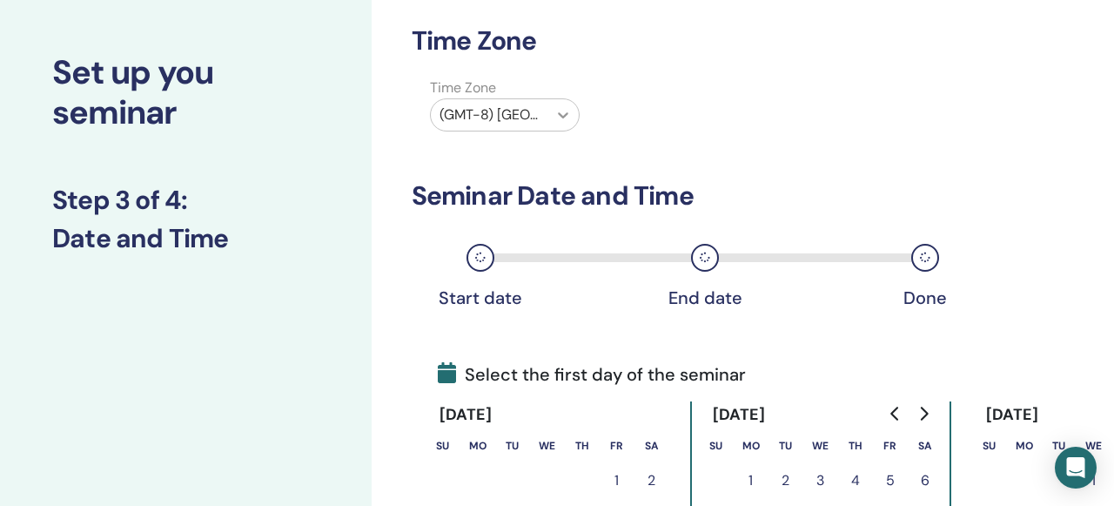
scroll to position [0, 0]
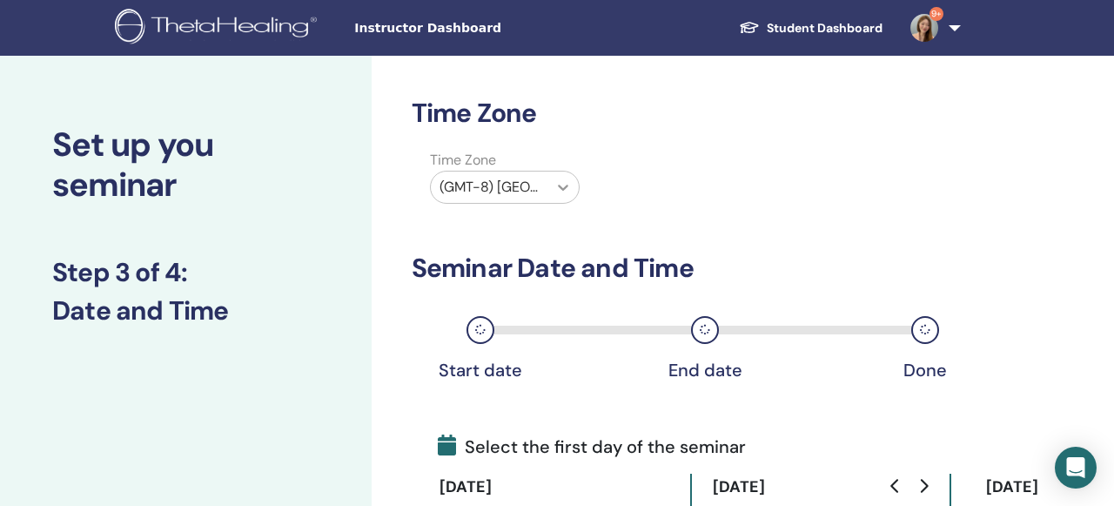
click at [562, 185] on icon at bounding box center [562, 186] width 17 height 17
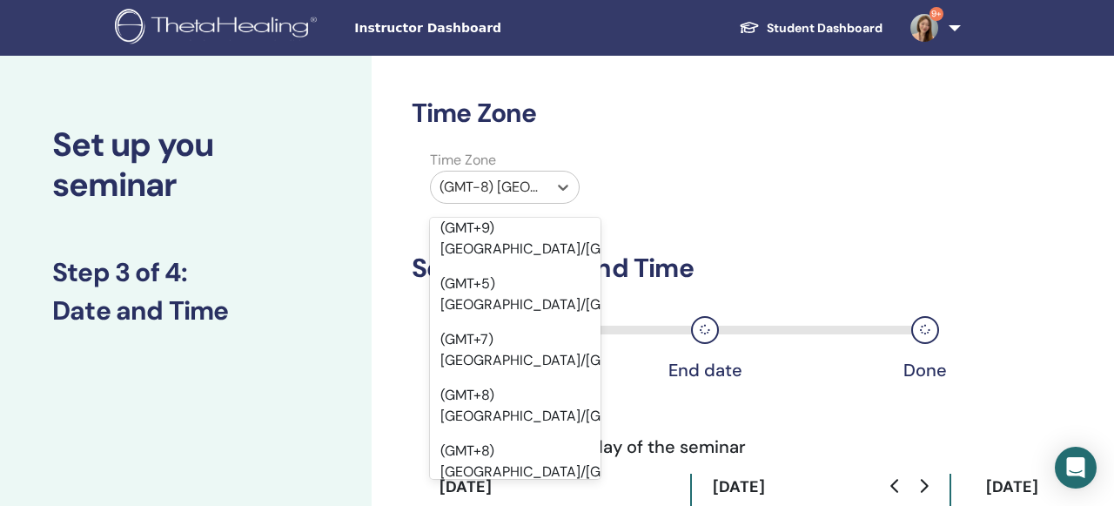
scroll to position [17763, 0]
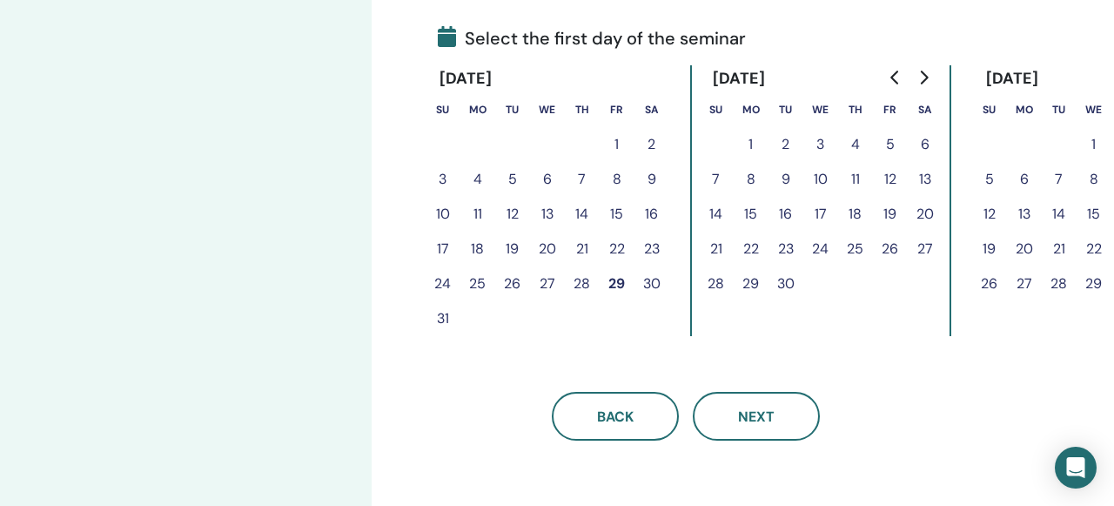
scroll to position [400, 0]
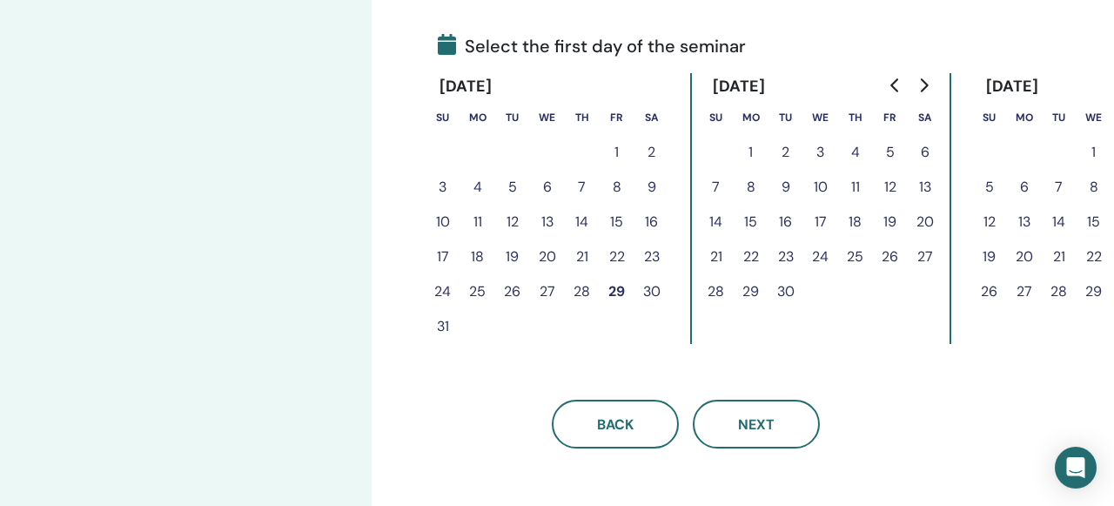
click at [717, 258] on button "21" at bounding box center [716, 256] width 35 height 35
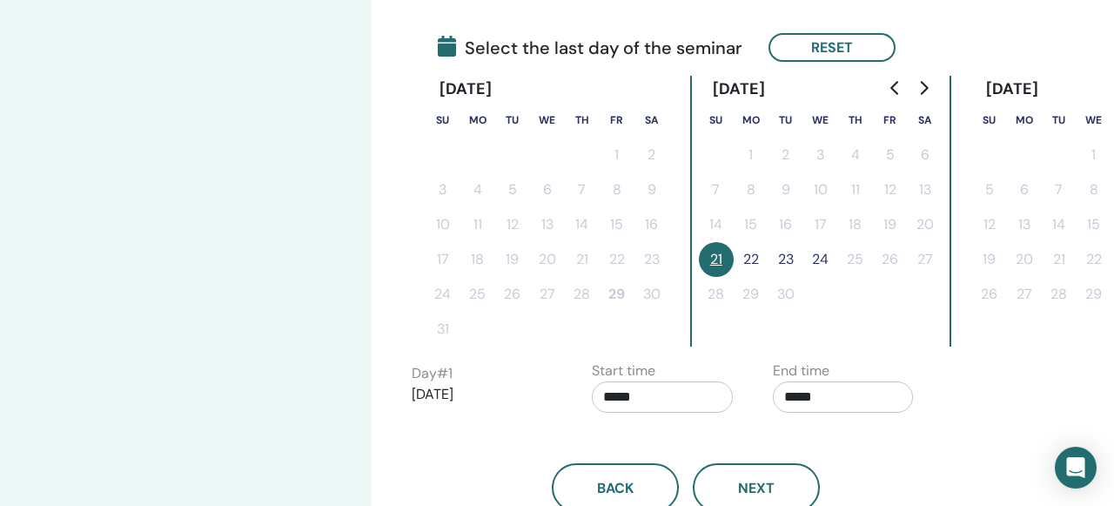
click at [753, 262] on button "22" at bounding box center [751, 259] width 35 height 35
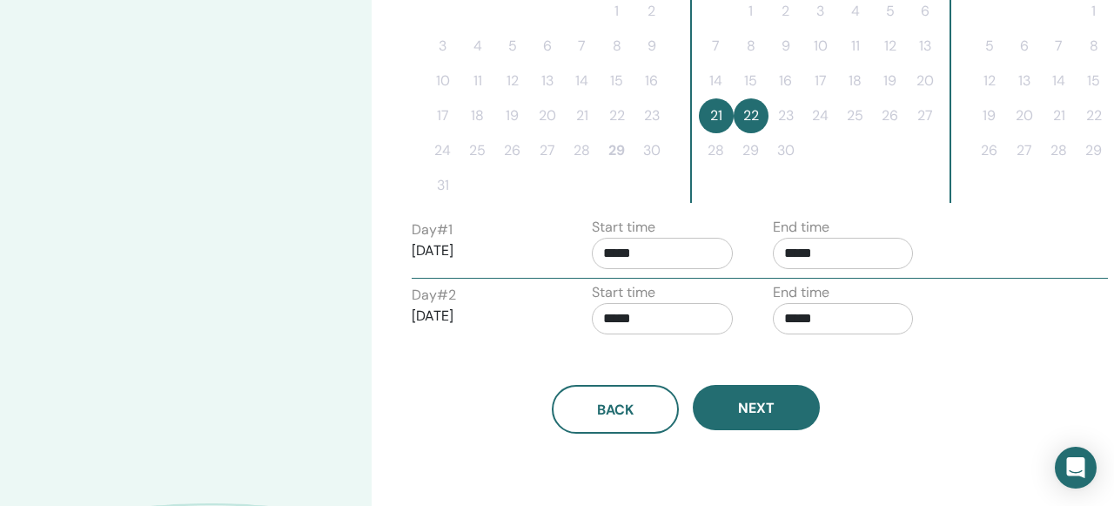
scroll to position [550, 0]
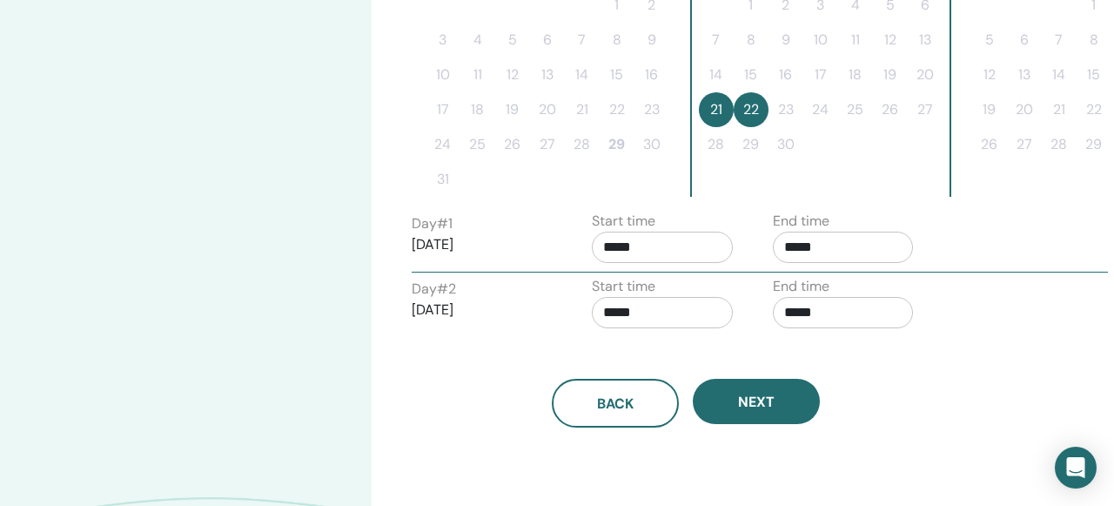
click at [820, 245] on input "*****" at bounding box center [843, 246] width 141 height 31
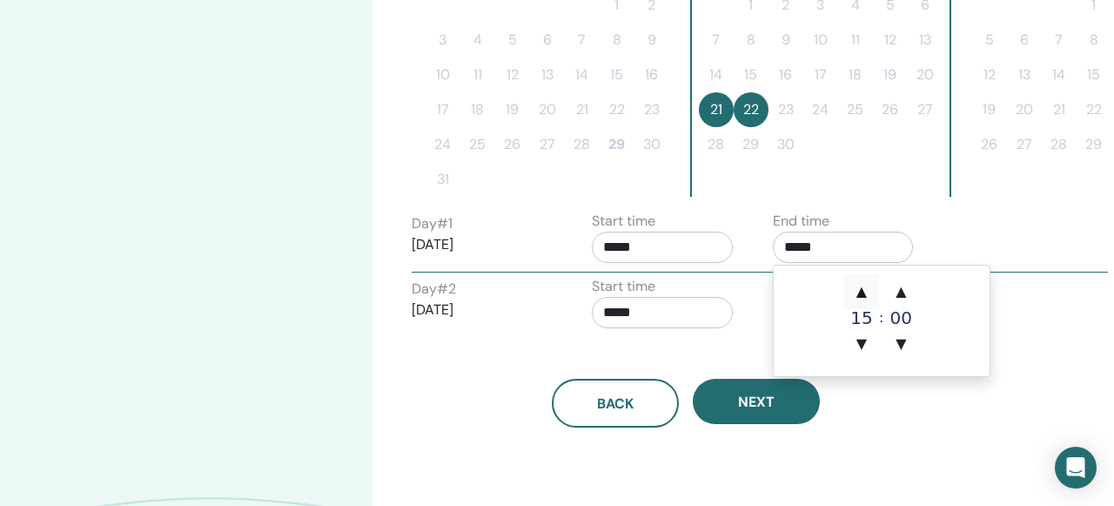
click at [864, 293] on span "▲" at bounding box center [861, 291] width 35 height 35
type input "*****"
click at [727, 339] on div "Back Next" at bounding box center [686, 382] width 575 height 90
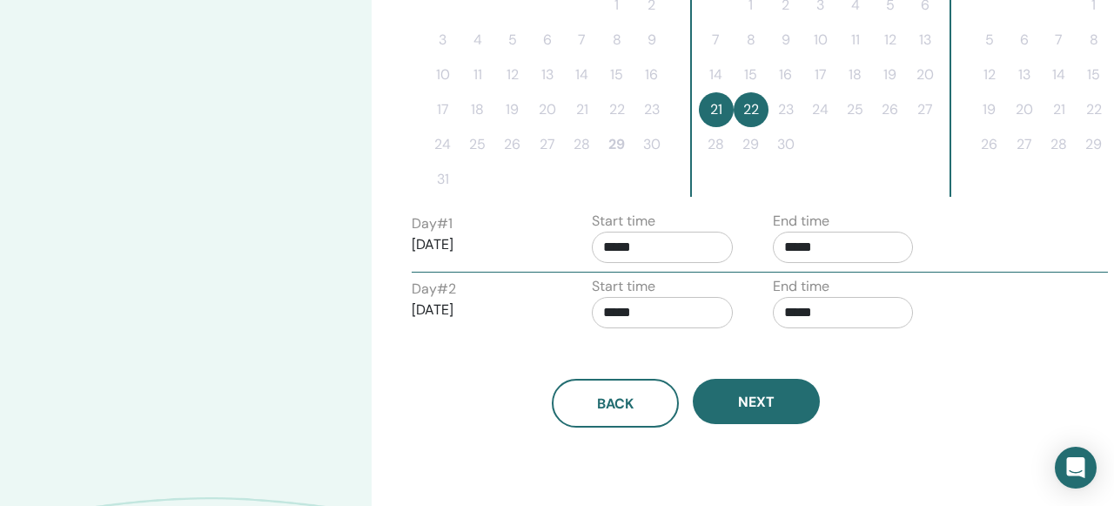
click at [820, 320] on input "*****" at bounding box center [843, 312] width 141 height 31
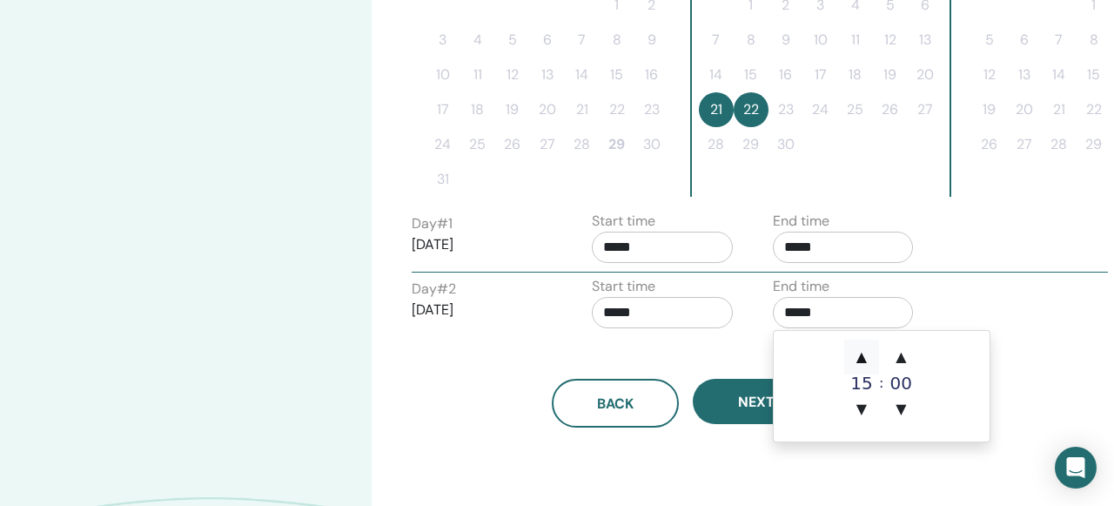
click at [860, 352] on span "▲" at bounding box center [861, 356] width 35 height 35
type input "*****"
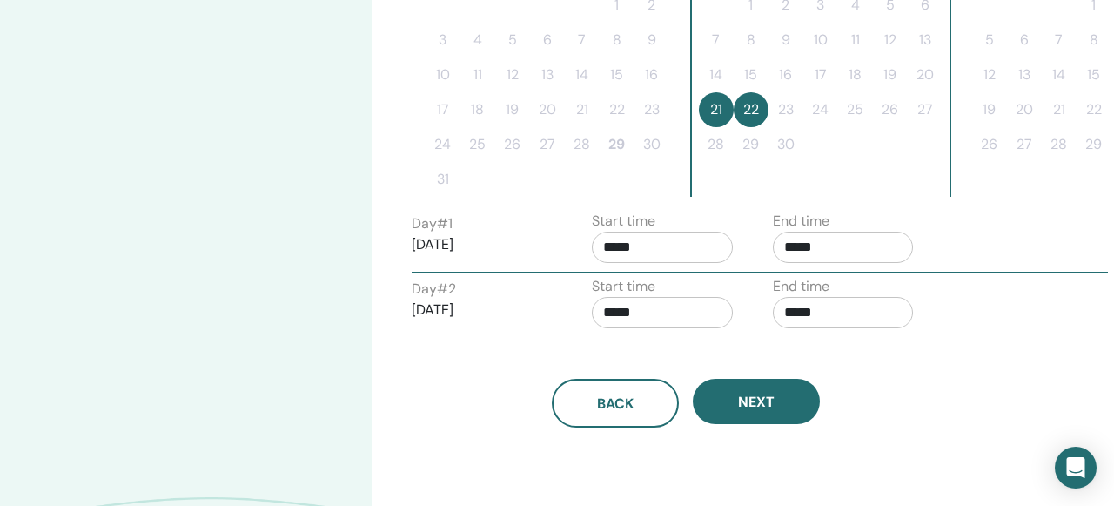
click at [720, 362] on div "Back Next" at bounding box center [686, 382] width 575 height 90
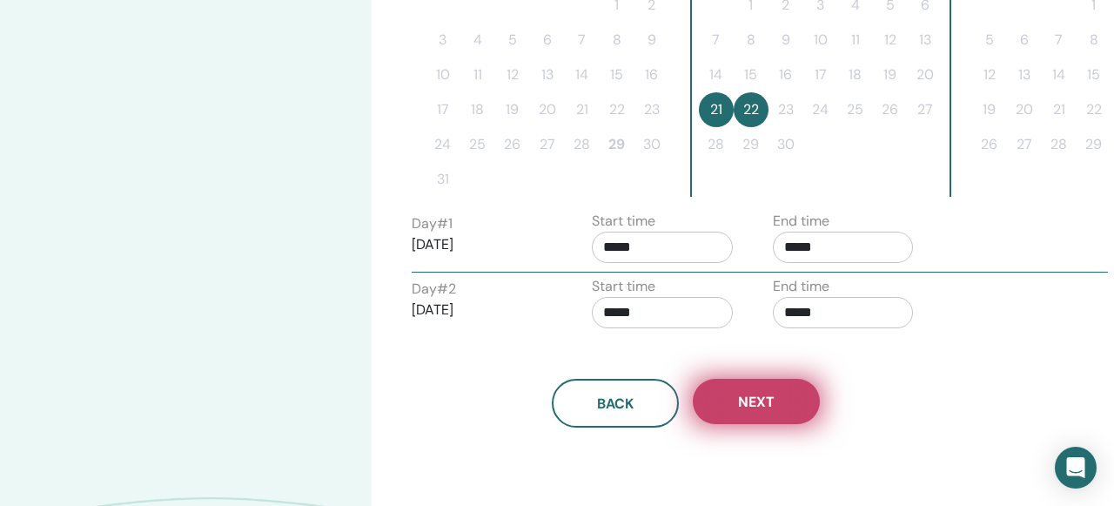
click at [760, 400] on span "Next" at bounding box center [756, 401] width 37 height 18
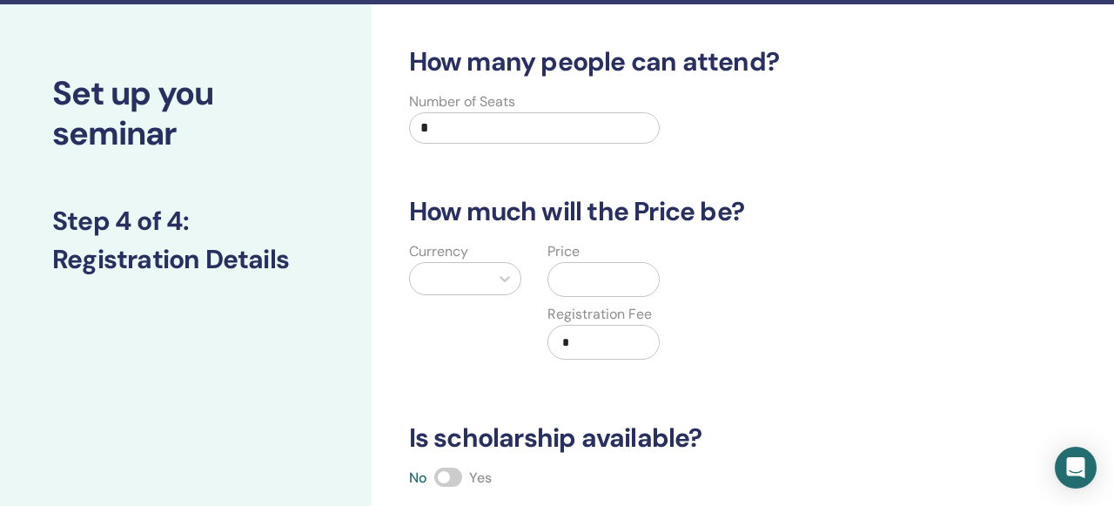
scroll to position [23, 0]
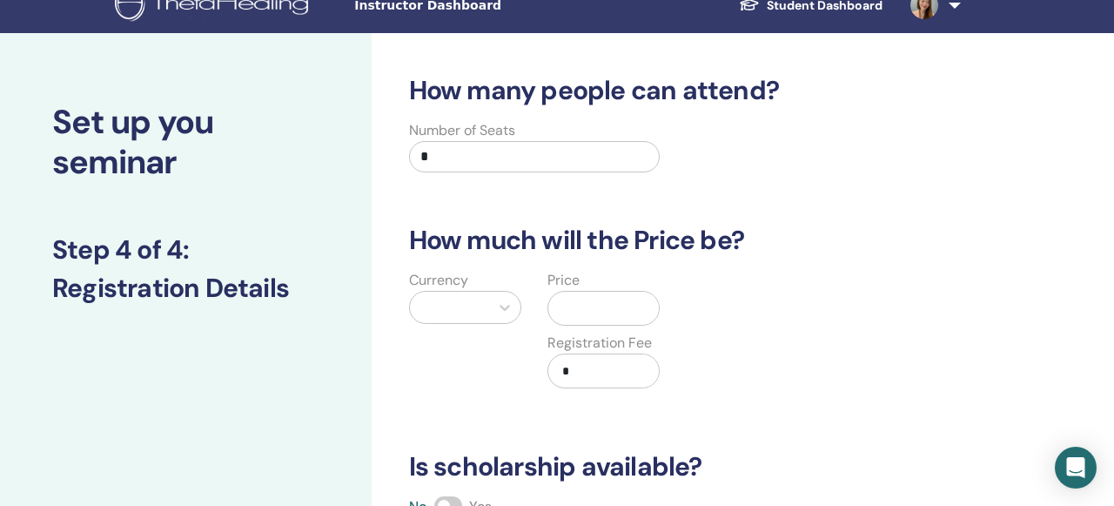
click at [466, 164] on input "*" at bounding box center [534, 156] width 251 height 31
type input "*"
click at [466, 164] on input "*" at bounding box center [534, 156] width 251 height 31
type input "*"
click at [506, 305] on icon at bounding box center [504, 306] width 17 height 17
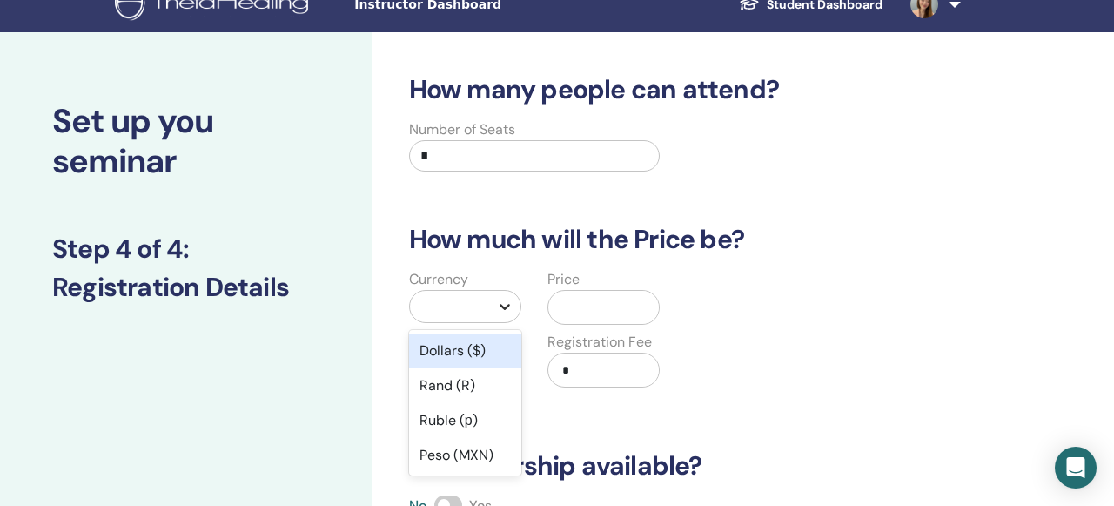
scroll to position [116, 0]
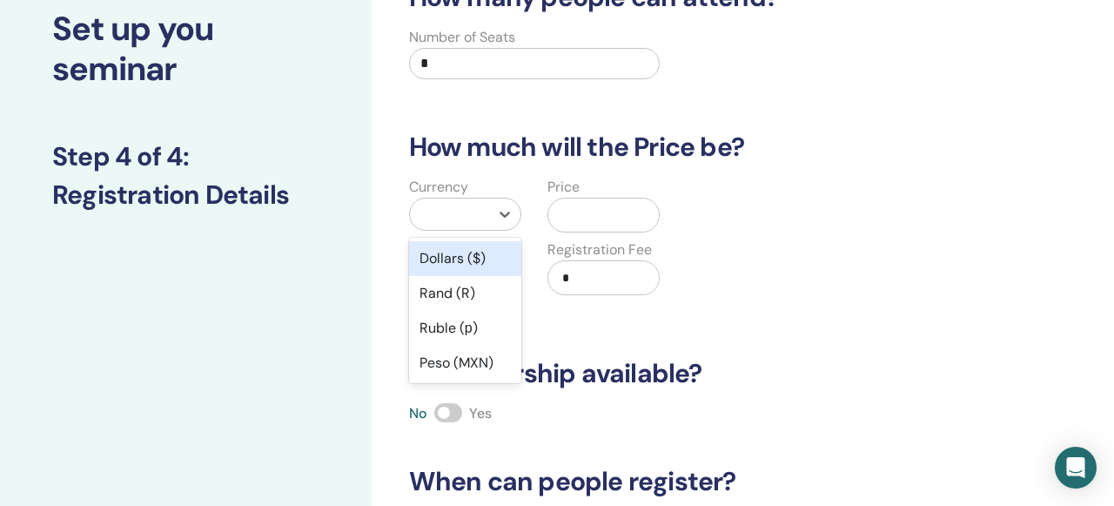
click at [445, 265] on div "Dollars ($)" at bounding box center [465, 258] width 112 height 35
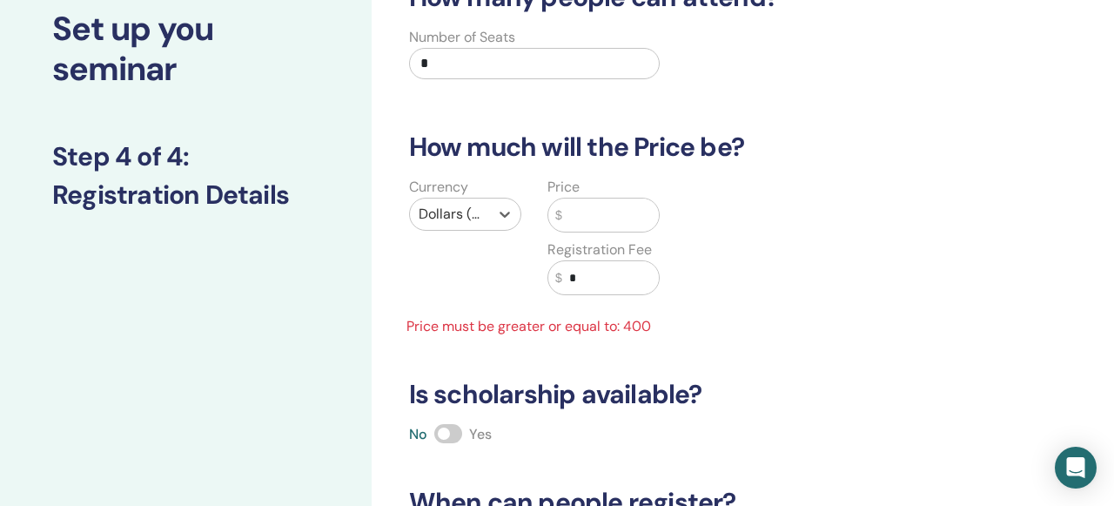
click at [578, 224] on input "text" at bounding box center [610, 214] width 97 height 33
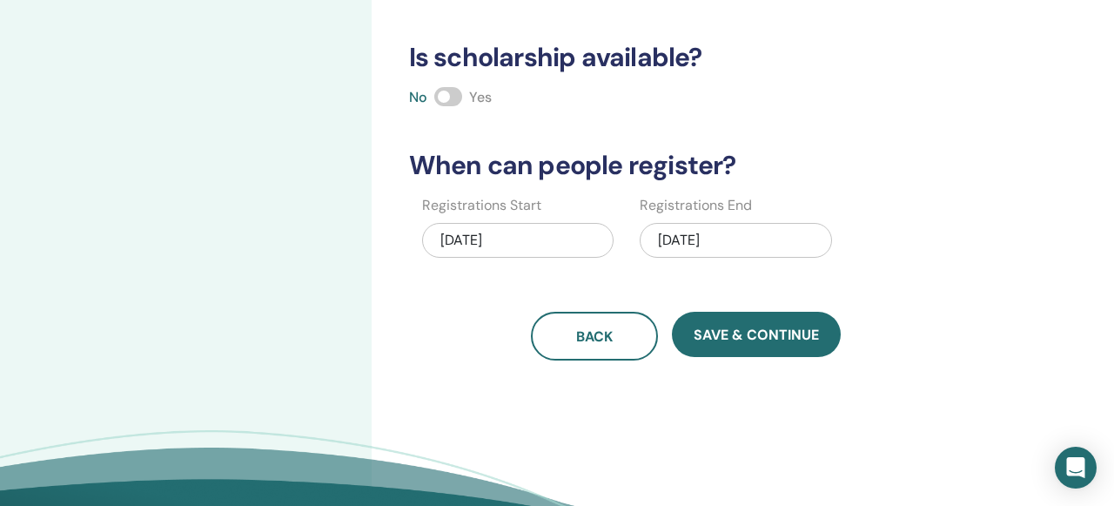
scroll to position [434, 0]
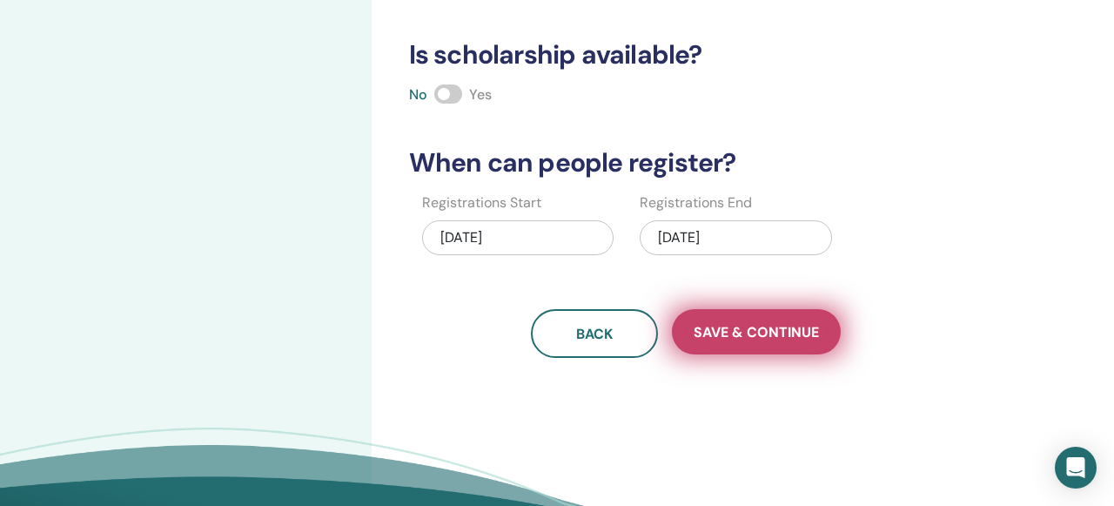
type input "***"
click at [763, 335] on span "Save & Continue" at bounding box center [755, 332] width 125 height 18
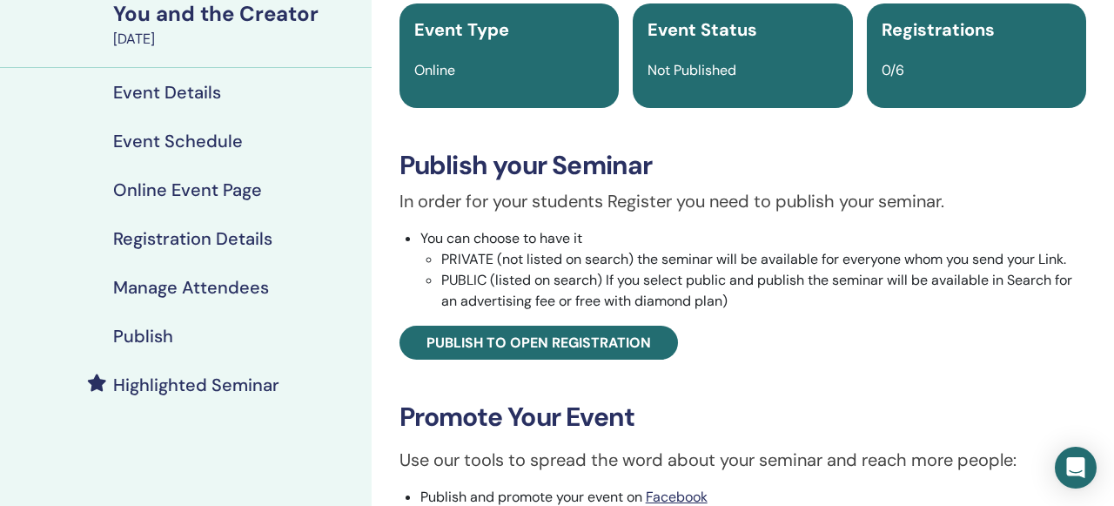
scroll to position [151, 0]
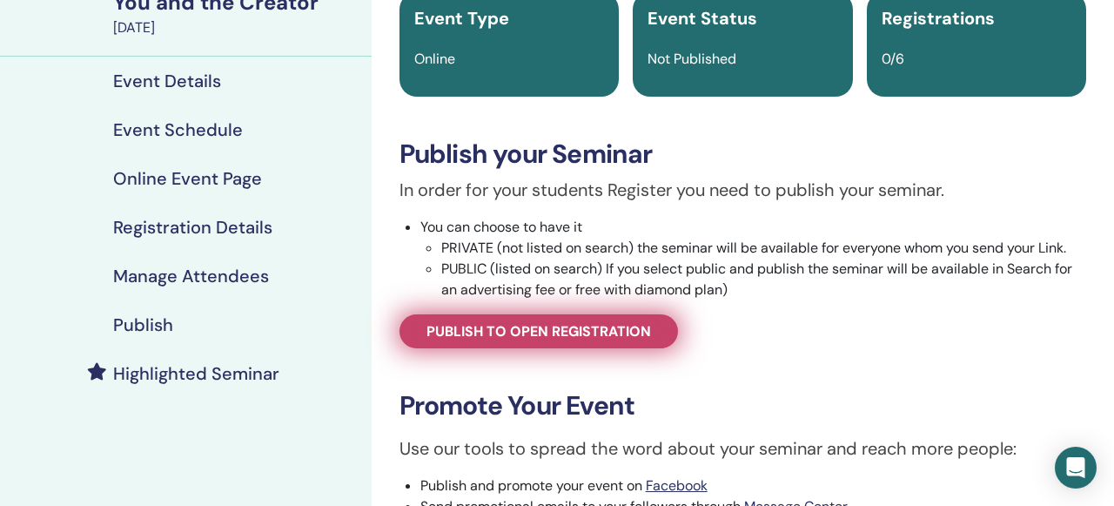
click at [639, 325] on span "Publish to open registration" at bounding box center [538, 331] width 224 height 18
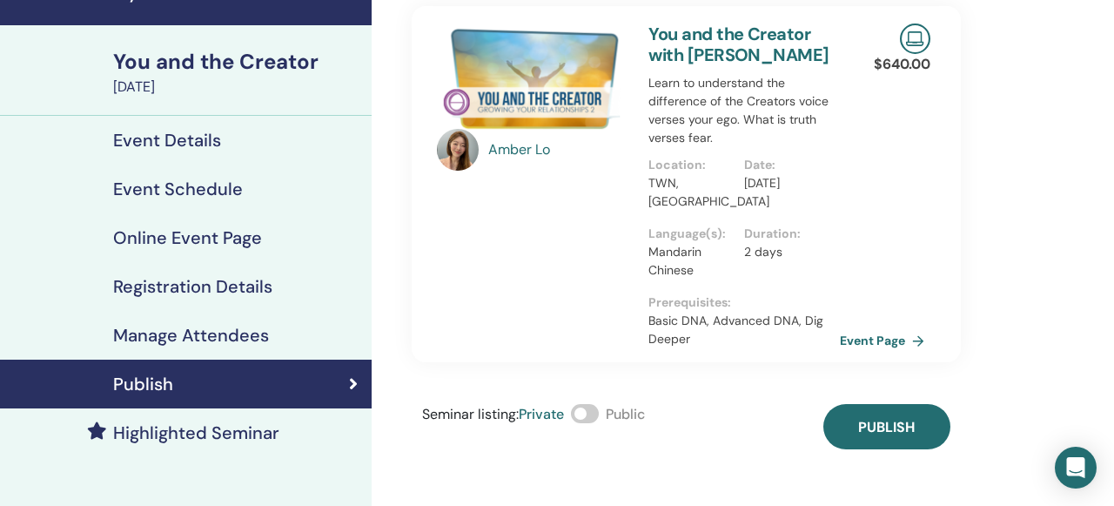
scroll to position [90, 0]
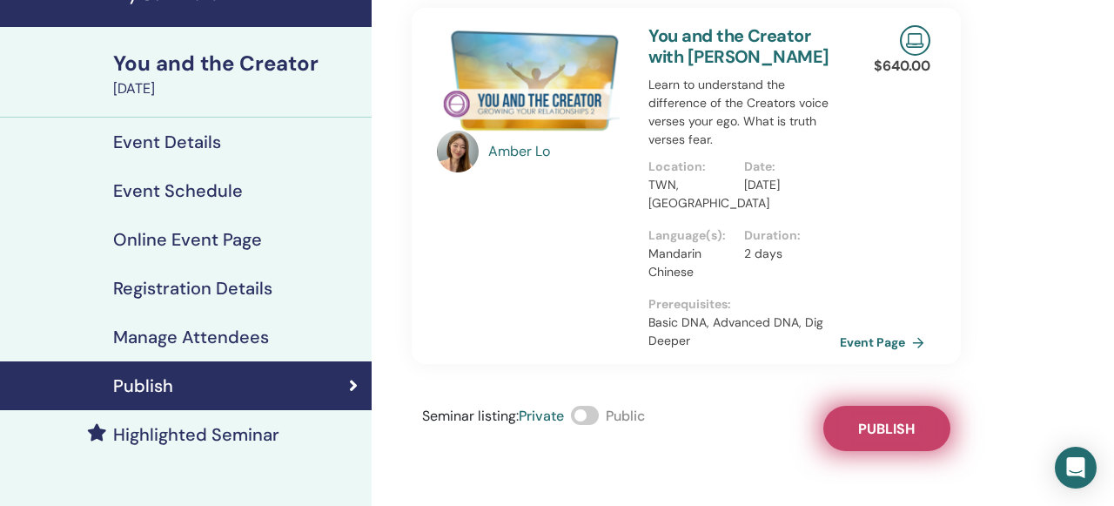
click at [861, 425] on span "Publish" at bounding box center [886, 428] width 57 height 18
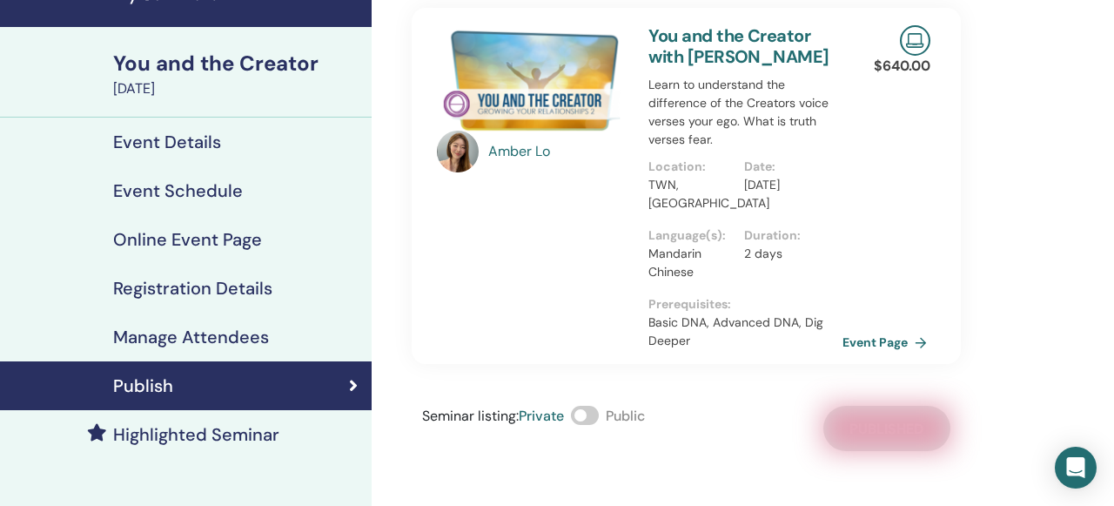
click at [858, 338] on link "Event Page" at bounding box center [887, 342] width 91 height 26
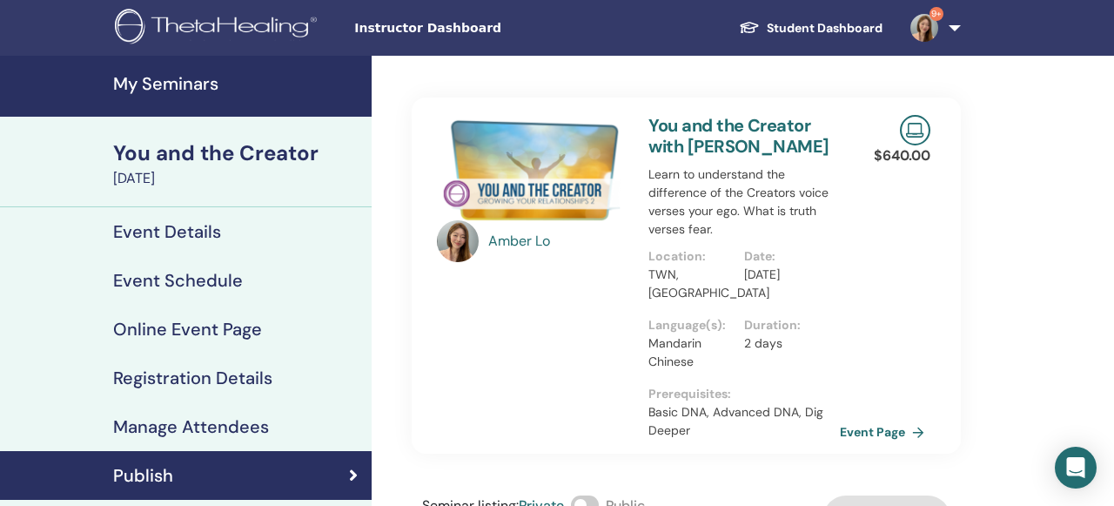
click at [209, 69] on link "My Seminars" at bounding box center [186, 86] width 372 height 61
